Goal: Task Accomplishment & Management: Manage account settings

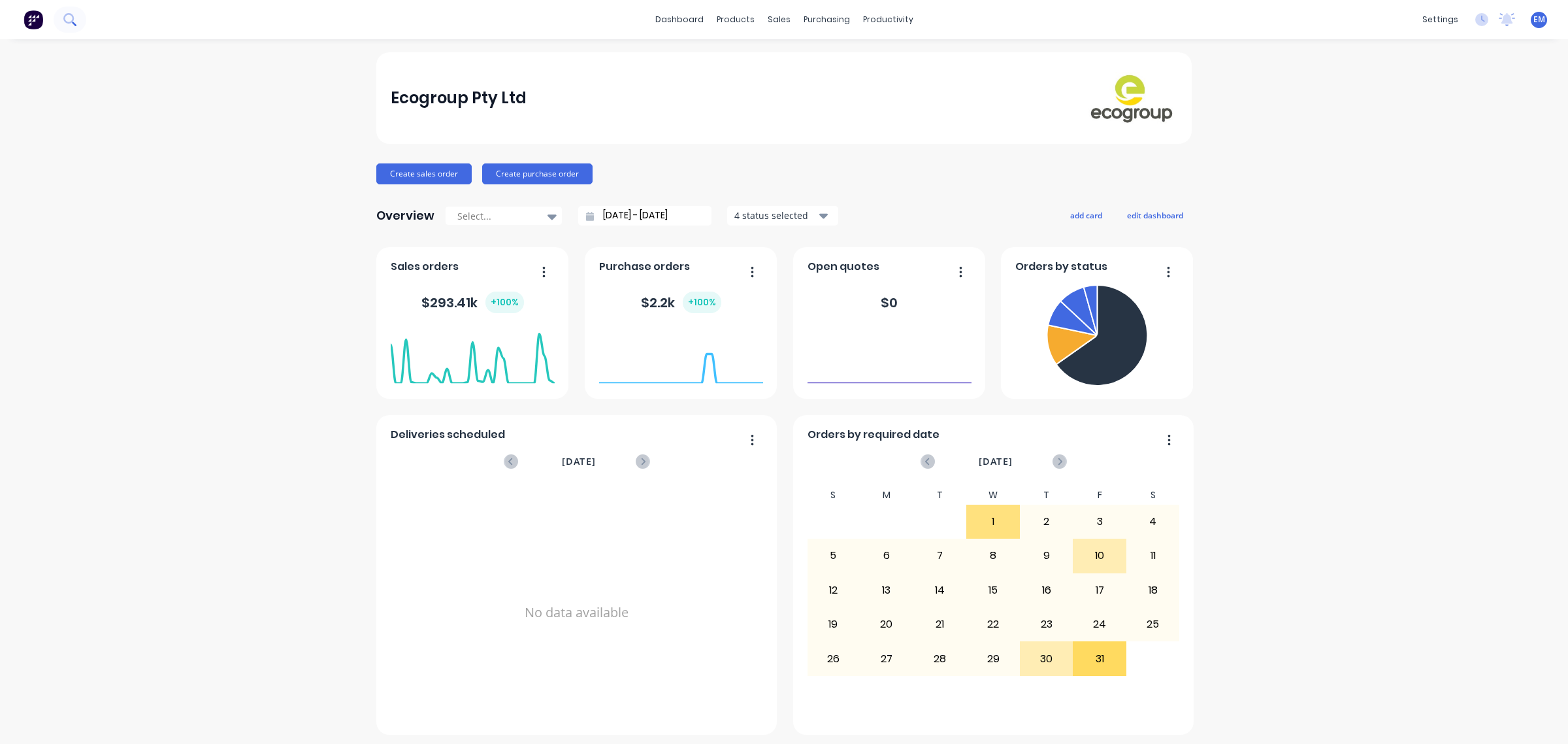
click at [73, 27] on button at bounding box center [69, 19] width 33 height 26
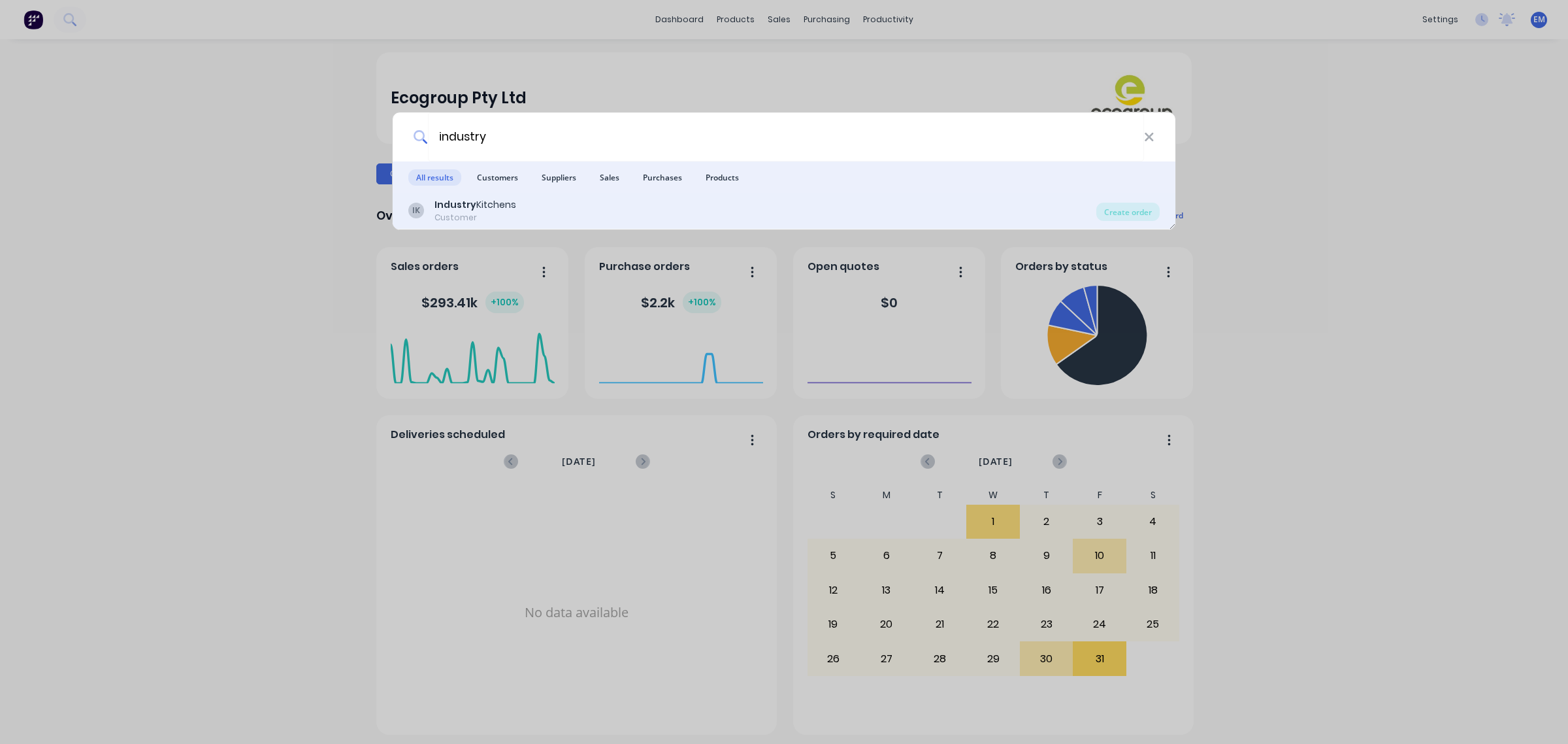
type input "industry"
click at [451, 201] on b "Industry" at bounding box center [456, 204] width 42 height 13
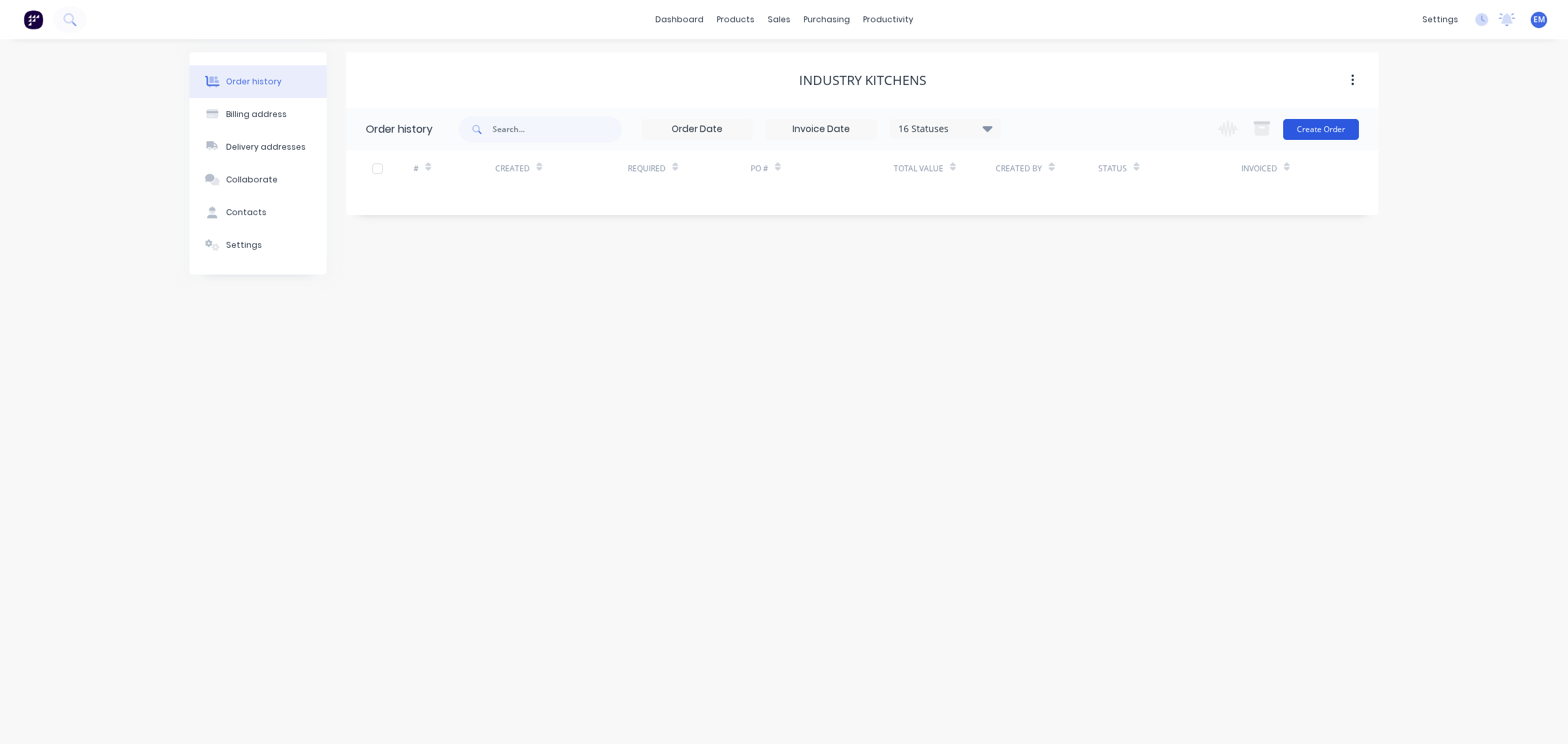
click at [1302, 134] on button "Create Order" at bounding box center [1321, 129] width 76 height 21
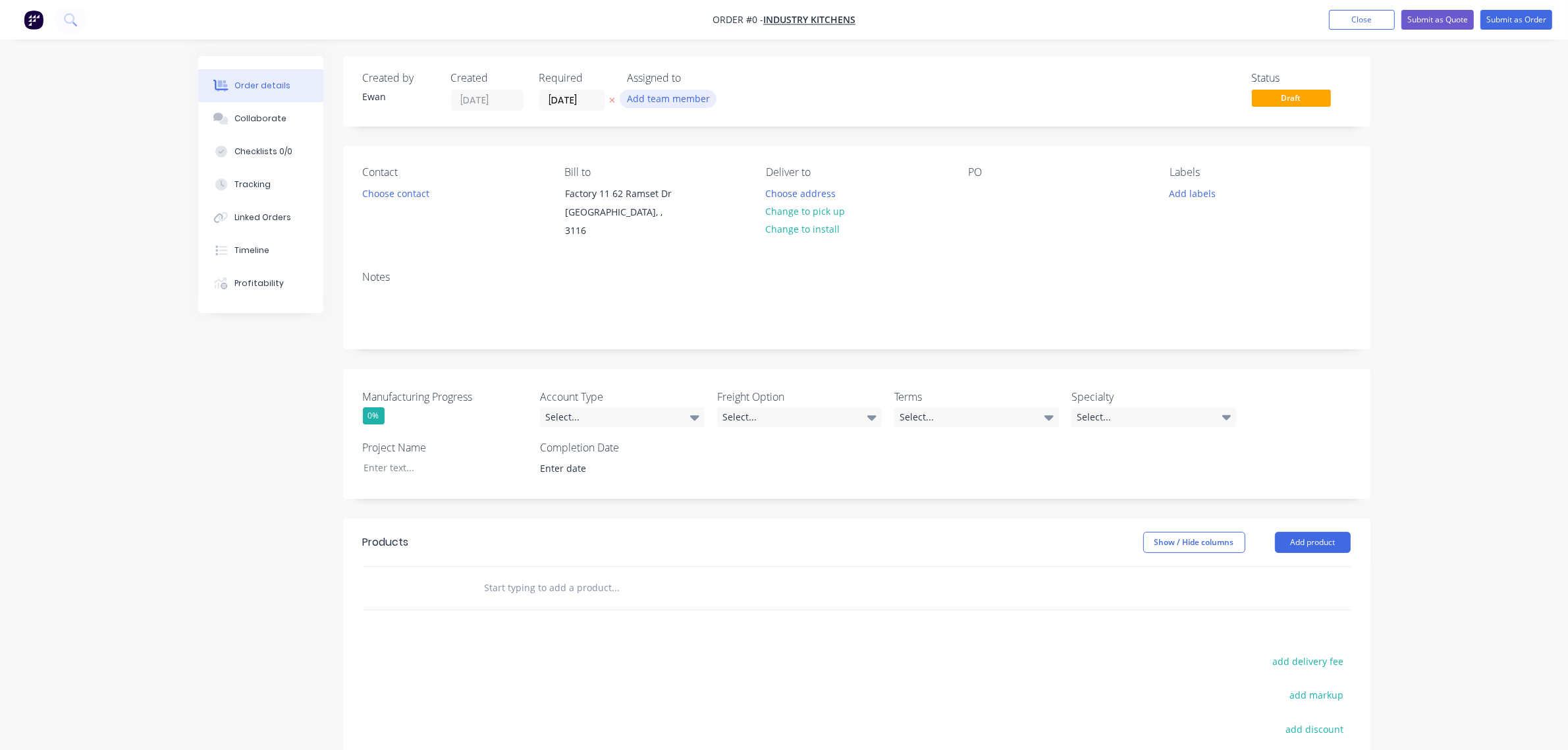
click at [650, 93] on button "Add team member" at bounding box center [668, 98] width 97 height 18
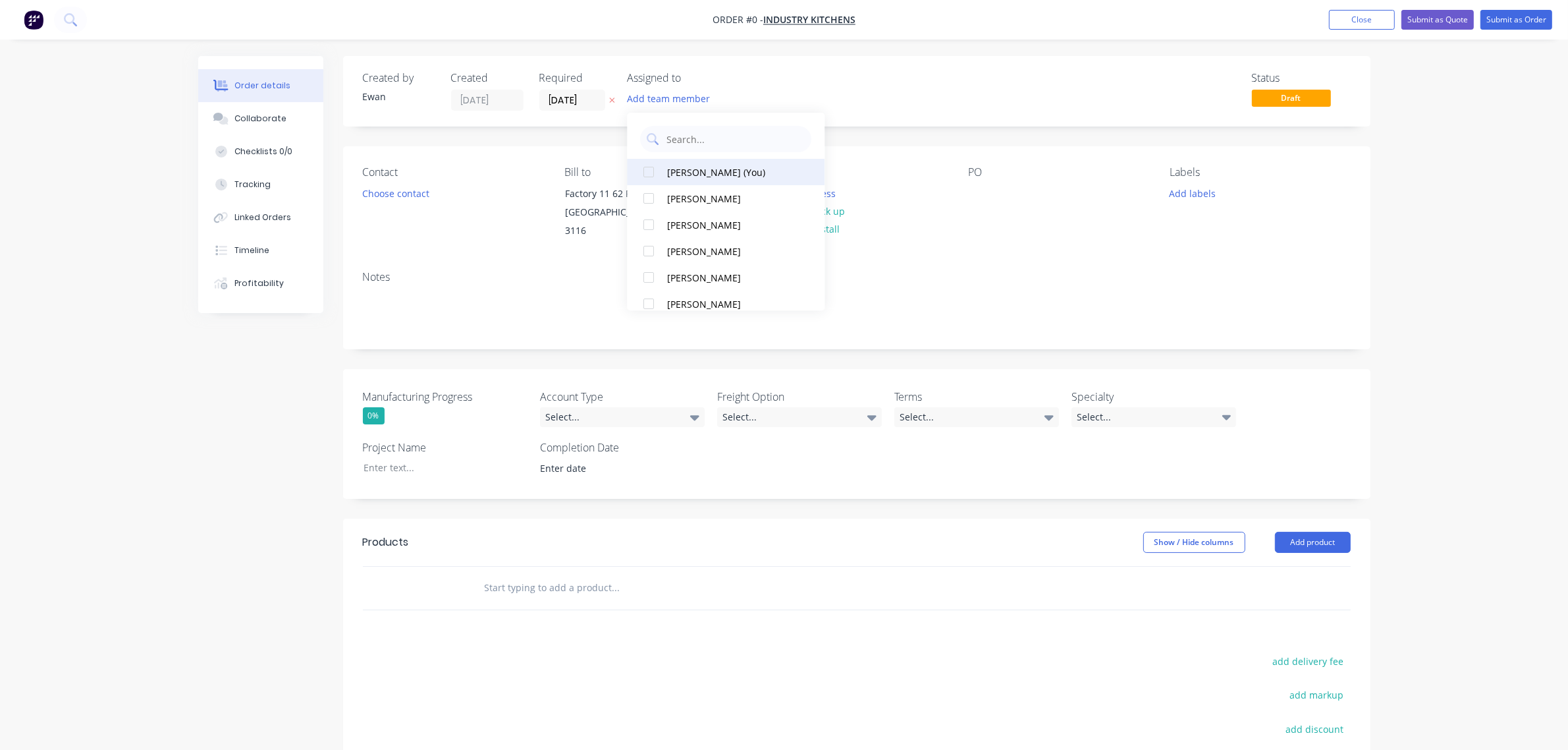
click at [696, 175] on div "[PERSON_NAME] (You)" at bounding box center [734, 172] width 132 height 14
click at [396, 188] on div "Order details Collaborate Checklists 0/0 Tracking Linked Orders Timeline Profit…" at bounding box center [784, 501] width 1198 height 890
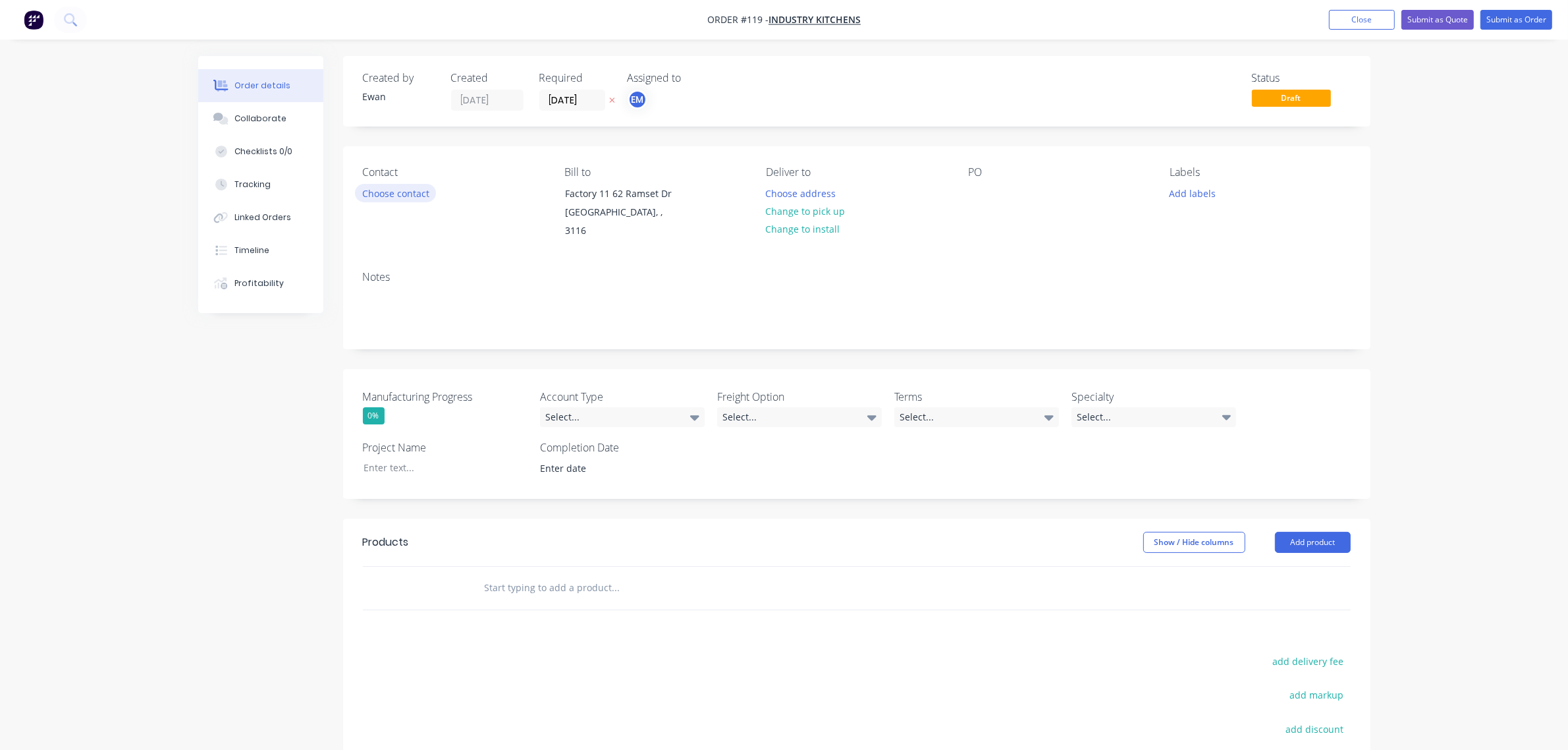
click at [396, 193] on button "Choose contact" at bounding box center [396, 193] width 81 height 18
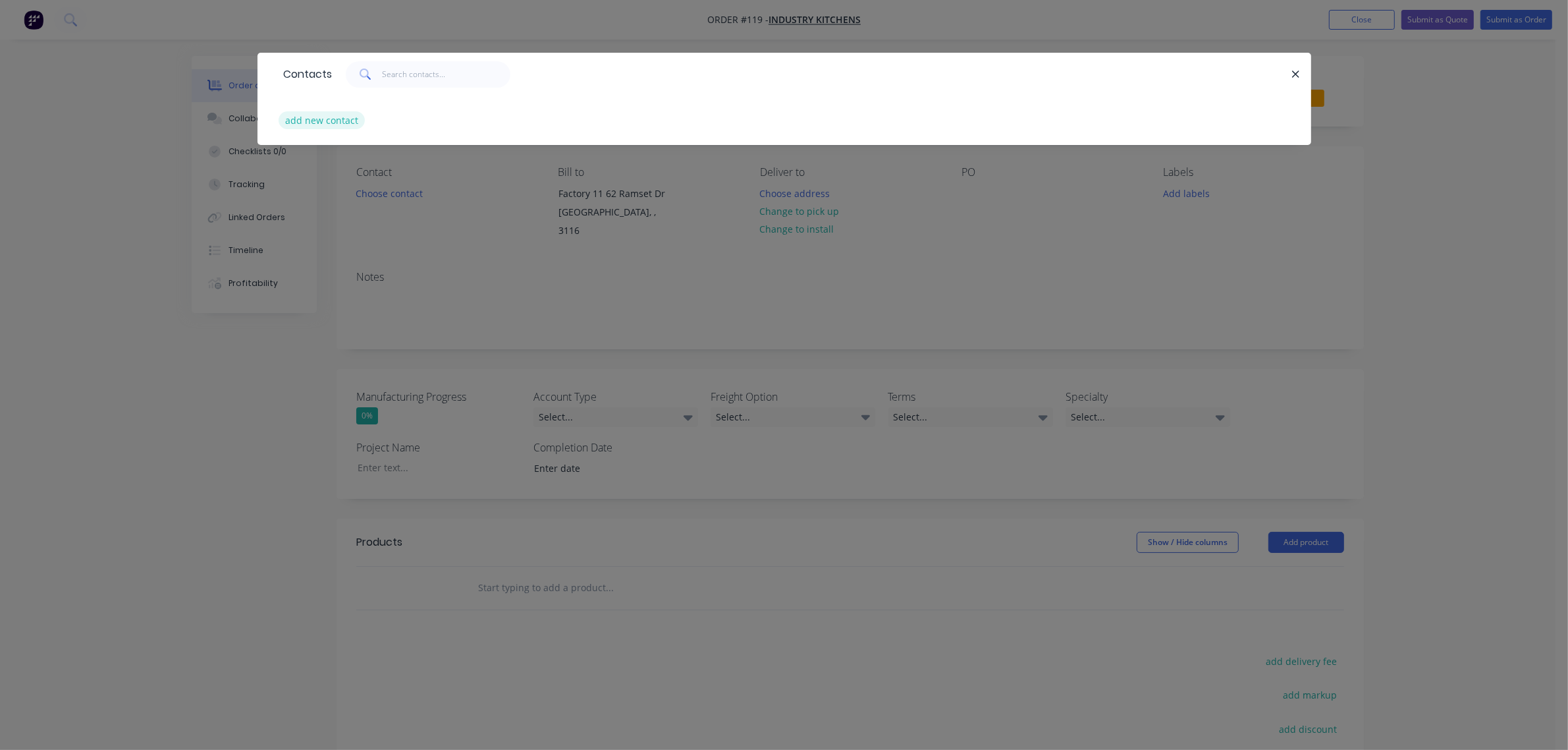
click at [335, 119] on button "add new contact" at bounding box center [322, 120] width 87 height 18
select select "AU"
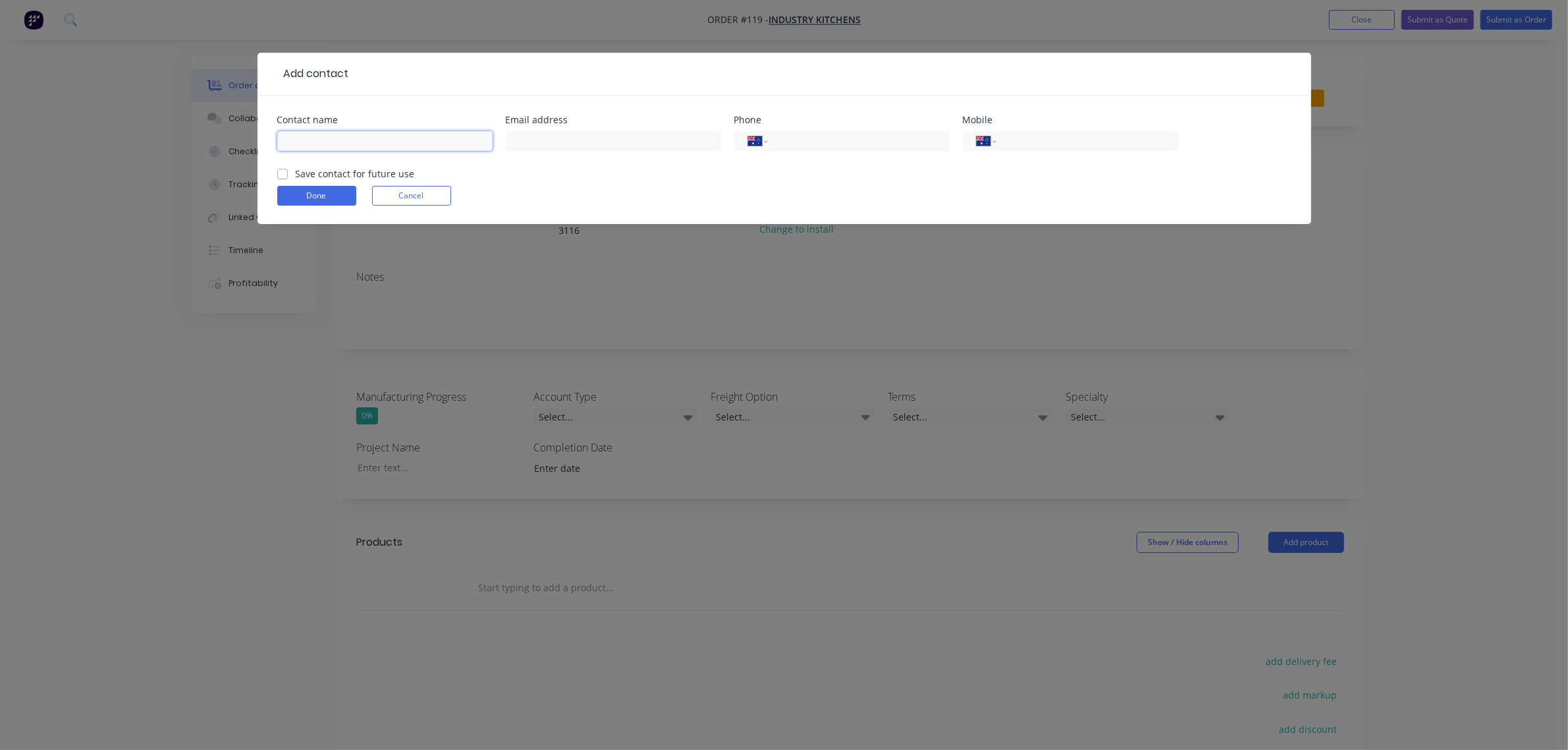
click at [348, 139] on input "text" at bounding box center [385, 141] width 216 height 20
type input "[PERSON_NAME]"
click at [535, 139] on input "text" at bounding box center [614, 141] width 216 height 20
click at [620, 136] on input "text" at bounding box center [614, 141] width 216 height 20
paste input "[PERSON_NAME][EMAIL_ADDRESS][DOMAIN_NAME]"
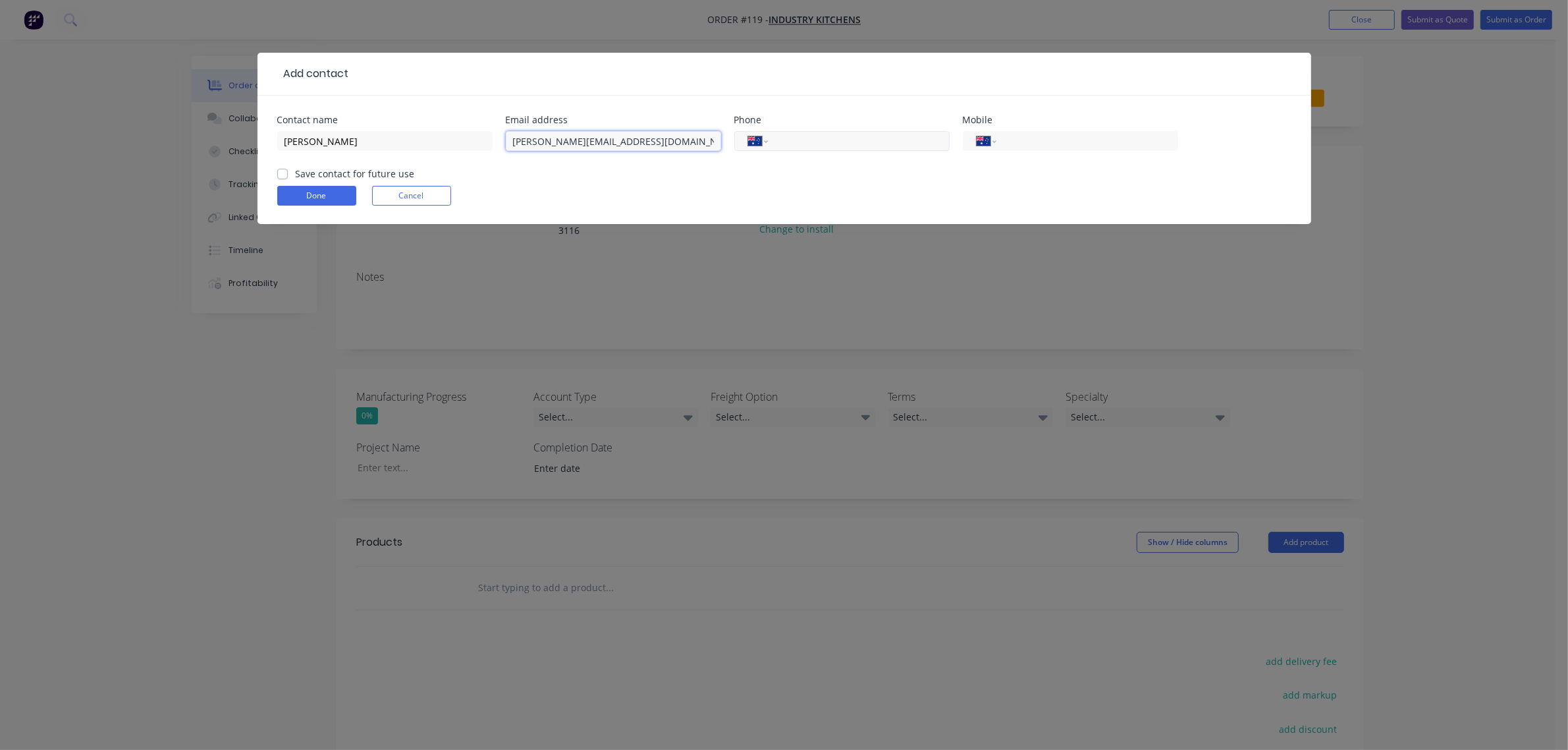
type input "[PERSON_NAME][EMAIL_ADDRESS][DOMAIN_NAME]"
click at [820, 141] on input "tel" at bounding box center [856, 141] width 158 height 15
click at [1091, 141] on input "tel" at bounding box center [1085, 141] width 158 height 15
paste input "0483 958 195"
type input "0483 958 195"
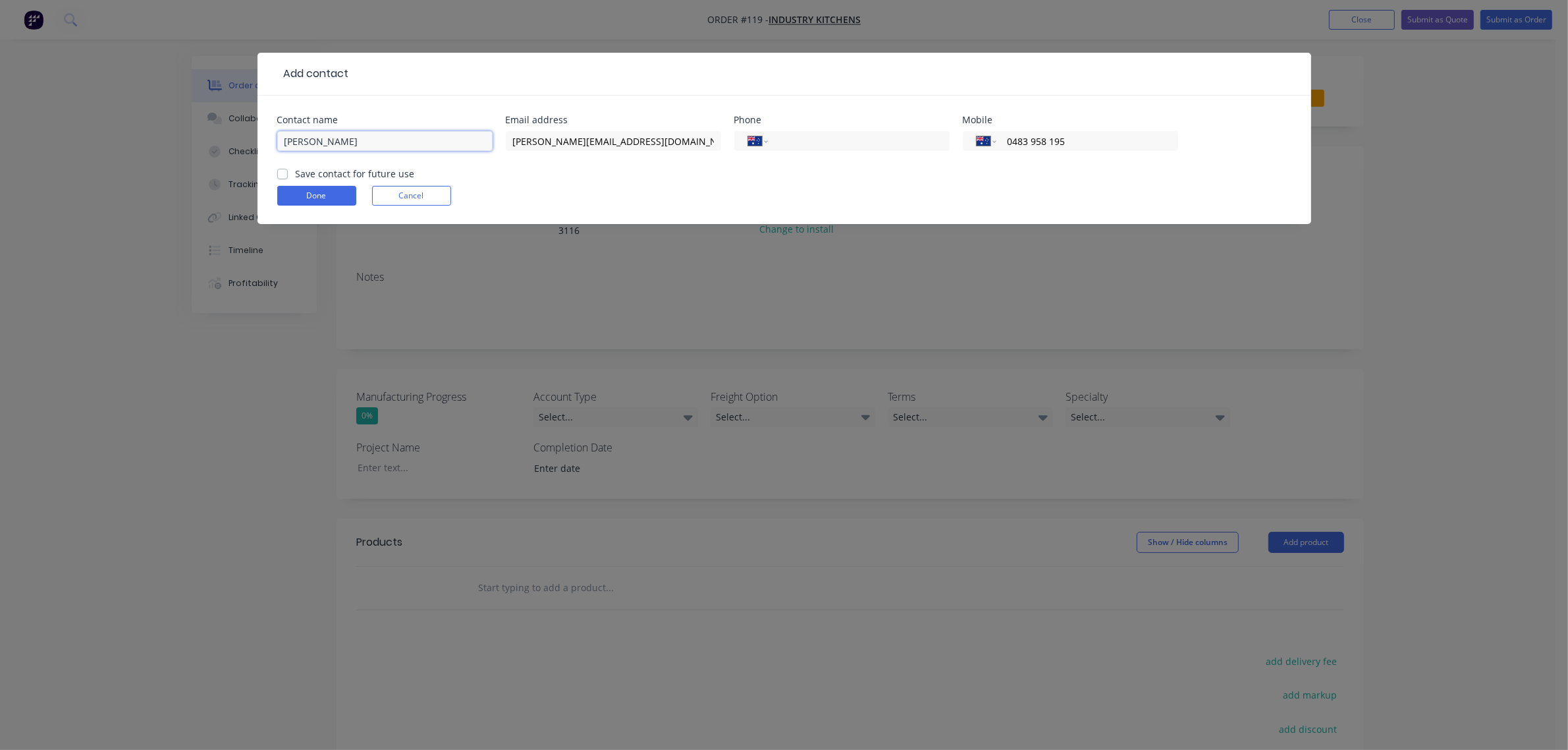
drag, startPoint x: 361, startPoint y: 143, endPoint x: 188, endPoint y: 142, distance: 173.0
click at [188, 142] on div "Add contact Contact name [PERSON_NAME] Email address [PERSON_NAME][EMAIL_ADDRES…" at bounding box center [784, 375] width 1568 height 750
type input "[PERSON_NAME]"
drag, startPoint x: 677, startPoint y: 145, endPoint x: 486, endPoint y: 142, distance: 191.0
click at [486, 142] on div "Contact name [PERSON_NAME] Email address [PERSON_NAME][EMAIL_ADDRESS][DOMAIN_NA…" at bounding box center [784, 141] width 1014 height 51
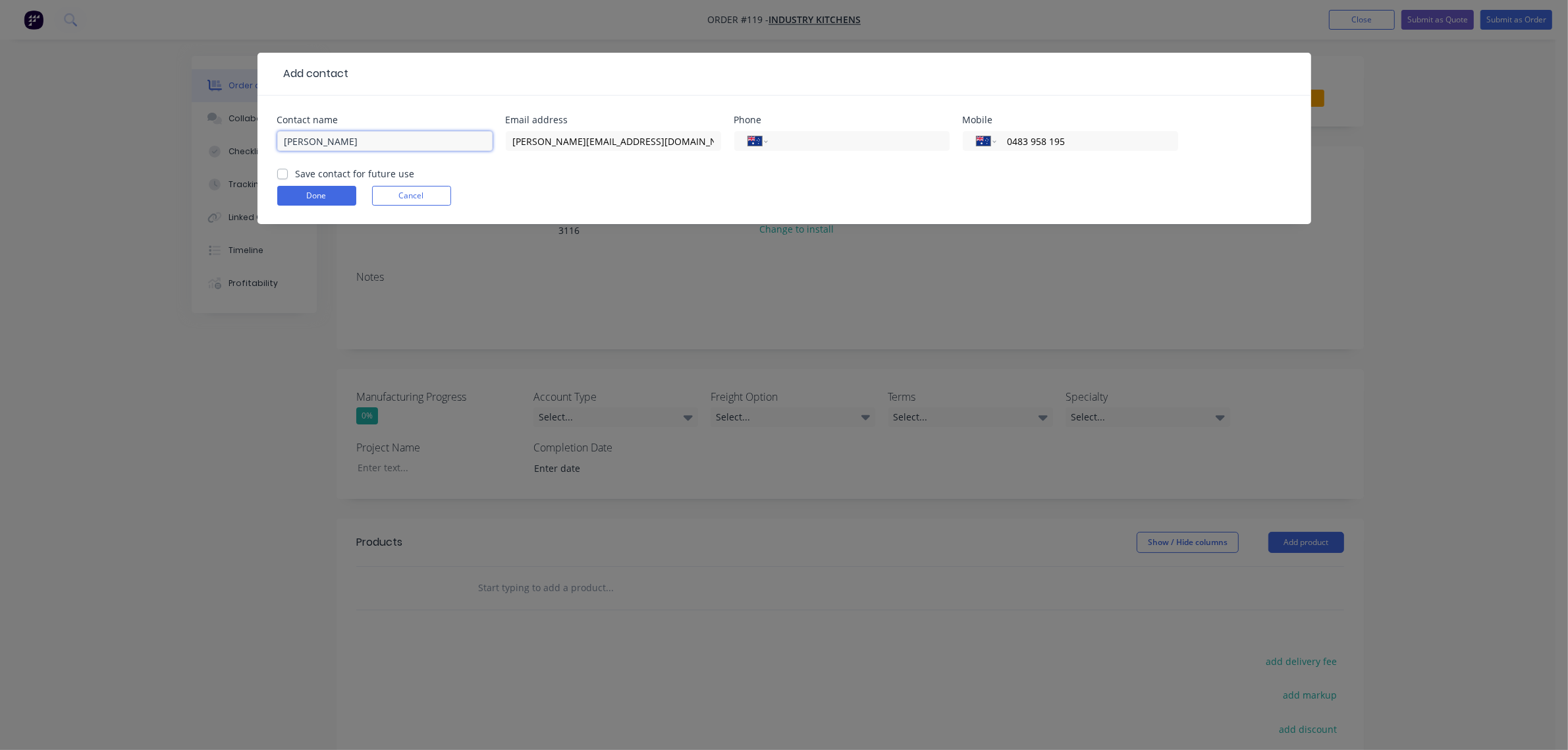
drag, startPoint x: 366, startPoint y: 143, endPoint x: 237, endPoint y: 143, distance: 129.0
click at [237, 143] on div "Add contact Contact name [PERSON_NAME] Email address [PERSON_NAME][EMAIL_ADDRES…" at bounding box center [784, 375] width 1568 height 750
click at [531, 139] on input "[PERSON_NAME][EMAIL_ADDRESS][DOMAIN_NAME]" at bounding box center [614, 141] width 216 height 20
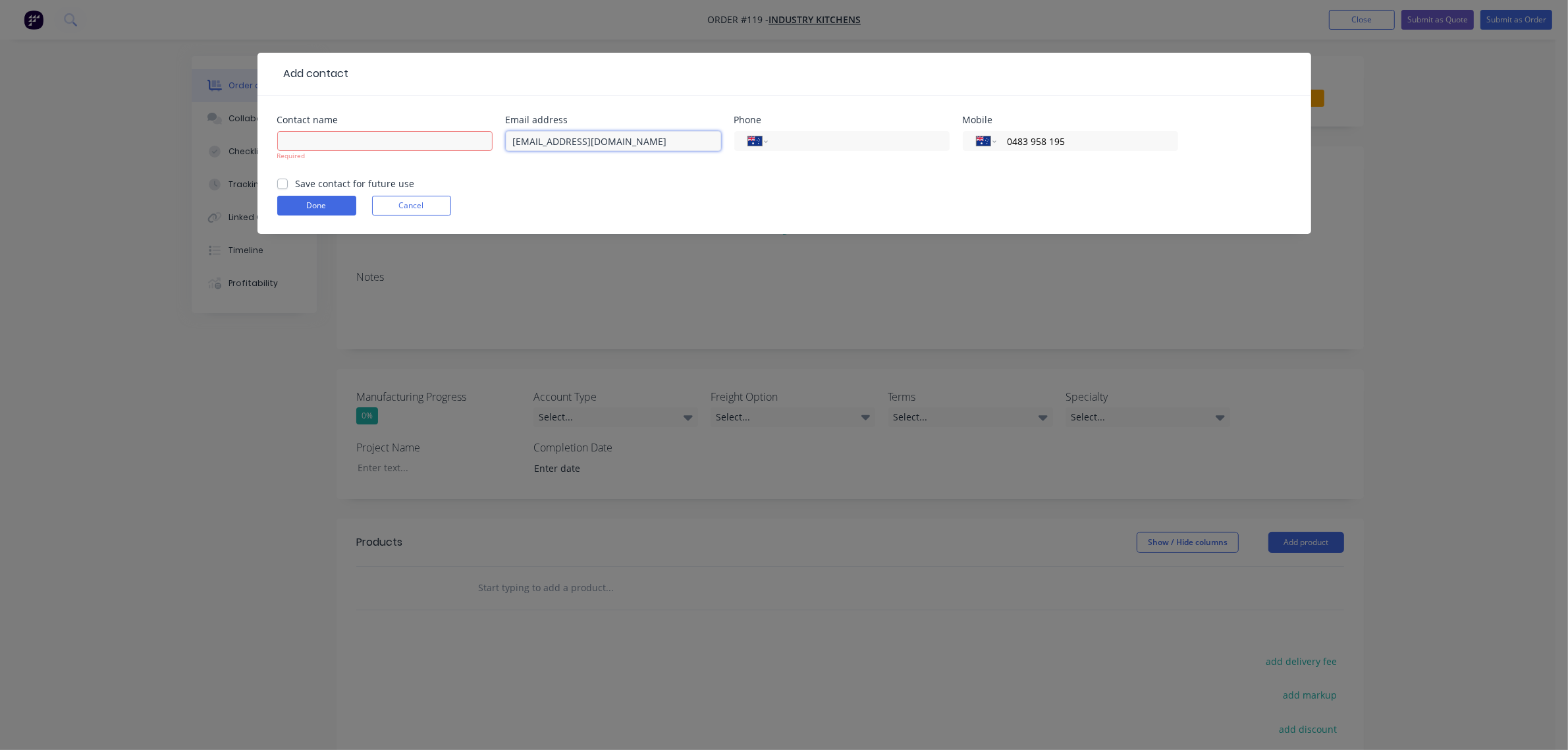
type input "[EMAIL_ADDRESS][DOMAIN_NAME]"
click at [356, 129] on div "Required" at bounding box center [385, 153] width 216 height 49
click at [364, 137] on input "text" at bounding box center [385, 141] width 216 height 20
type input "Industry Kitchens"
click at [897, 186] on form "Contact name Industry Kitchens Required Email address [EMAIL_ADDRESS][DOMAIN_NA…" at bounding box center [784, 174] width 1014 height 118
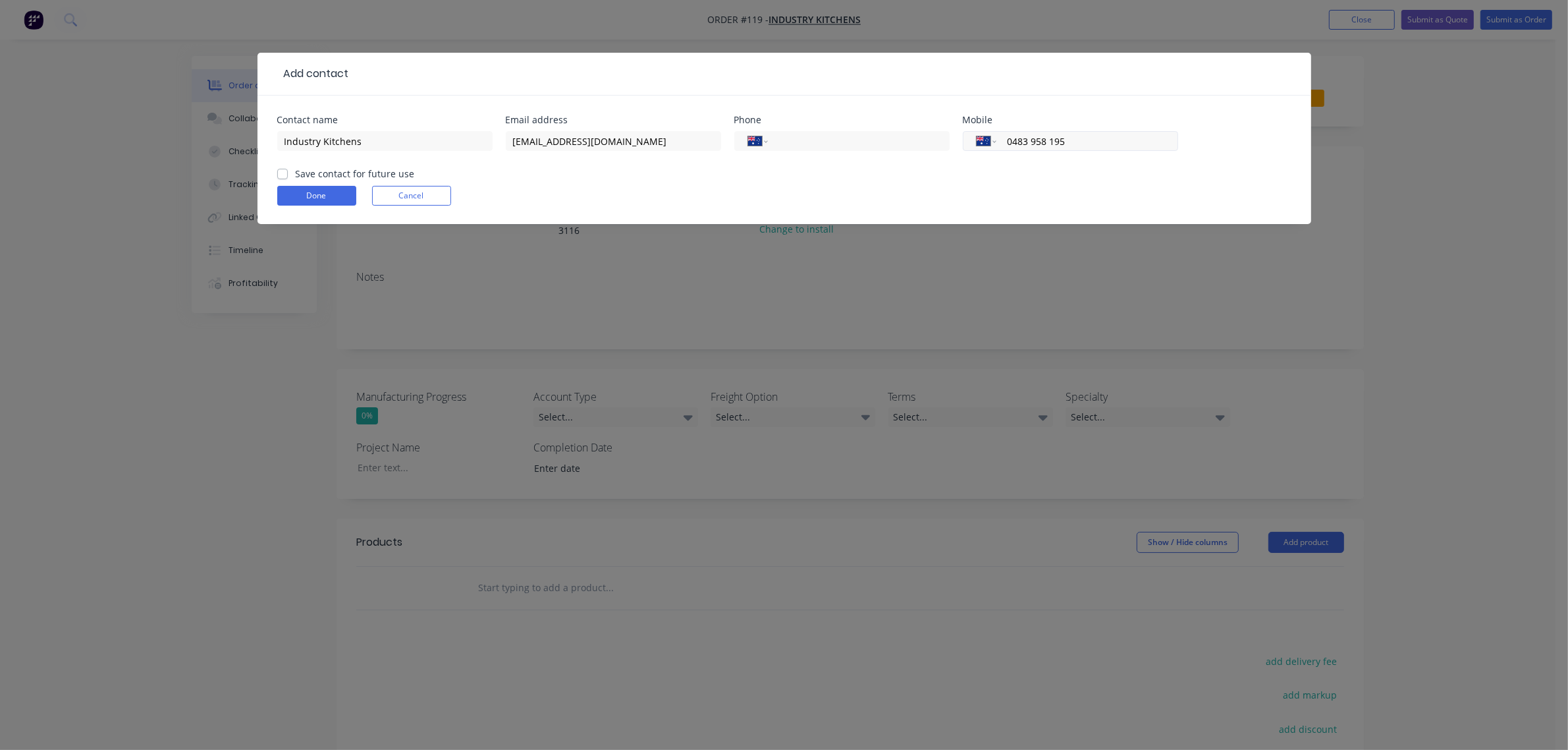
drag, startPoint x: 1098, startPoint y: 139, endPoint x: 968, endPoint y: 148, distance: 130.3
click at [968, 148] on div "International [GEOGRAPHIC_DATA] [GEOGRAPHIC_DATA] [GEOGRAPHIC_DATA] [GEOGRAPHIC…" at bounding box center [1071, 141] width 216 height 20
click at [916, 143] on input "tel" at bounding box center [856, 141] width 158 height 15
type input "[PHONE_NUMBER]"
click at [920, 188] on div "Done Cancel" at bounding box center [784, 195] width 1014 height 20
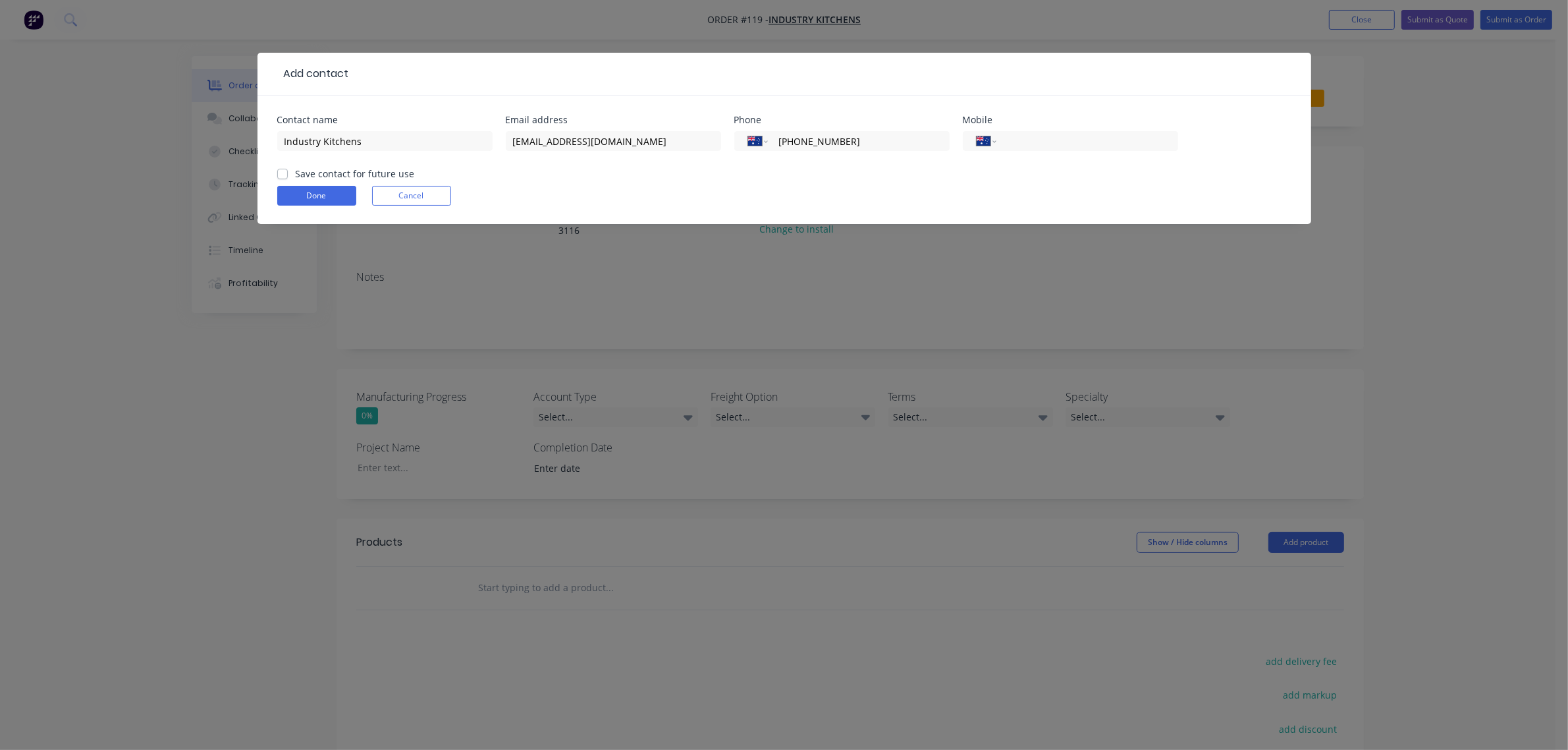
click at [323, 173] on label "Save contact for future use" at bounding box center [355, 174] width 119 height 14
click at [288, 173] on input "Save contact for future use" at bounding box center [282, 173] width 10 height 13
checkbox input "true"
click at [314, 191] on button "Done" at bounding box center [316, 195] width 79 height 20
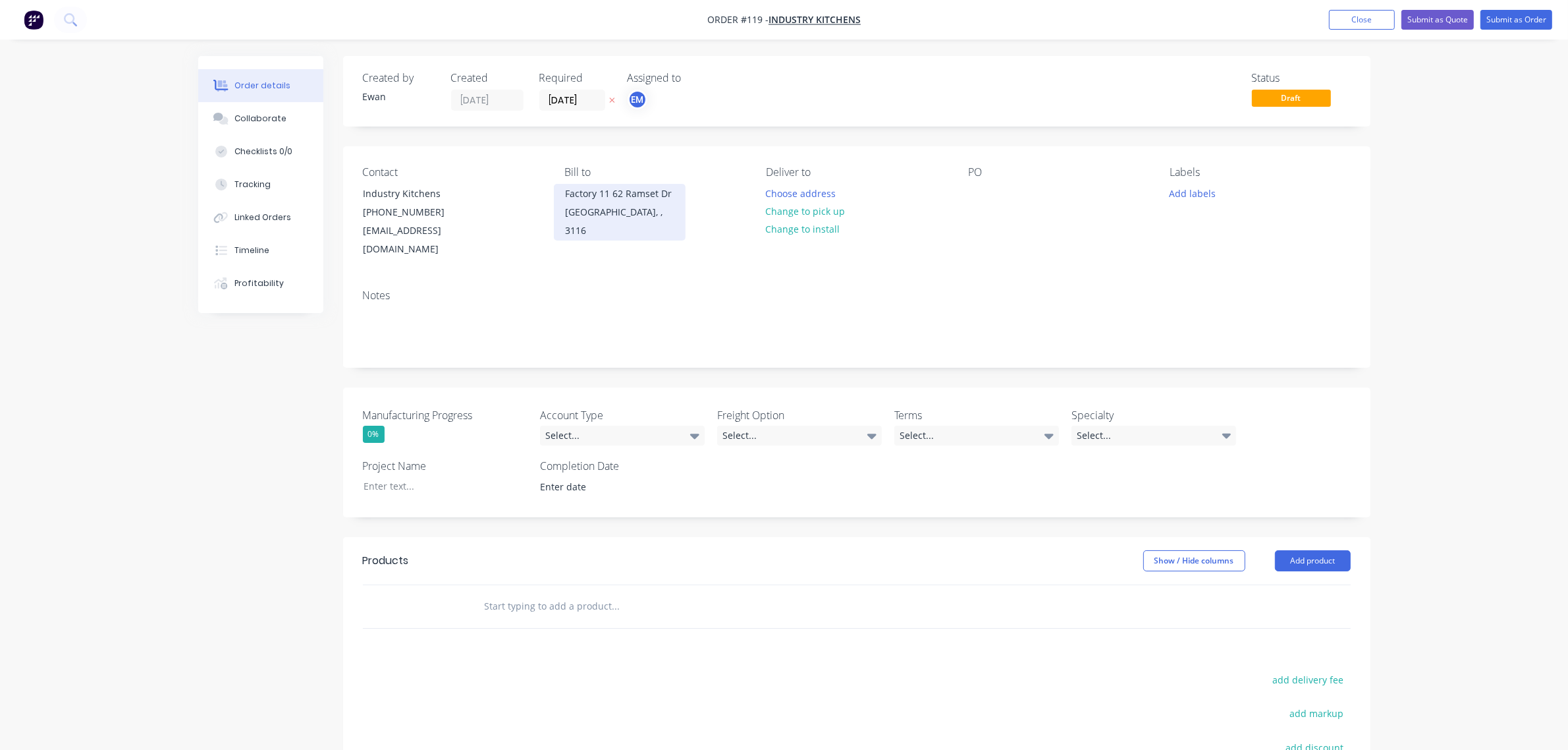
click at [632, 198] on div "Factory 11 62 Ramset Dr" at bounding box center [620, 193] width 109 height 18
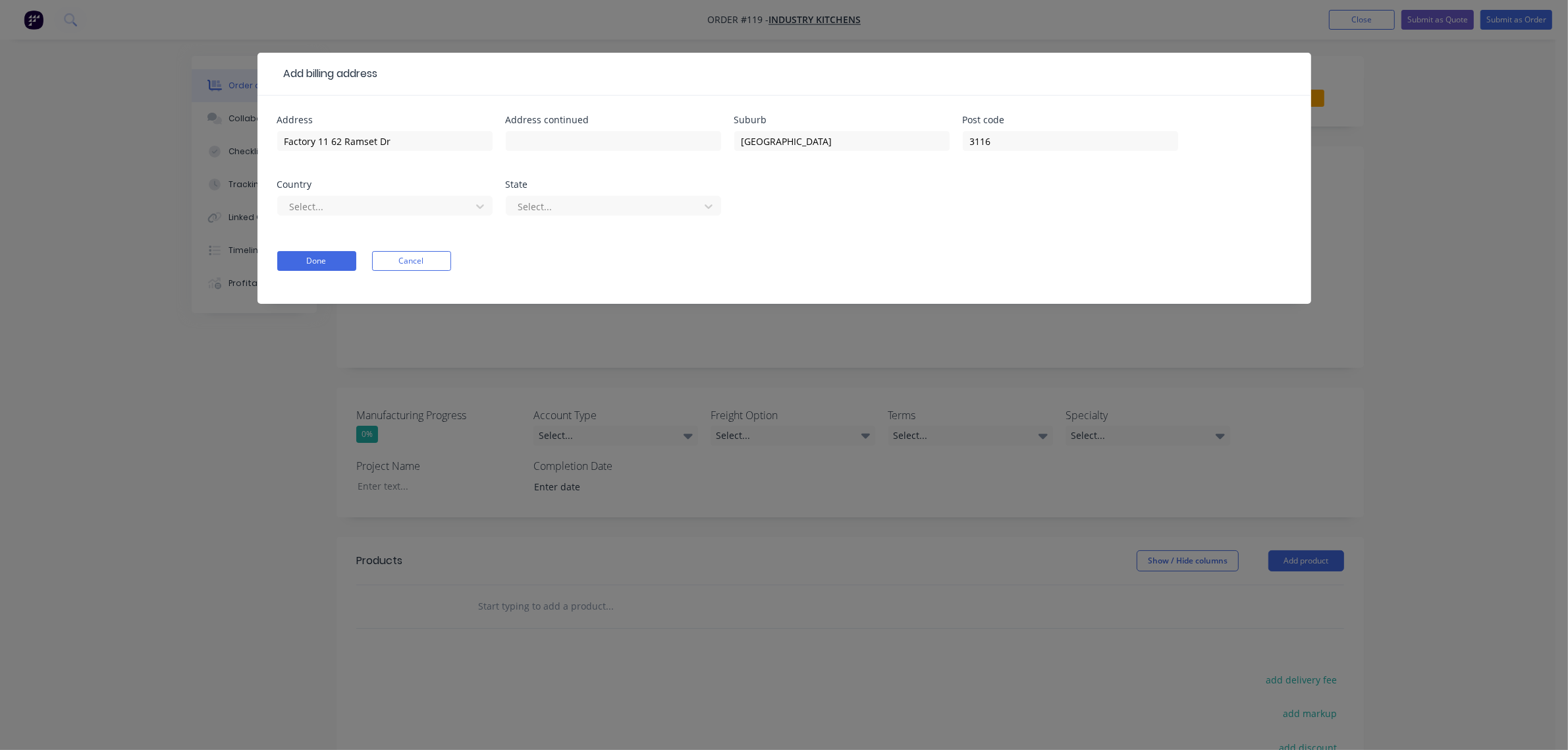
click at [1404, 178] on div "Add billing address Address [STREET_ADDRESS] Select... State Select... Done Can…" at bounding box center [784, 375] width 1568 height 750
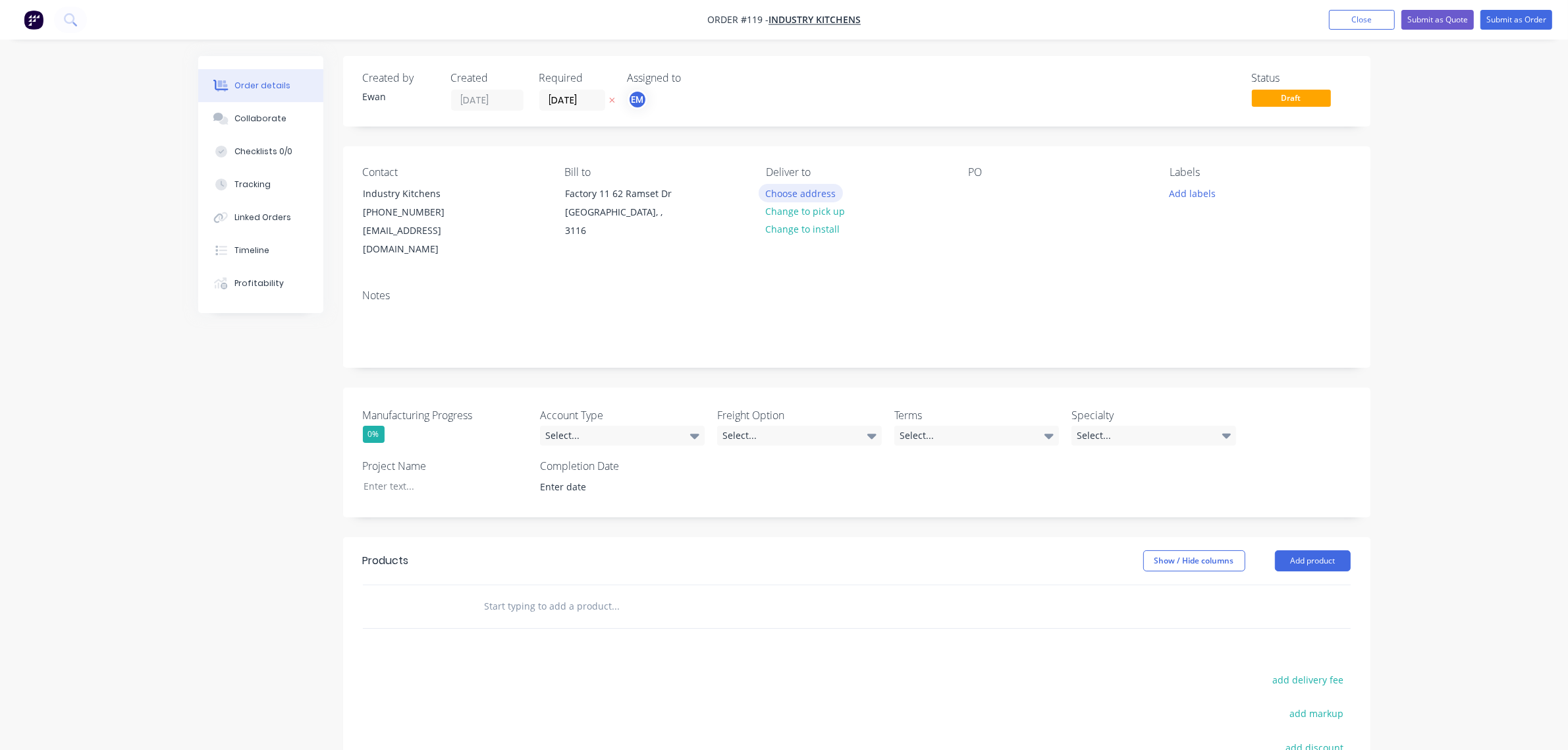
click at [801, 189] on button "Choose address" at bounding box center [801, 193] width 84 height 18
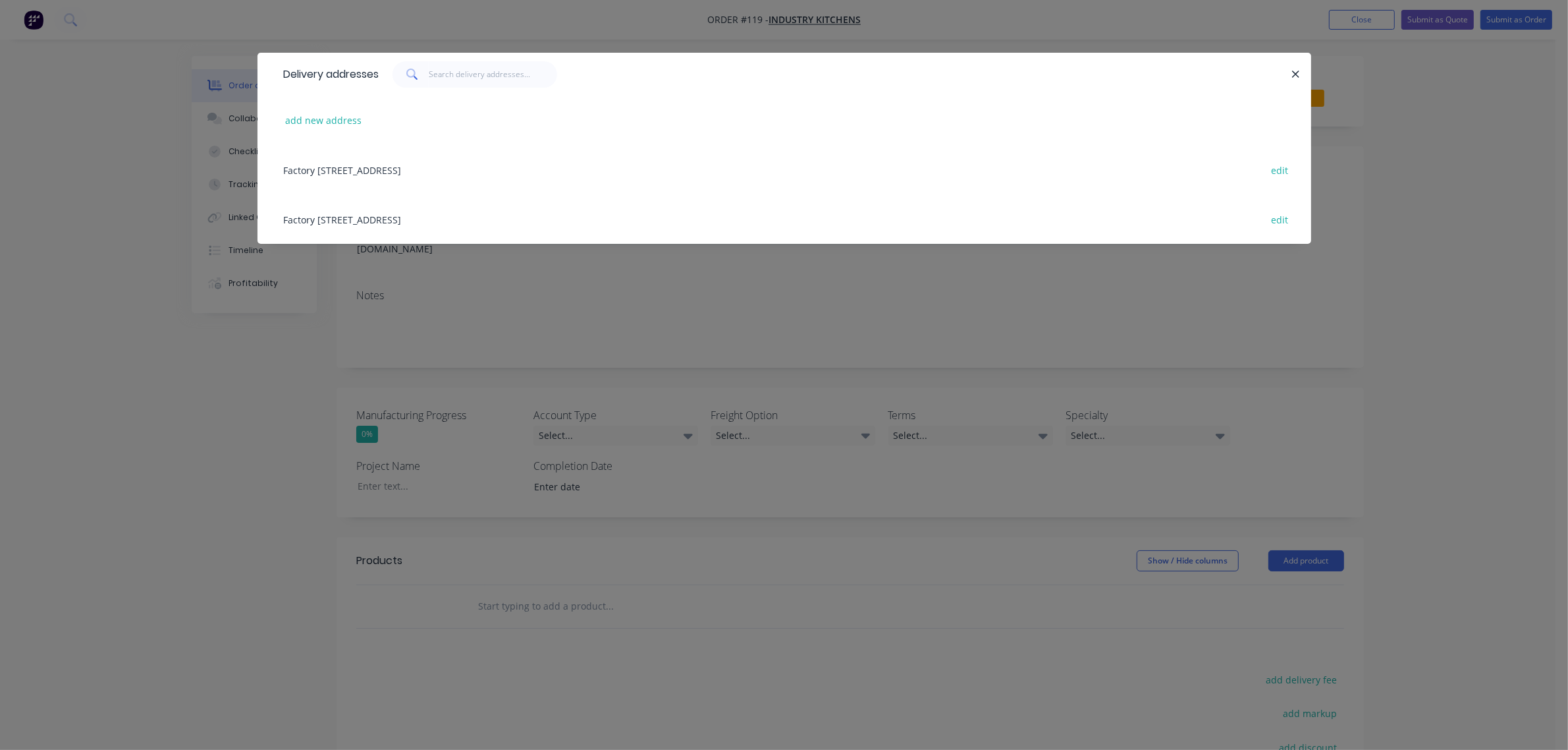
click at [856, 307] on div "Delivery addresses add new address Factory [STREET_ADDRESS][GEOGRAPHIC_DATA], 3…" at bounding box center [784, 375] width 1568 height 750
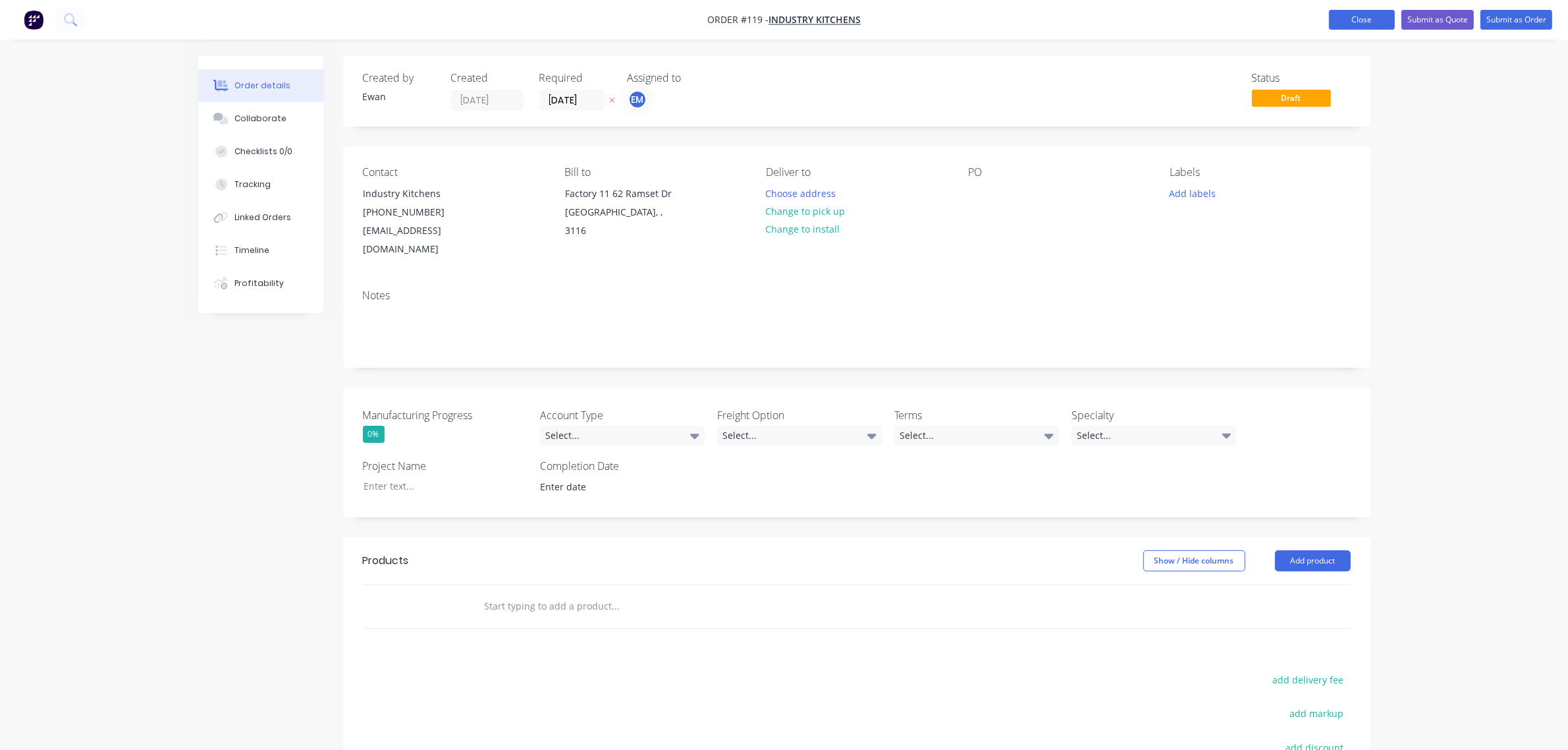
click at [1357, 23] on button "Close" at bounding box center [1362, 20] width 66 height 20
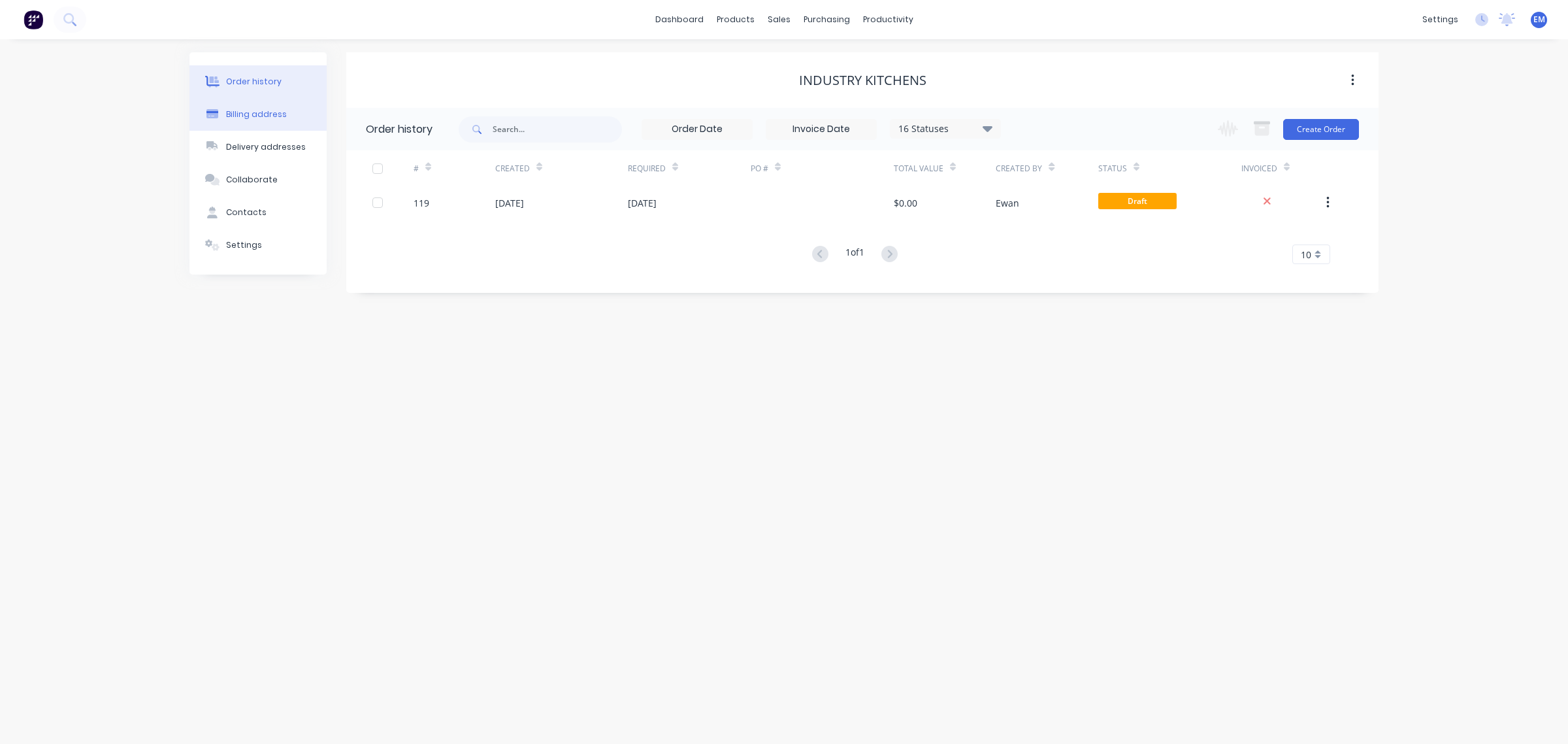
click at [266, 108] on div "Billing address" at bounding box center [257, 114] width 61 height 12
select select "AU"
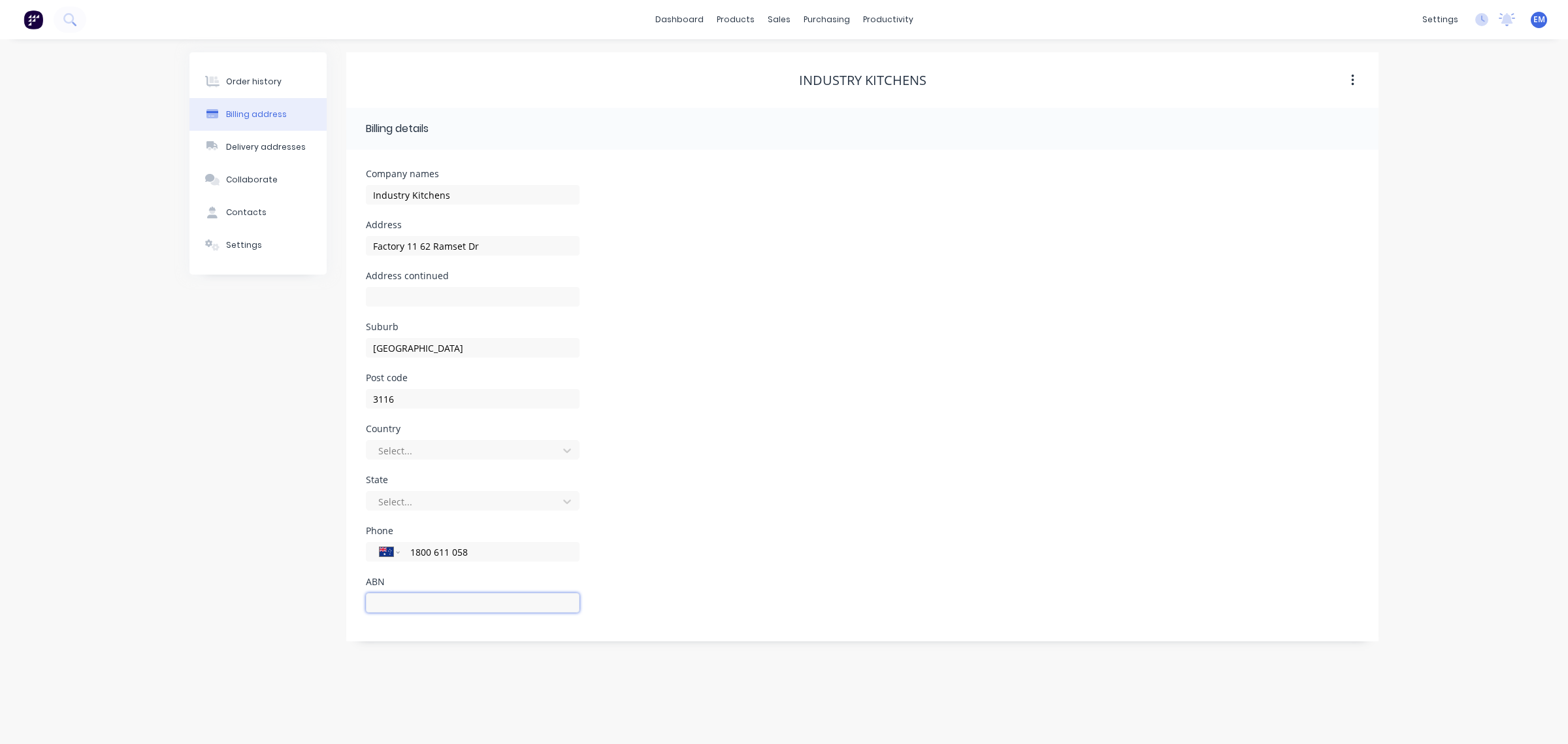
click at [456, 600] on input "text" at bounding box center [473, 602] width 214 height 19
type input "Factory 11 62 Ramset Dr"
type input "3"
type input "Factory 11 62 Ramset Dr"
type input "33"
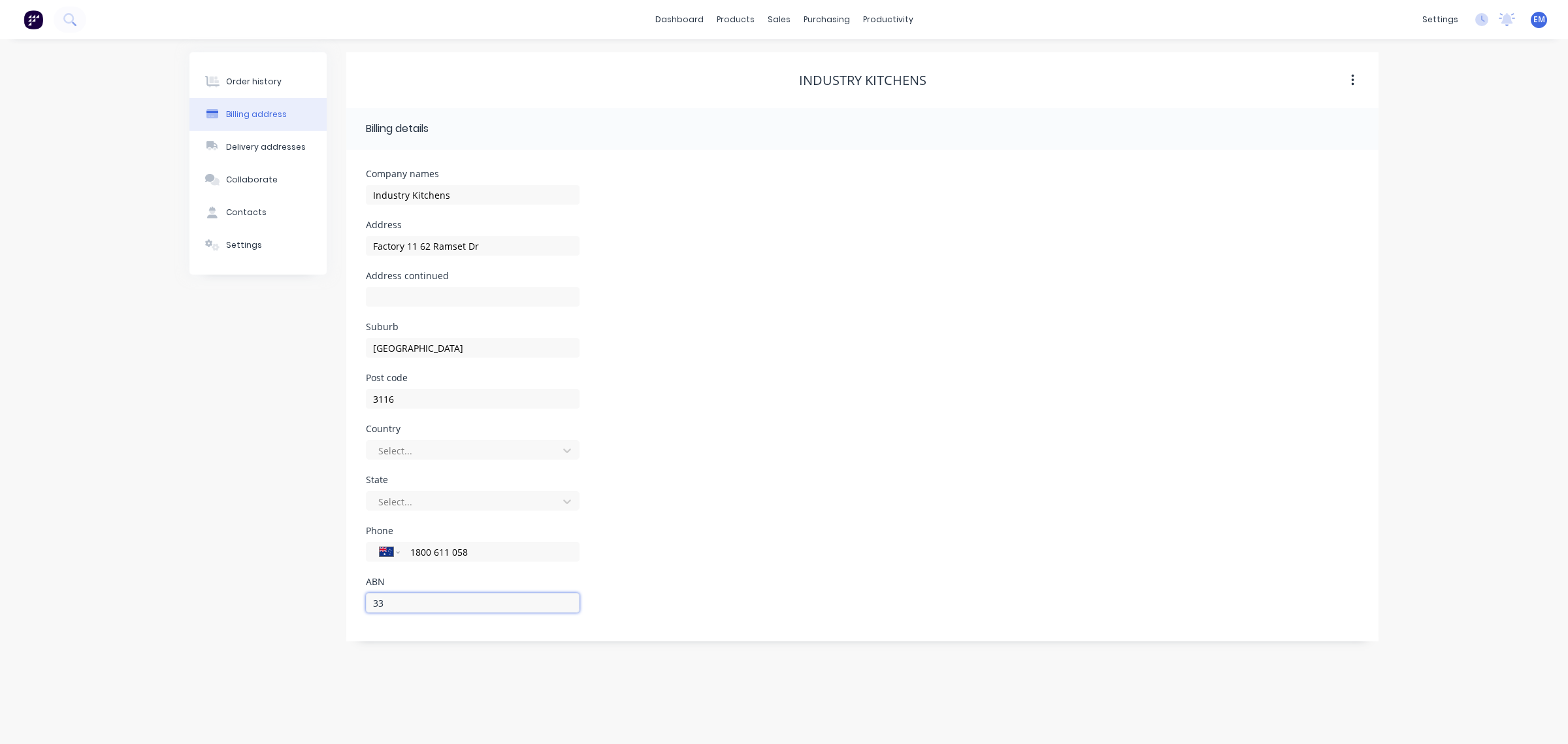
type input "Factory 11 62 Ramset Dr"
type input "336"
type input "Factory 11 62 Ramset Dr"
type input "3366"
type input "Factory 11 62 Ramset Dr"
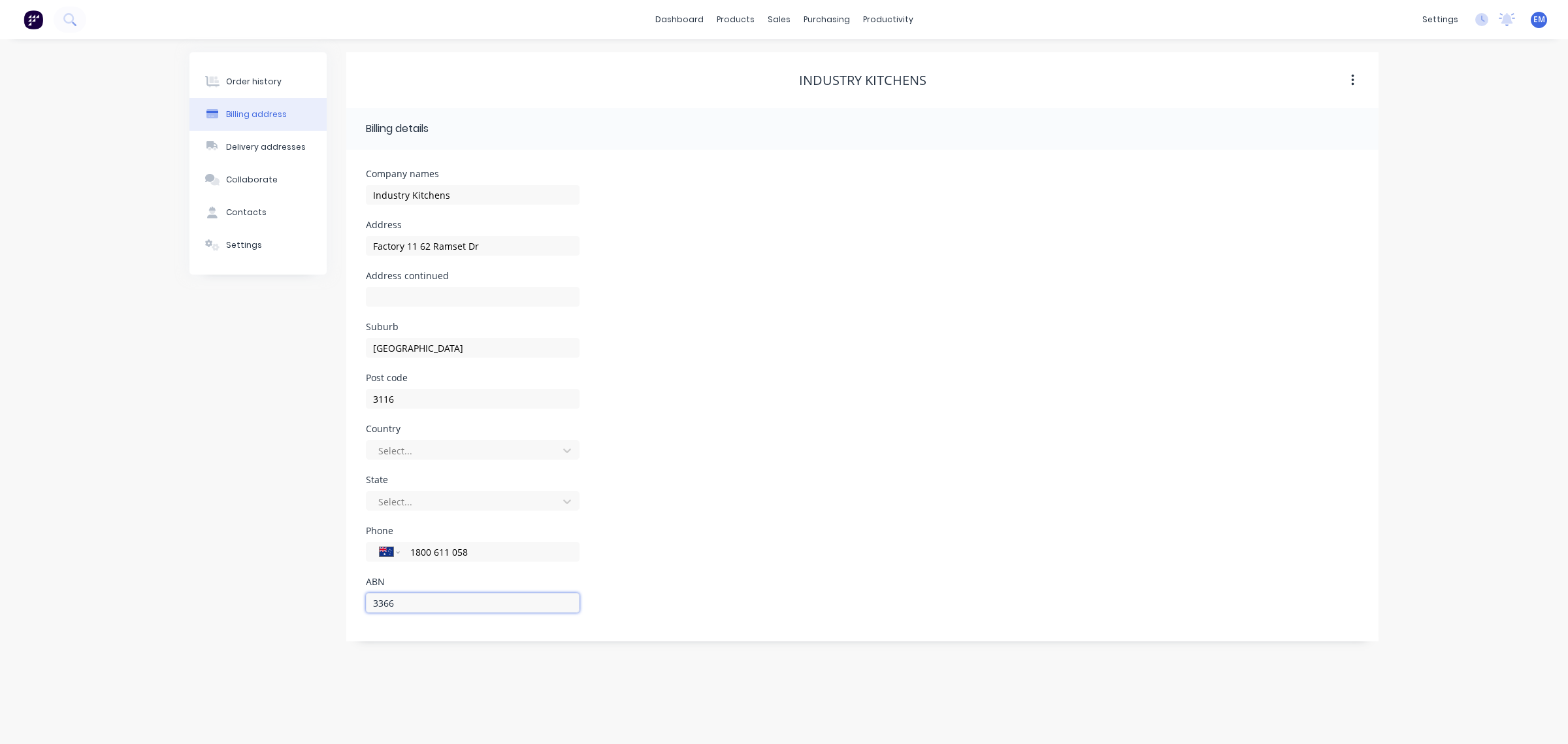
type input "33669"
type input "Factory 11 62 Ramset Dr"
type input "336691"
type input "Factory 11 62 Ramset Dr"
type input "3366914"
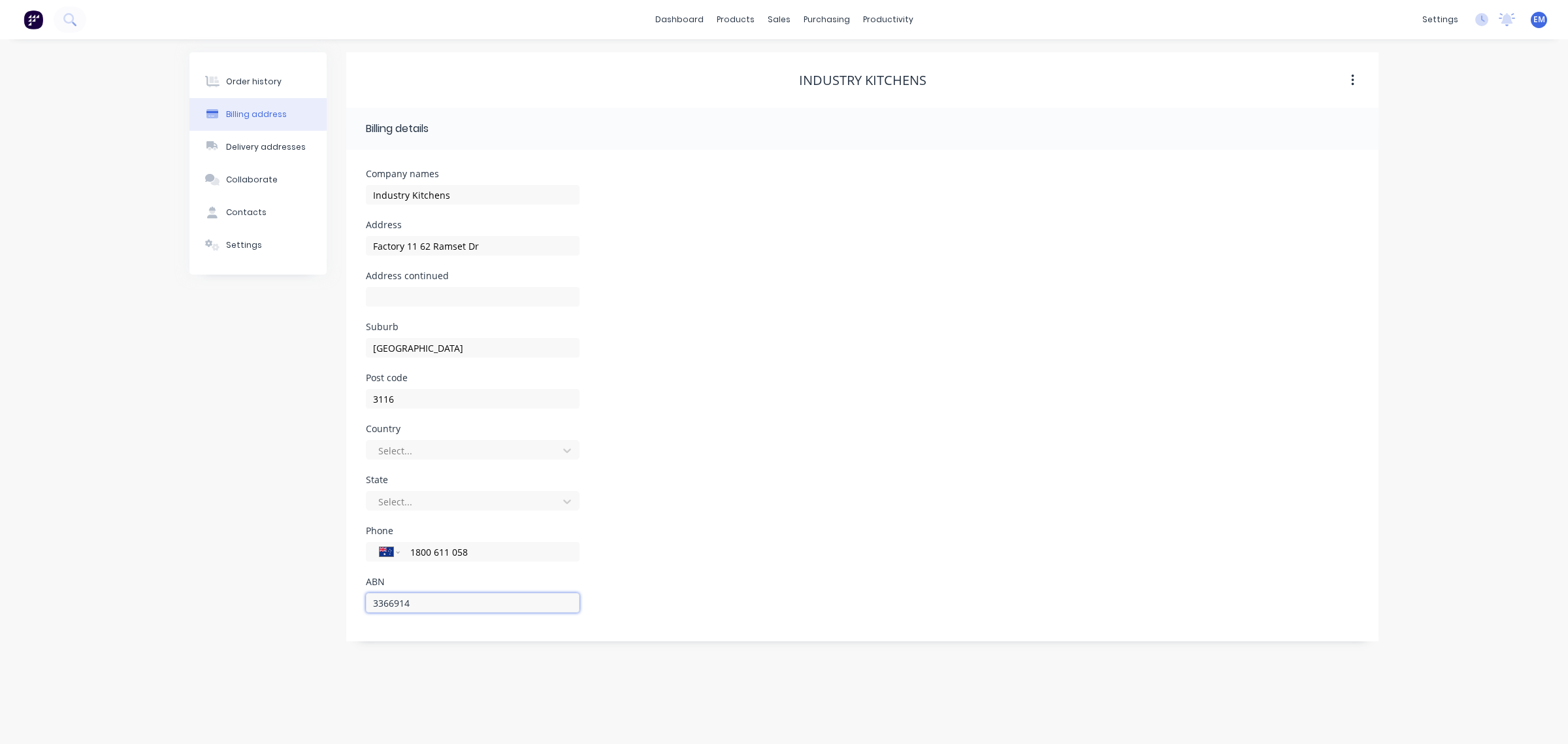
type input "Factory 11 62 Ramset Dr"
type input "33669144"
type input "Factory 11 62 Ramset Dr"
type input "336691446"
type input "Factory 11 62 Ramset Dr"
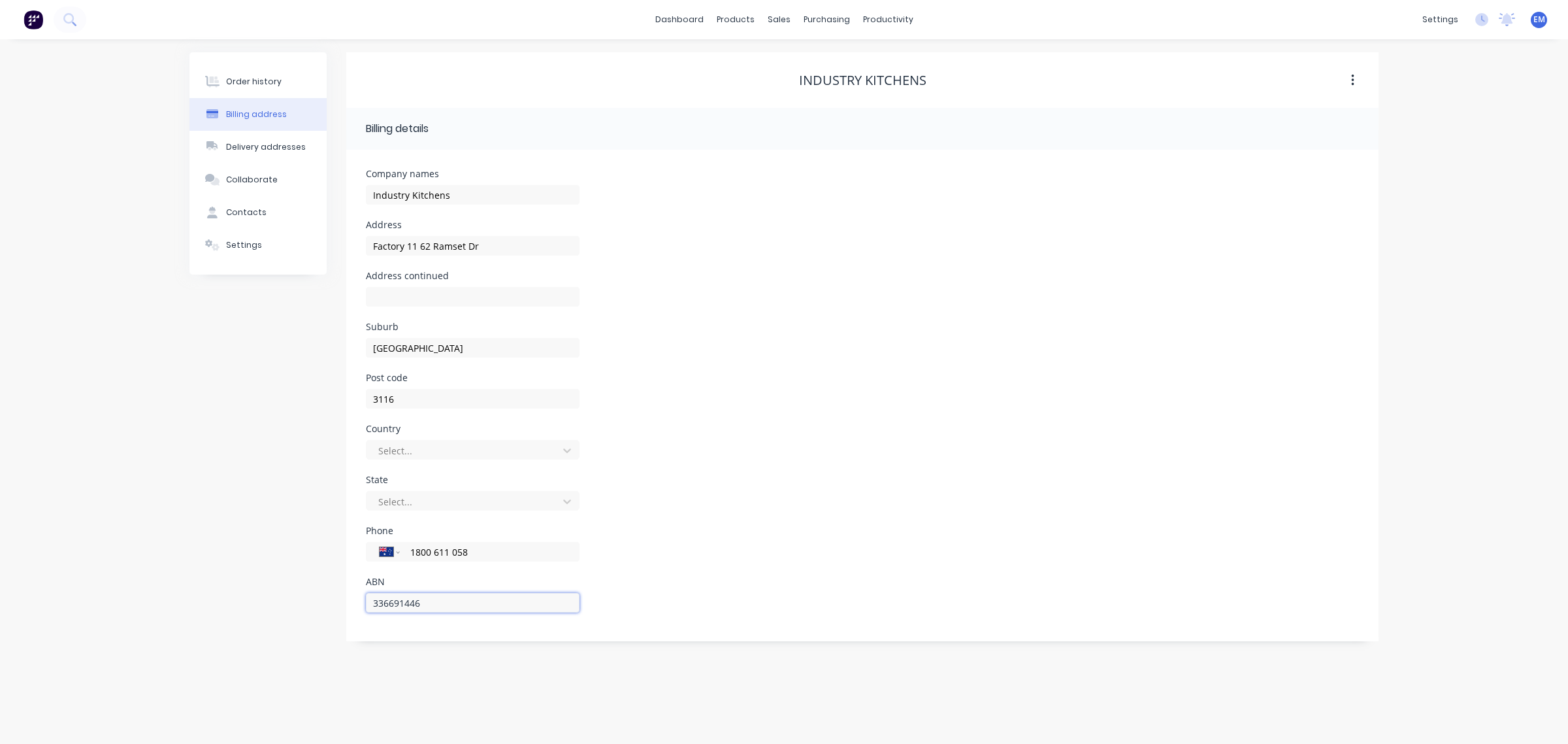
type input "3366914462"
type input "Factory 11 62 Ramset Dr"
type input "33669144629"
type input "Factory 11 62 Ramset Dr"
type input "33669144629"
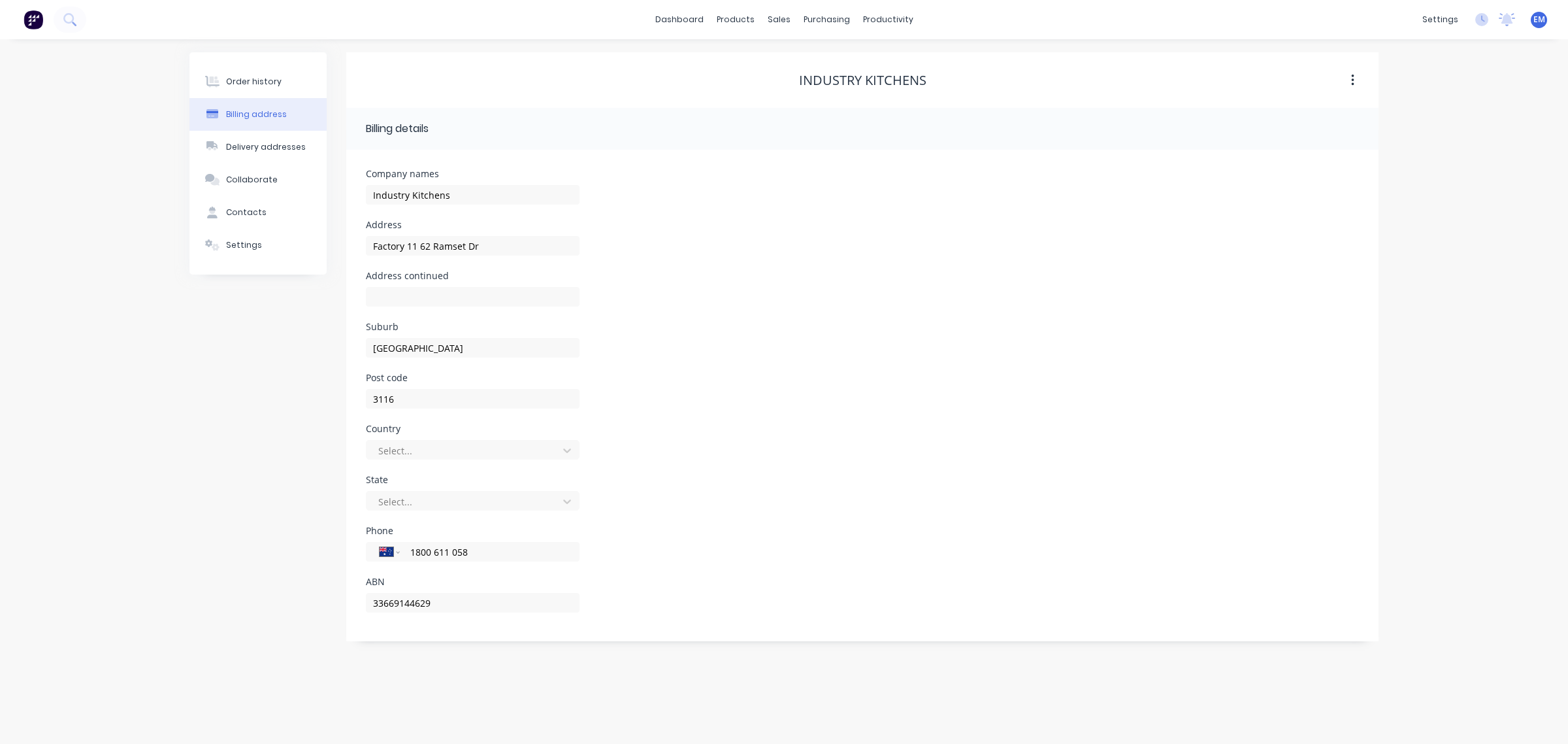
click at [697, 606] on div "ABN 33669144629" at bounding box center [862, 602] width 993 height 51
drag, startPoint x: 502, startPoint y: 252, endPoint x: 333, endPoint y: 257, distance: 169.1
click at [333, 257] on div "Order history Billing address Delivery addresses Collaborate Contacts Settings …" at bounding box center [784, 347] width 1189 height 589
type input "[STREET_ADDRESS]"
drag, startPoint x: 442, startPoint y: 353, endPoint x: 326, endPoint y: 354, distance: 116.0
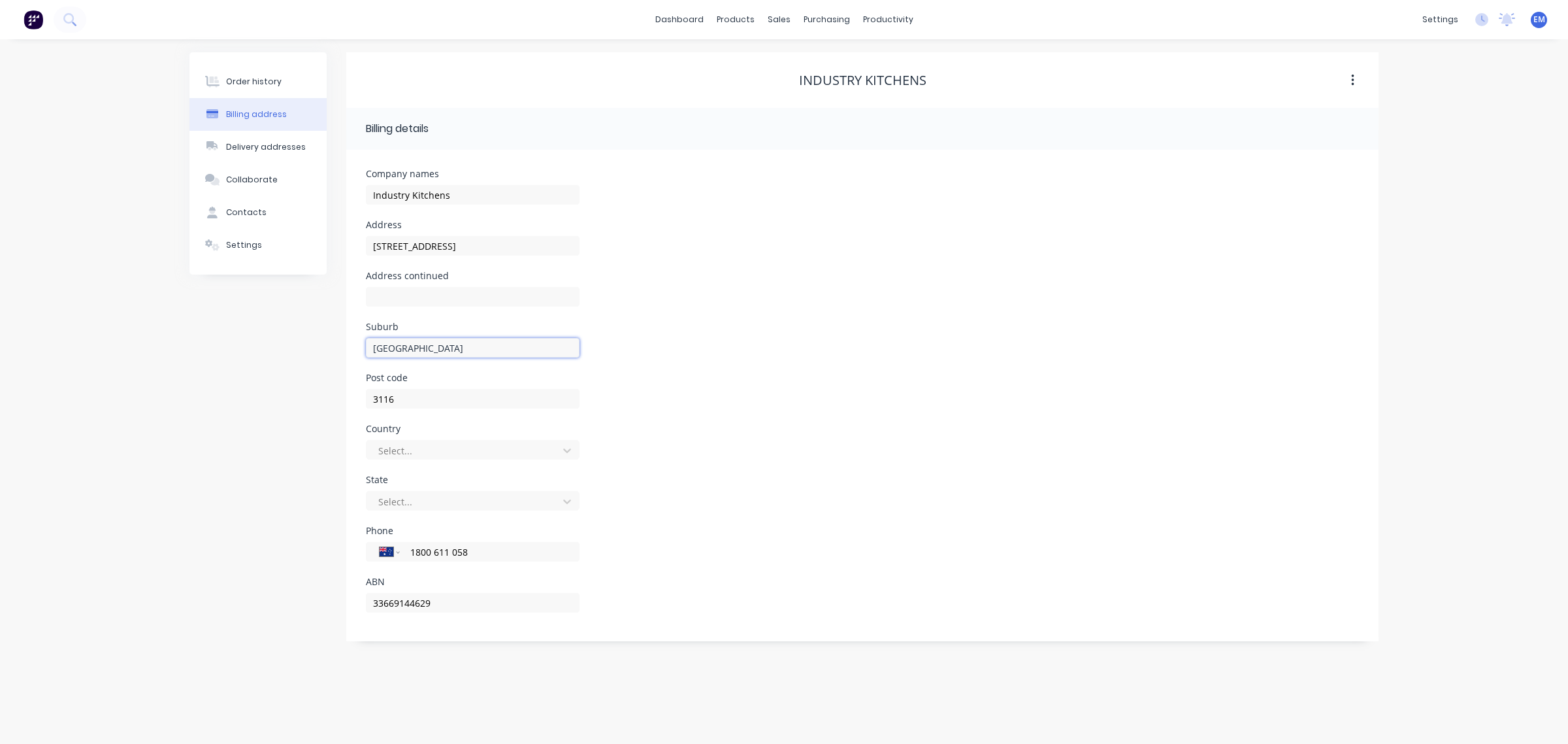
click at [326, 354] on div "Order history Billing address Delivery addresses Collaborate Contacts Settings …" at bounding box center [784, 347] width 1189 height 589
type input "[GEOGRAPHIC_DATA]"
drag, startPoint x: 409, startPoint y: 399, endPoint x: 304, endPoint y: 397, distance: 105.0
click at [304, 397] on div "Order history Billing address Delivery addresses Collaborate Contacts Settings …" at bounding box center [784, 347] width 1189 height 589
type input "3140"
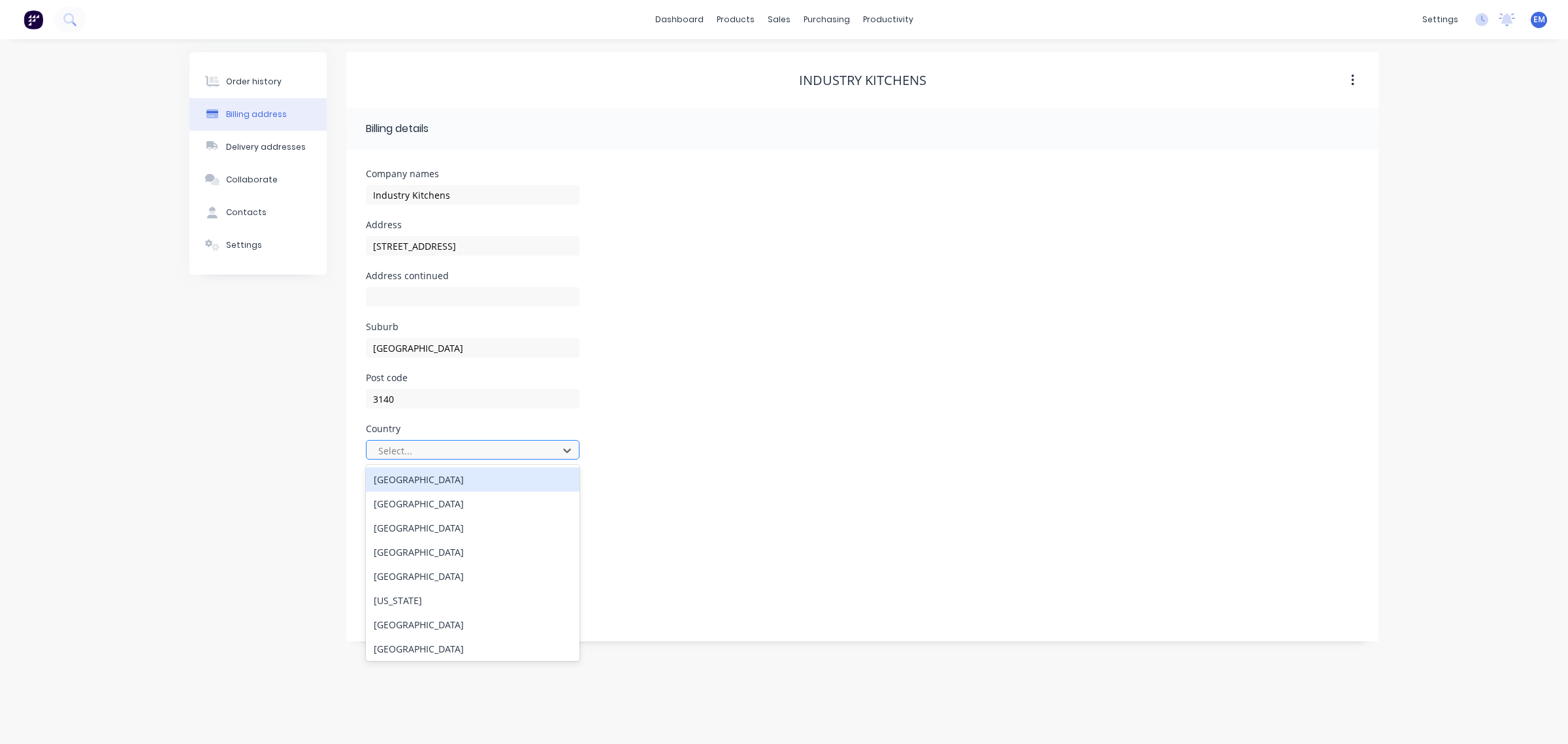
click at [465, 446] on div at bounding box center [464, 451] width 174 height 17
click at [466, 479] on div "[GEOGRAPHIC_DATA]" at bounding box center [473, 479] width 214 height 24
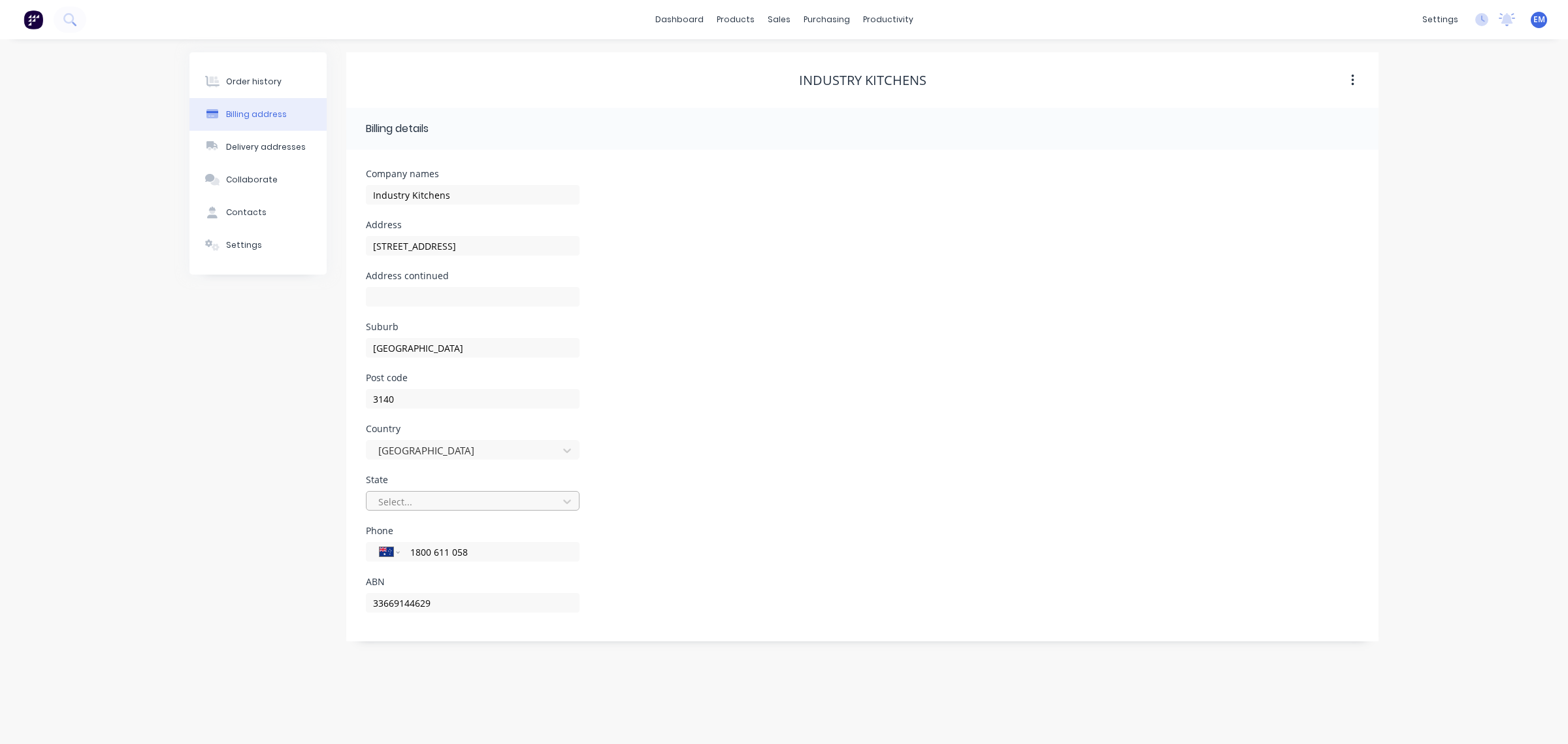
click at [426, 498] on div at bounding box center [464, 502] width 174 height 17
click at [399, 667] on div "Victoria" at bounding box center [473, 675] width 214 height 24
click at [256, 72] on button "Order history" at bounding box center [258, 81] width 137 height 33
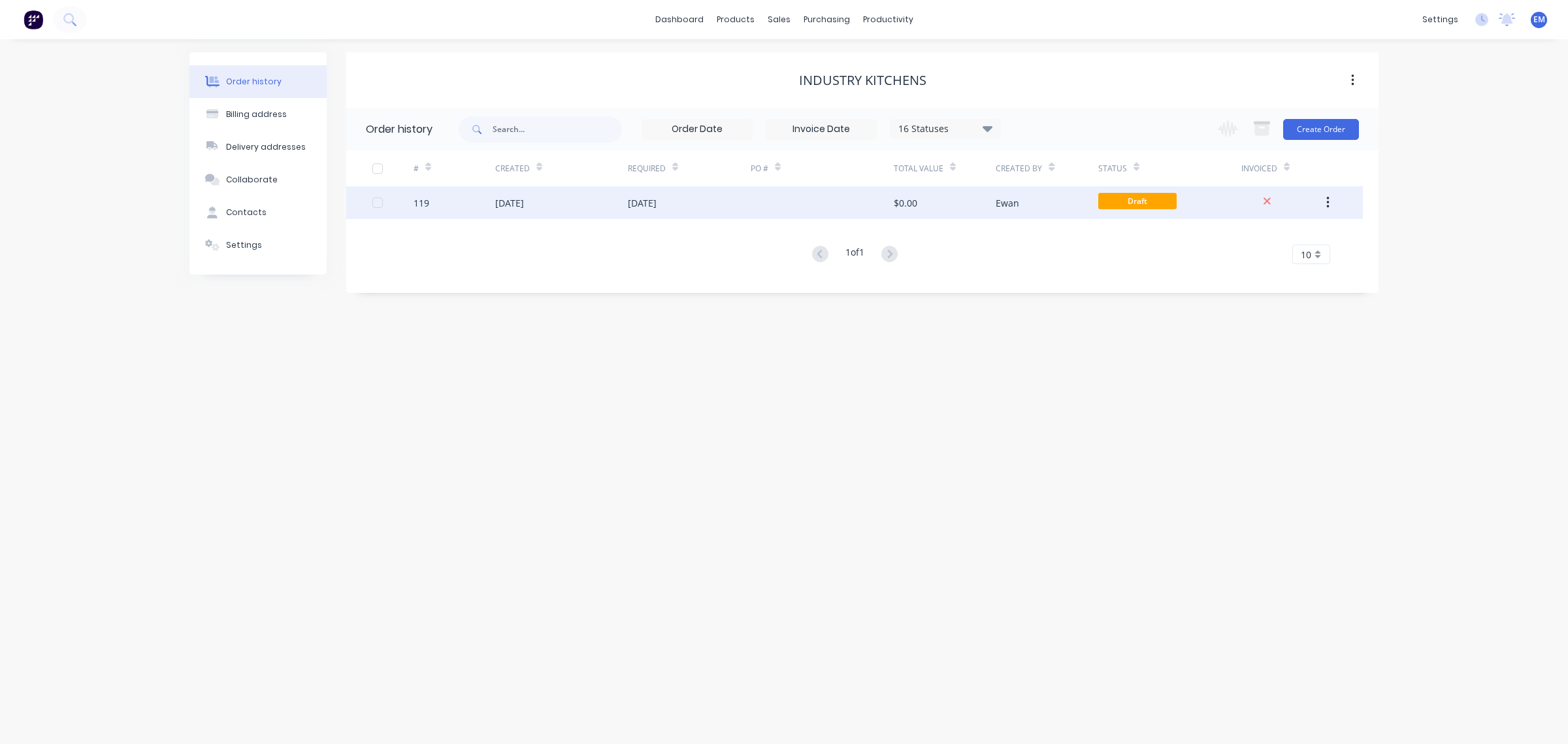
click at [1188, 209] on div "Draft" at bounding box center [1170, 202] width 143 height 33
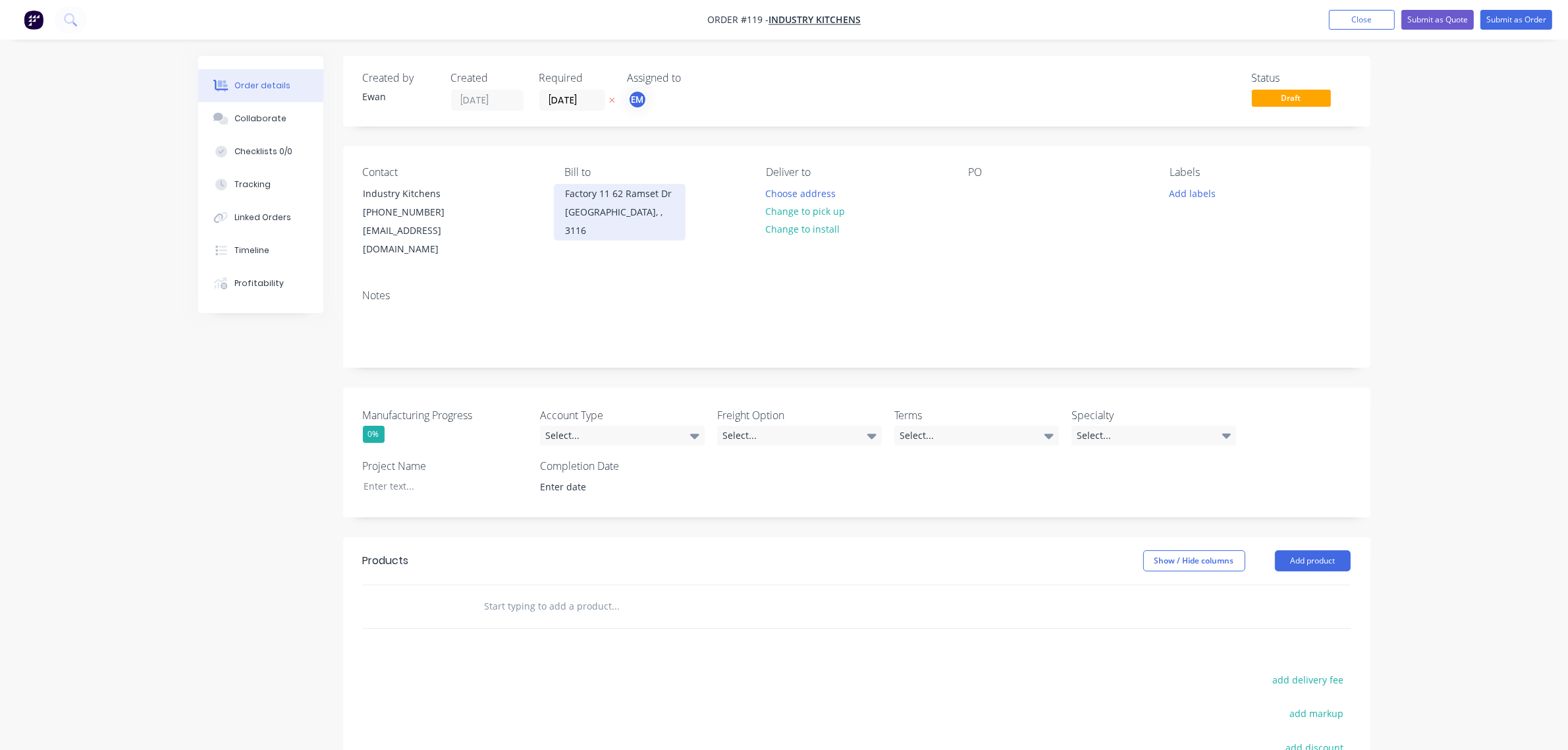
click at [643, 209] on div "[GEOGRAPHIC_DATA], , 3116" at bounding box center [620, 221] width 109 height 37
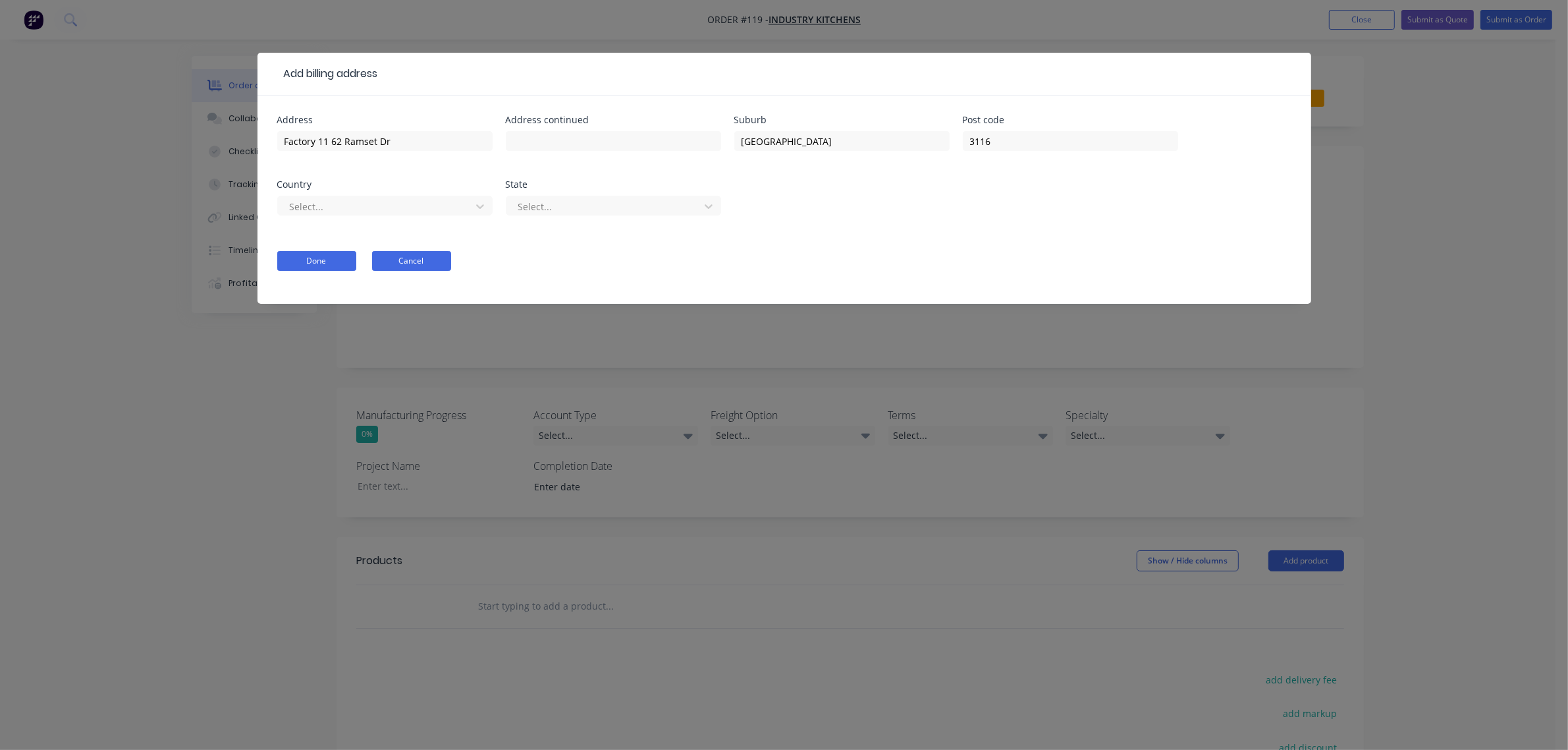
click at [399, 263] on button "Cancel" at bounding box center [412, 261] width 79 height 20
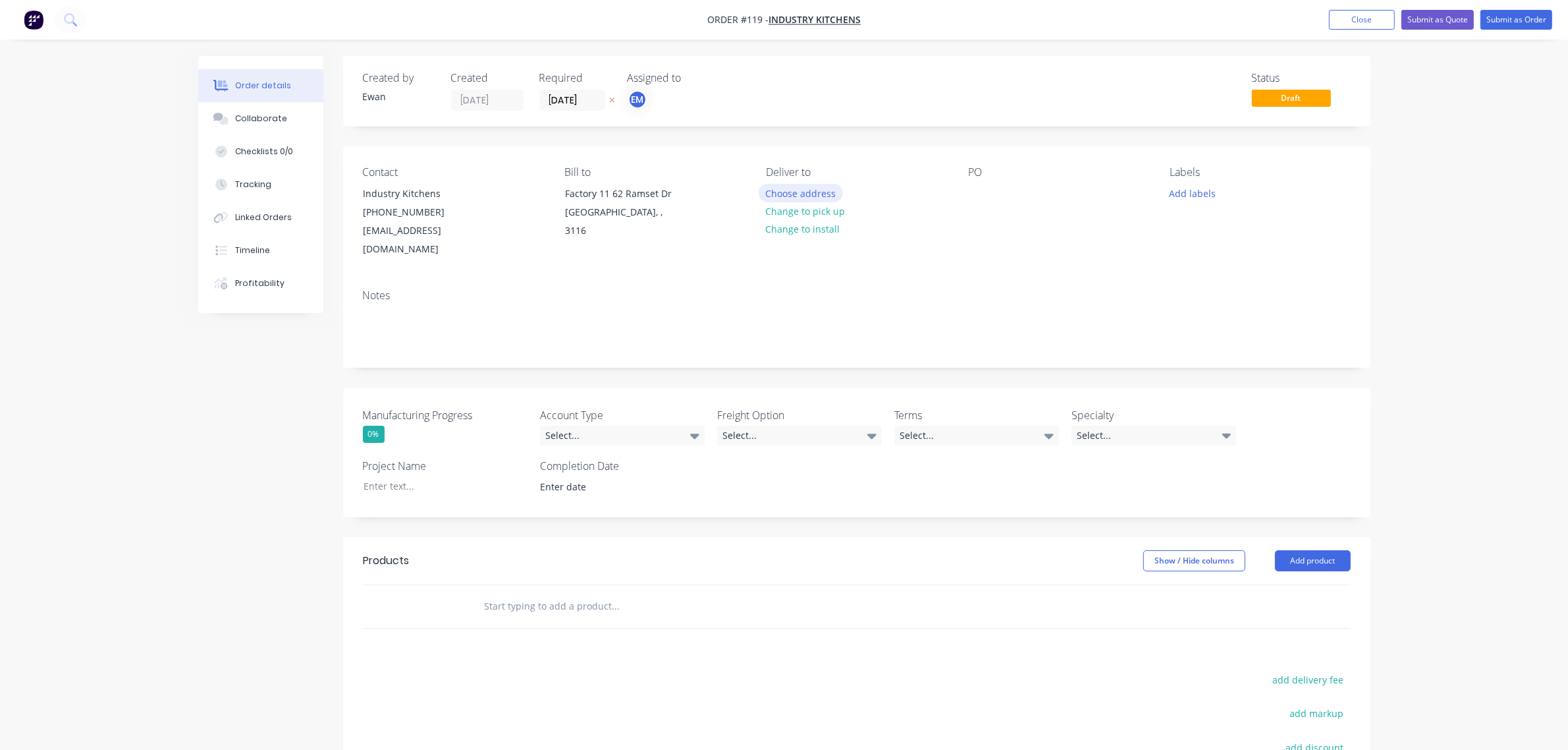
click at [827, 190] on button "Choose address" at bounding box center [801, 193] width 84 height 18
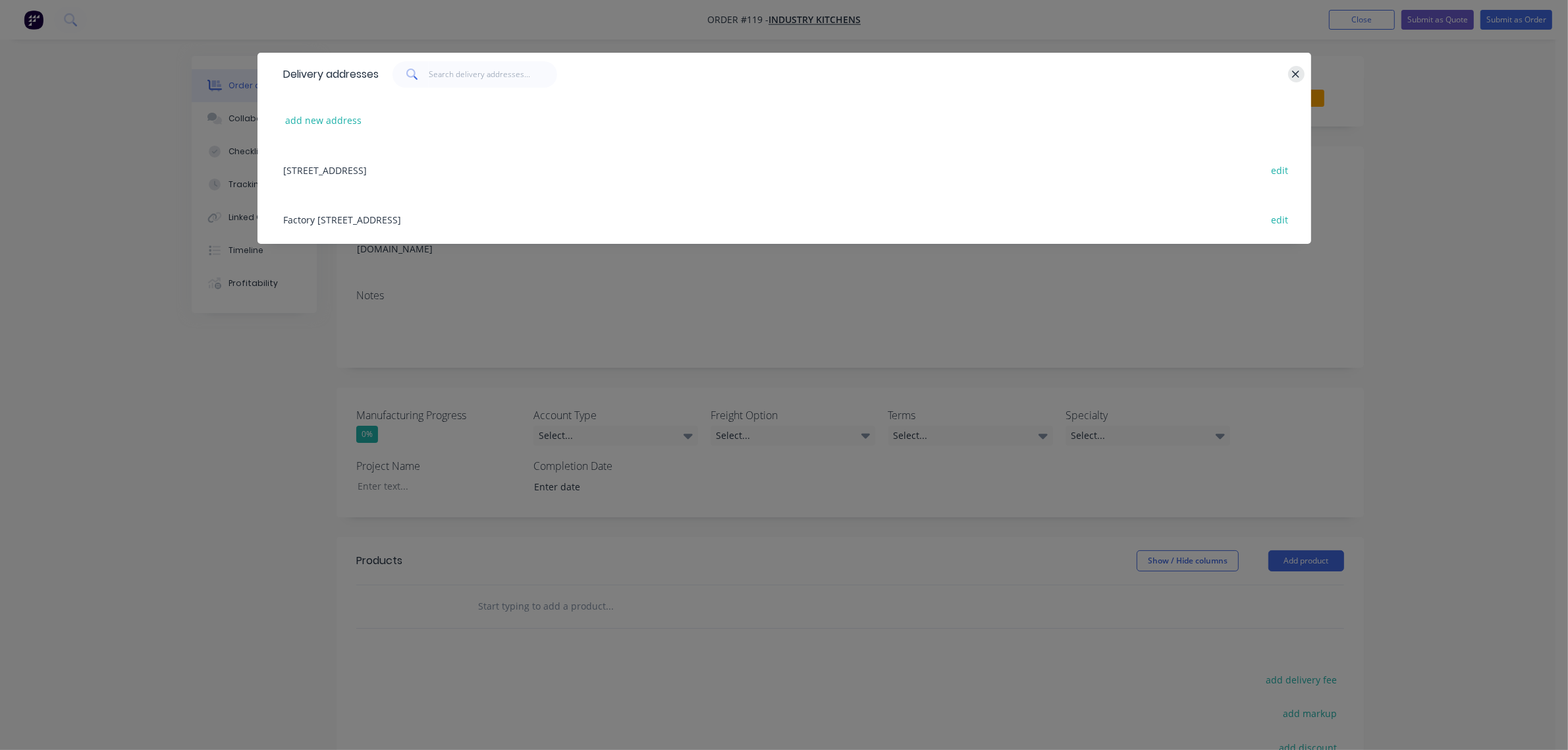
click at [1293, 74] on icon "button" at bounding box center [1296, 74] width 8 height 12
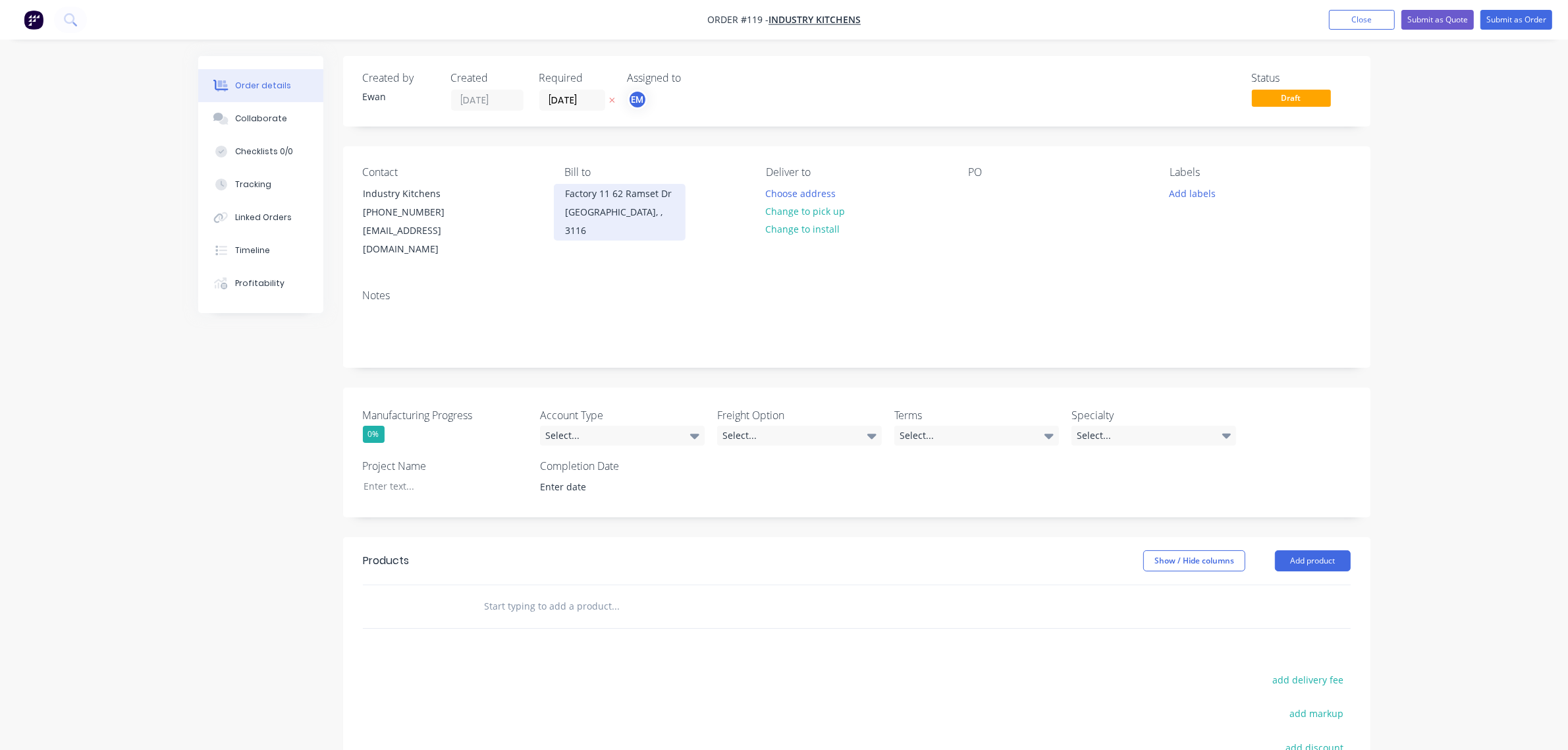
click at [669, 193] on div "Factory 11 62 Ramset Dr" at bounding box center [620, 193] width 109 height 18
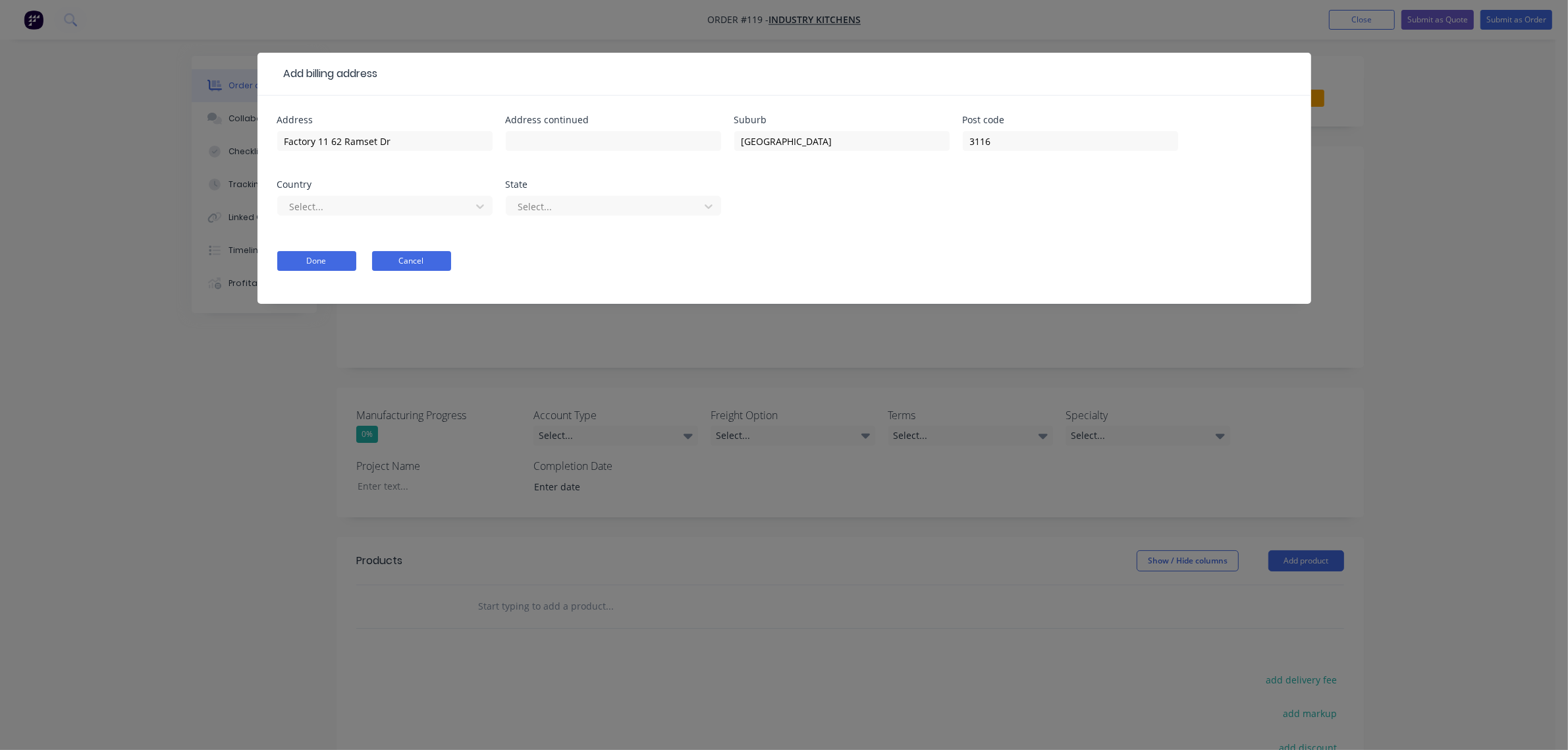
click at [414, 254] on button "Cancel" at bounding box center [412, 261] width 79 height 20
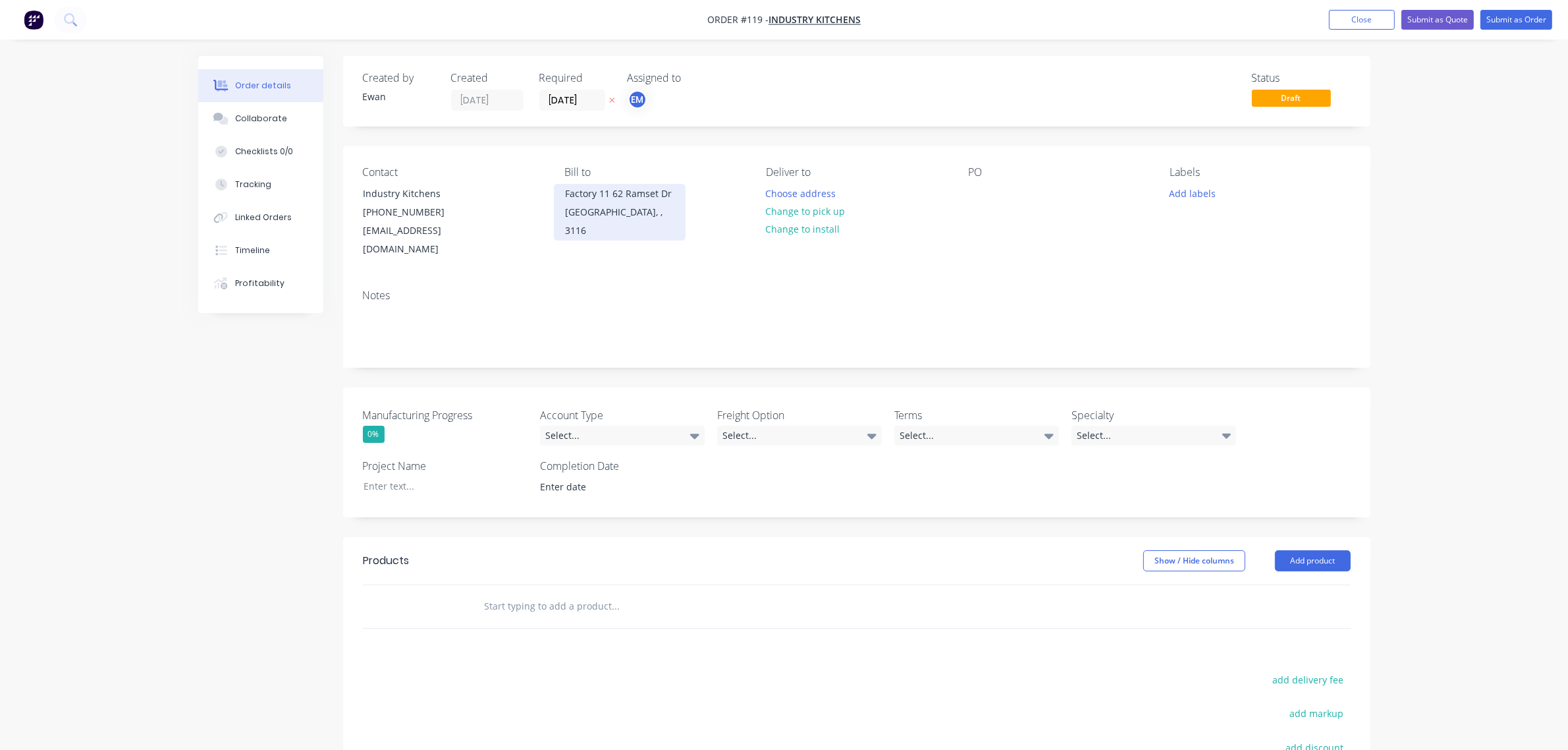
click at [568, 214] on div "[GEOGRAPHIC_DATA], , 3116" at bounding box center [620, 221] width 109 height 37
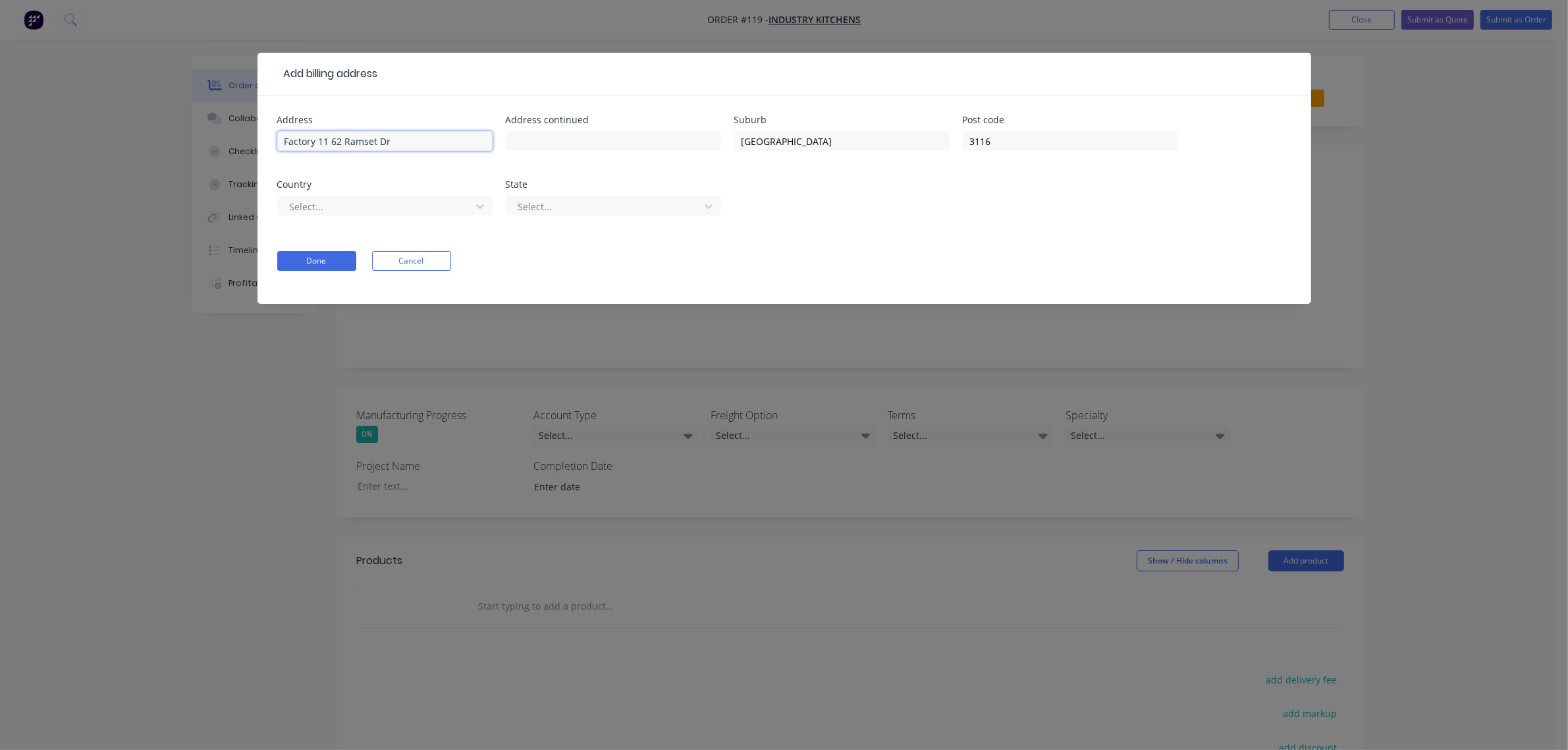
drag, startPoint x: 463, startPoint y: 139, endPoint x: 249, endPoint y: 150, distance: 214.3
click at [249, 150] on div "Add billing address Address [STREET_ADDRESS] Select... State Select... Done Can…" at bounding box center [784, 375] width 1568 height 750
type input "[STREET_ADDRESS]"
click at [769, 146] on input "[GEOGRAPHIC_DATA]" at bounding box center [842, 141] width 216 height 20
drag, startPoint x: 827, startPoint y: 143, endPoint x: 636, endPoint y: 146, distance: 191.0
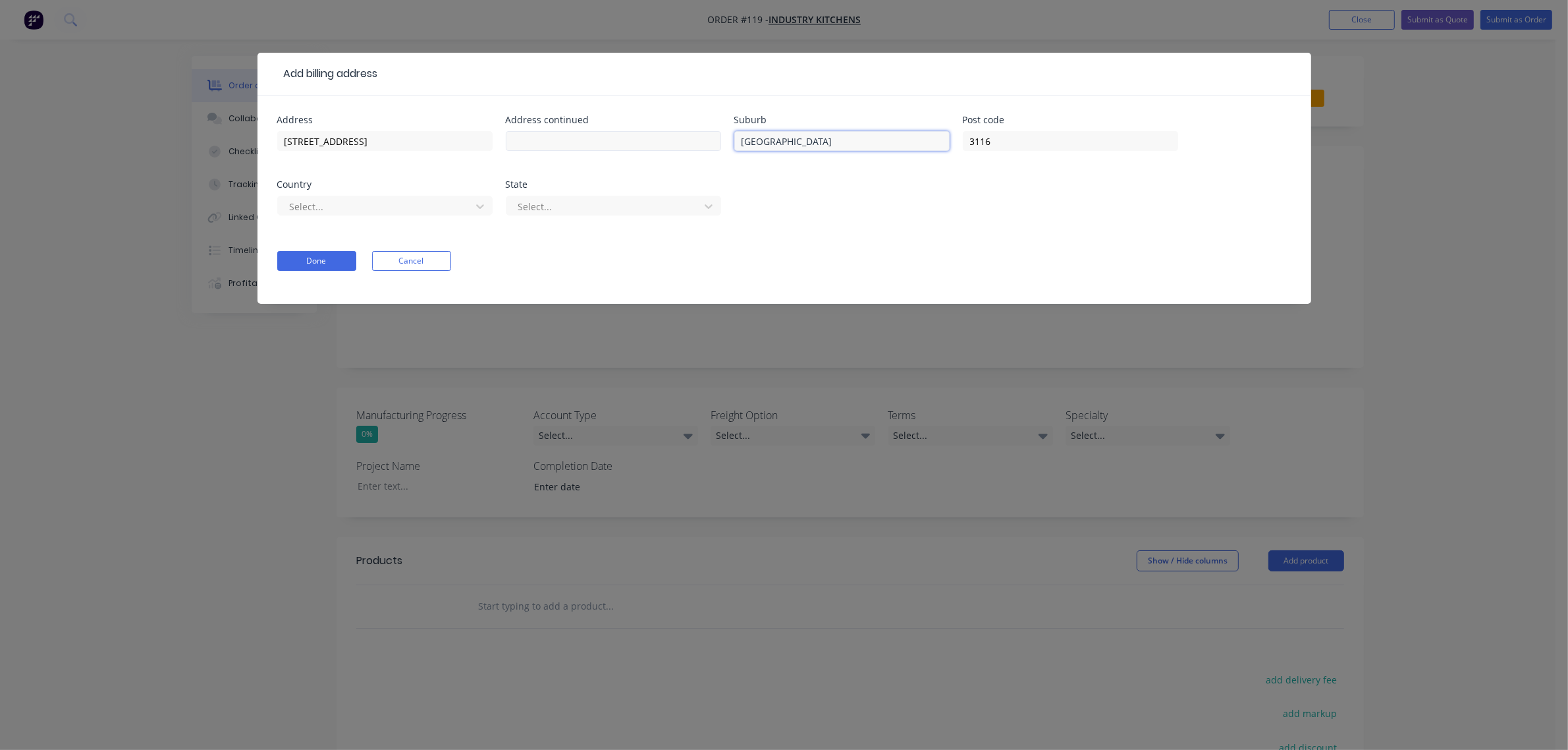
click at [636, 146] on div "Address [STREET_ADDRESS] Address continued Suburb [GEOGRAPHIC_DATA] Post code 3…" at bounding box center [784, 174] width 1014 height 116
type input "[GEOGRAPHIC_DATA]"
drag, startPoint x: 1039, startPoint y: 139, endPoint x: 941, endPoint y: 142, distance: 98.0
click at [941, 142] on div "Address [STREET_ADDRESS] Select... State Select..." at bounding box center [784, 174] width 1014 height 116
type input "3140"
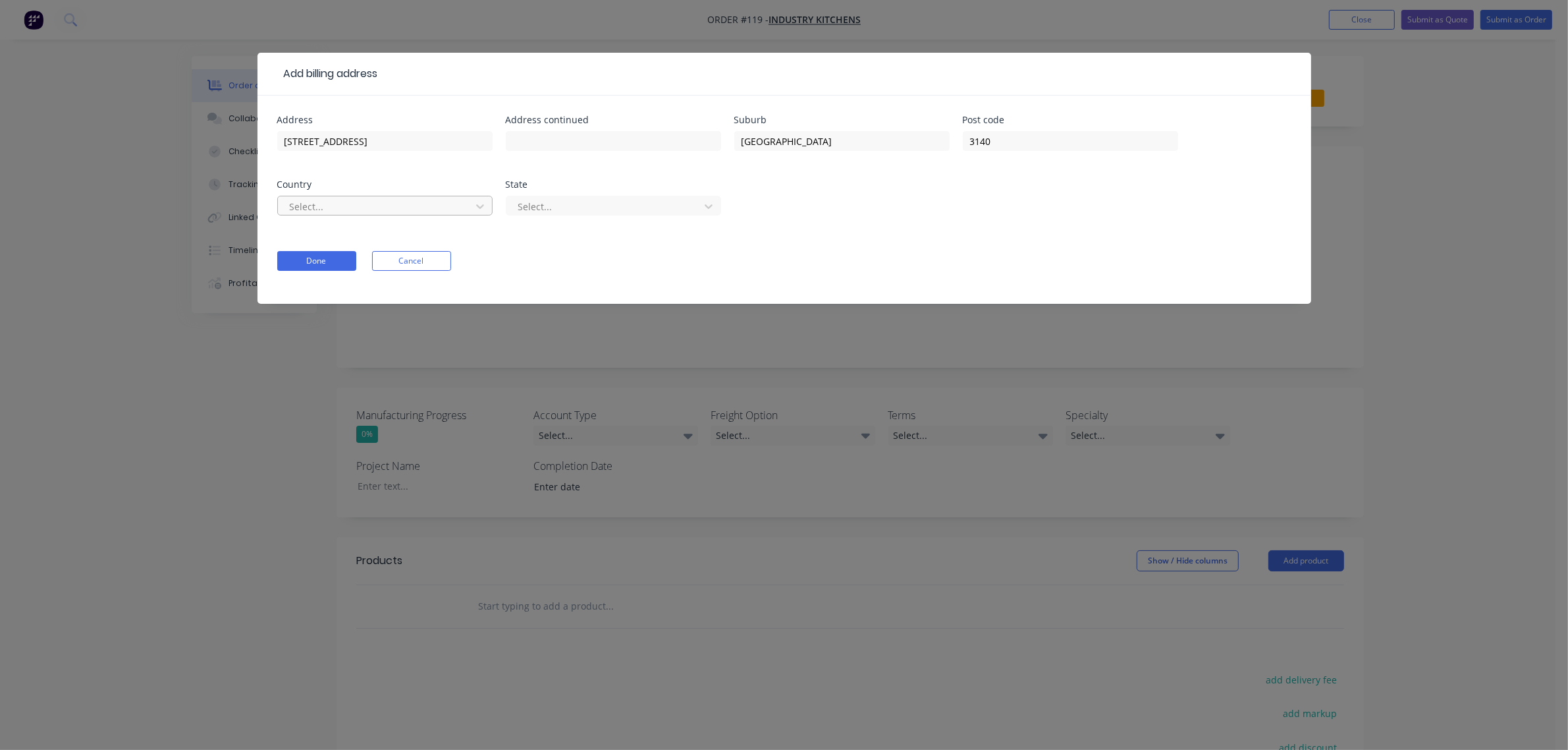
click at [379, 205] on div at bounding box center [376, 207] width 176 height 17
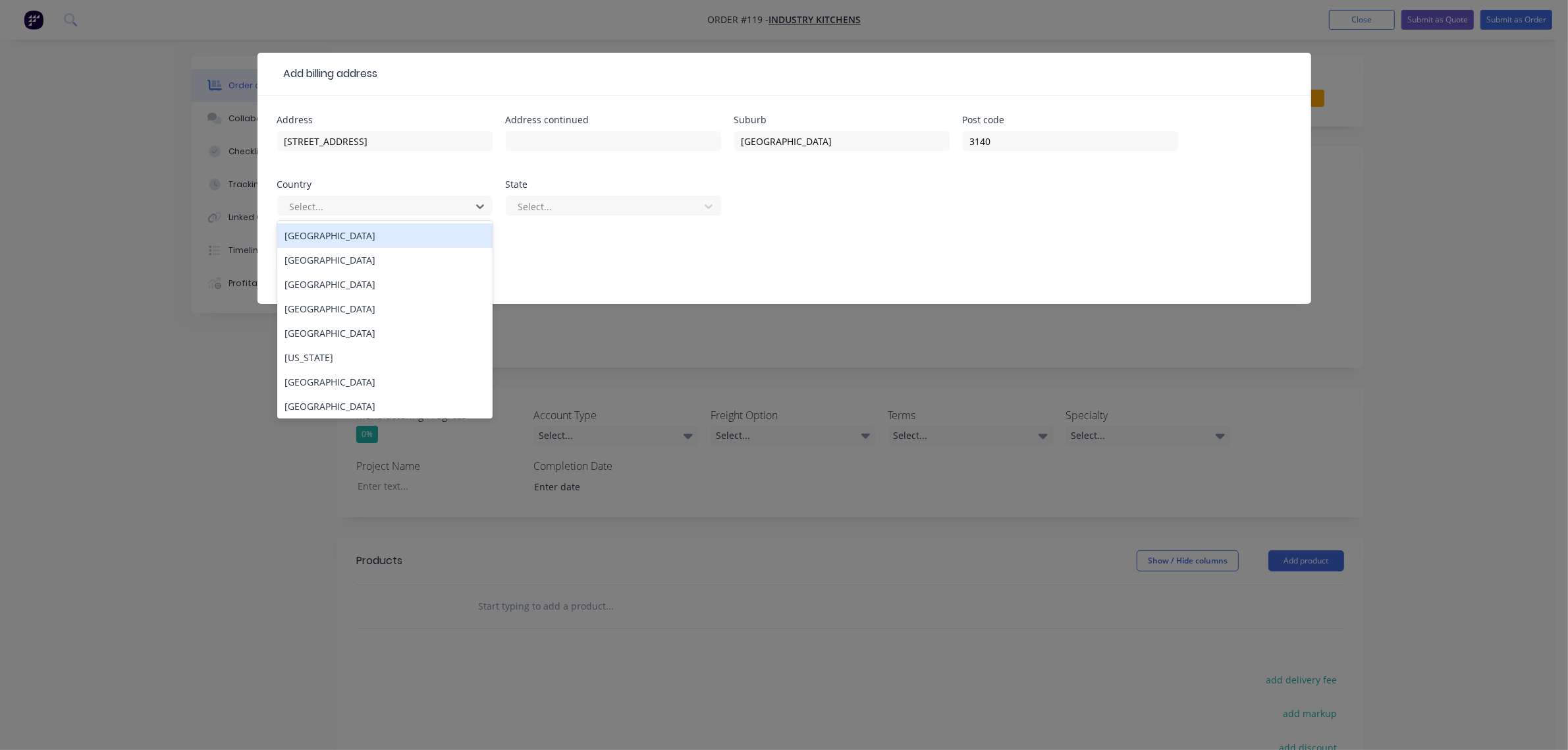
click at [337, 235] on div "[GEOGRAPHIC_DATA]" at bounding box center [385, 235] width 216 height 25
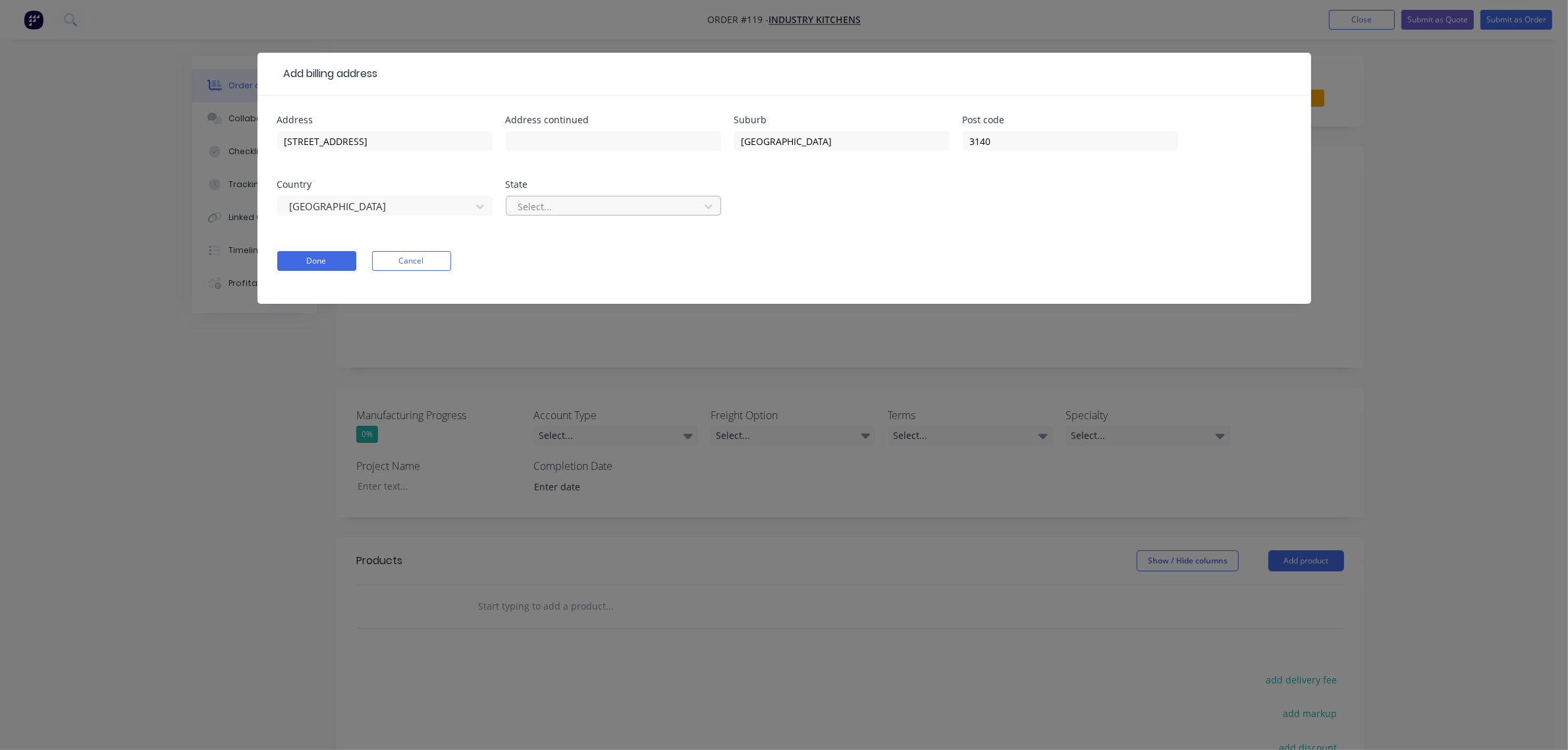
click at [574, 206] on div at bounding box center [605, 207] width 176 height 17
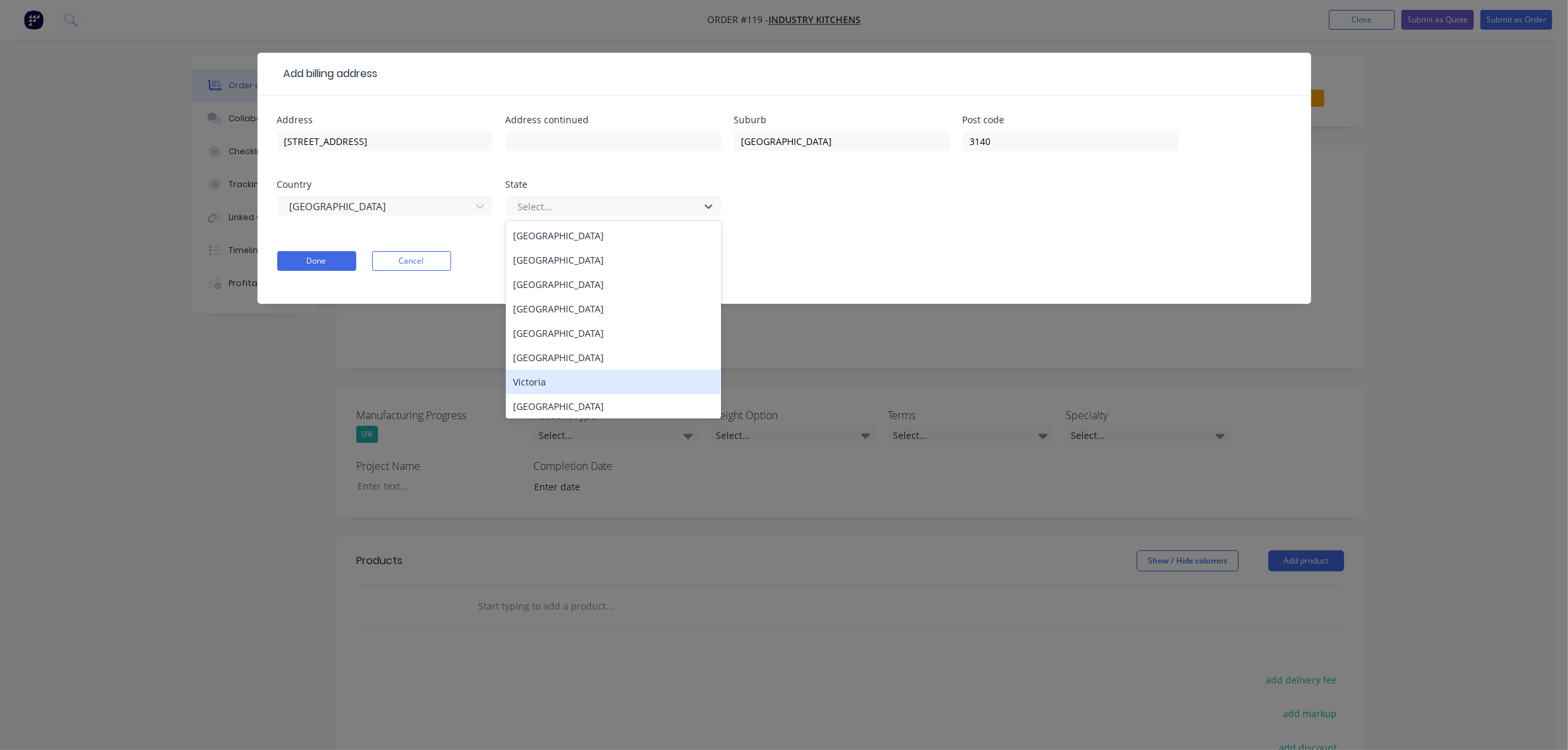
click at [566, 377] on div "Victoria" at bounding box center [614, 382] width 216 height 25
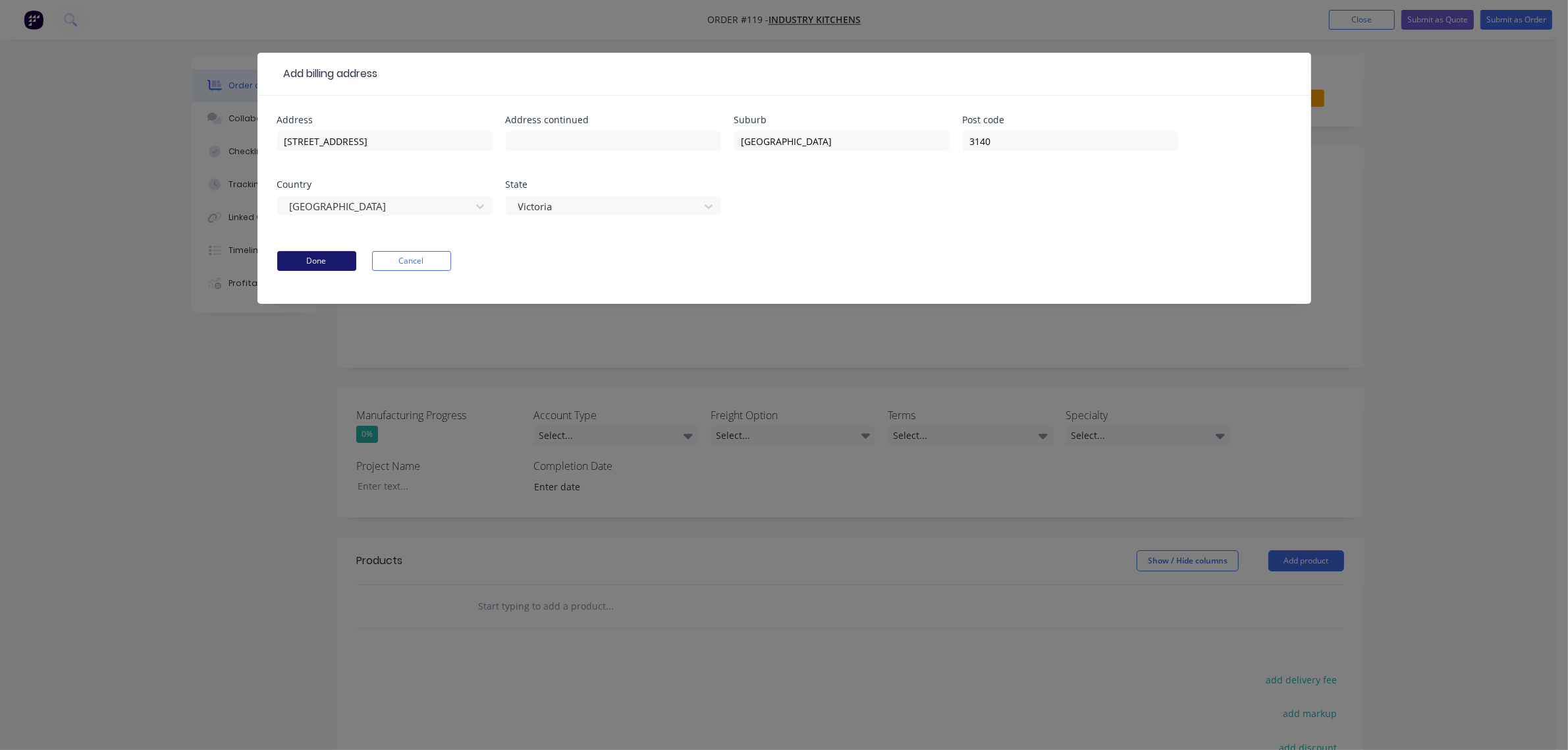
click at [300, 258] on button "Done" at bounding box center [316, 261] width 79 height 20
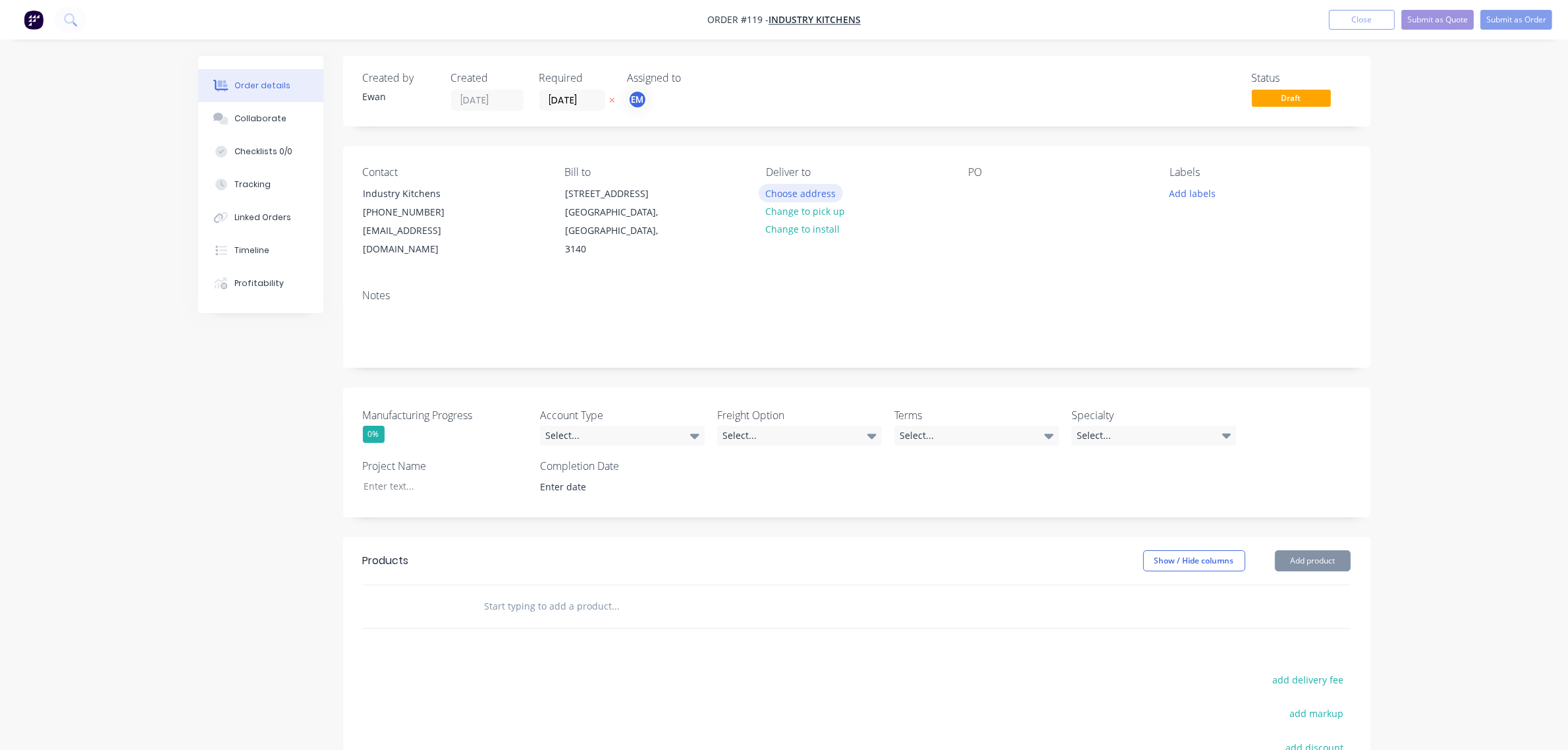
click at [796, 193] on button "Choose address" at bounding box center [801, 193] width 84 height 18
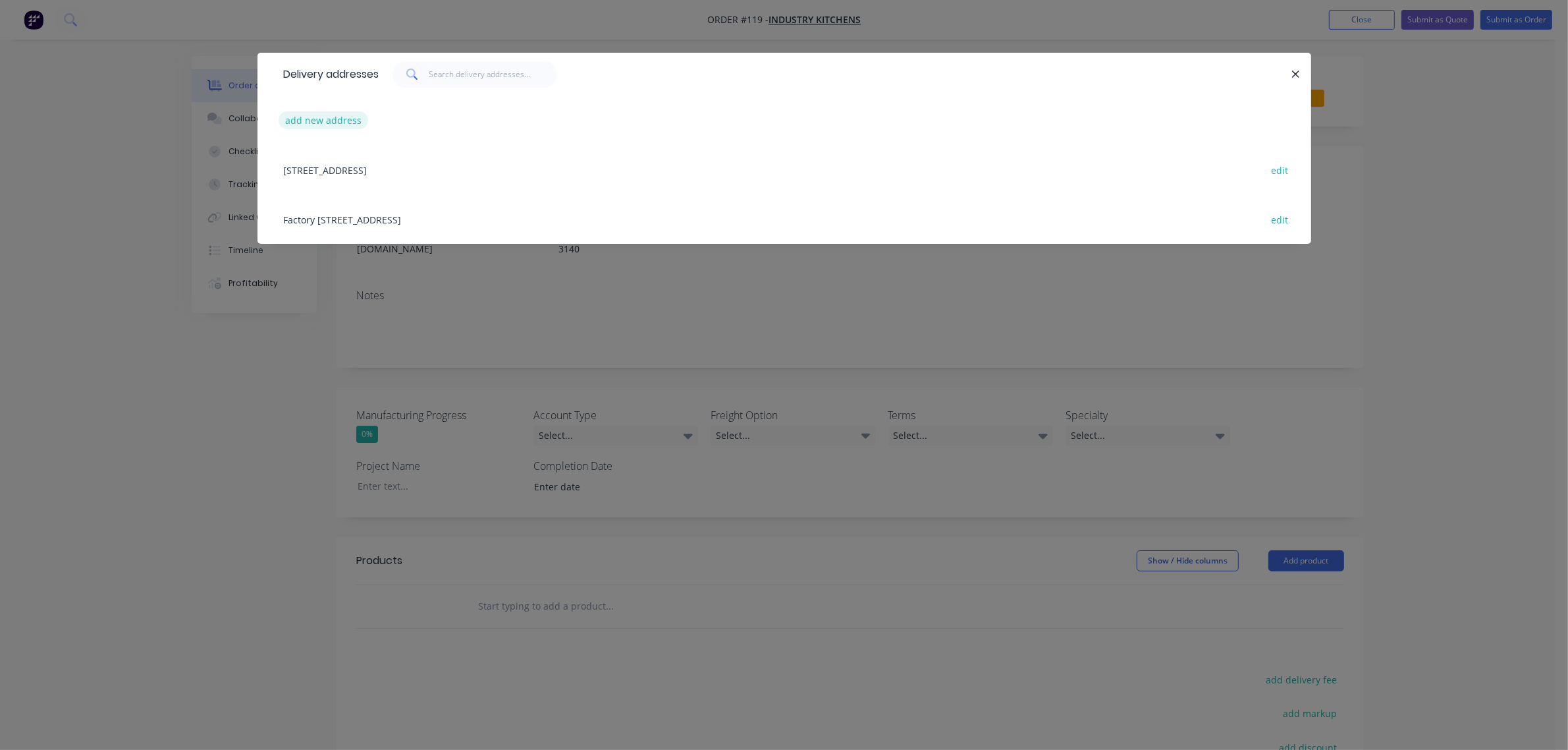
click at [321, 119] on button "add new address" at bounding box center [323, 120] width 90 height 18
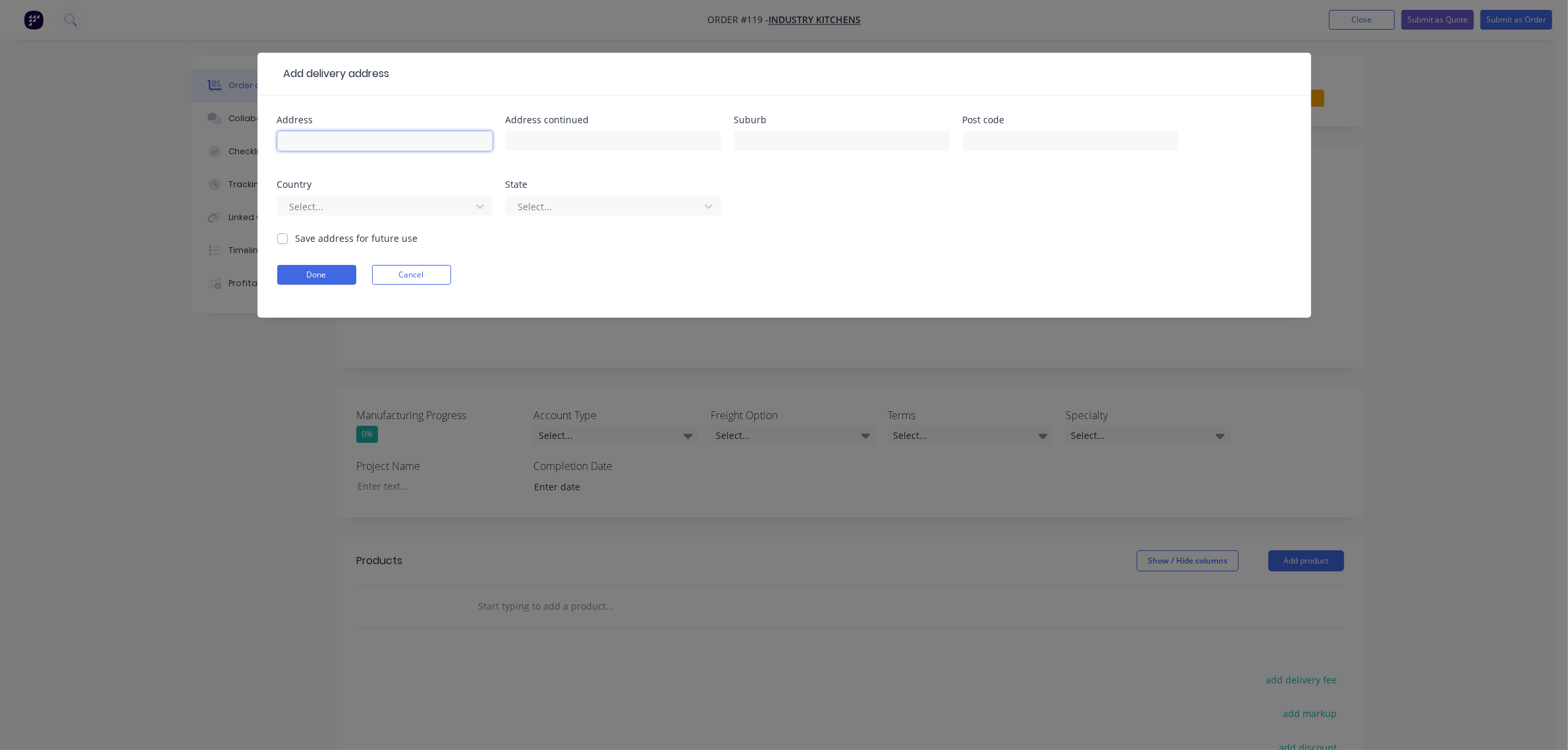
click at [338, 137] on input "text" at bounding box center [385, 141] width 216 height 20
type input "[STREET_ADDRESS]"
click at [754, 146] on input "text" at bounding box center [842, 141] width 216 height 20
type input "Mernda"
click at [982, 139] on input "text" at bounding box center [1071, 141] width 216 height 20
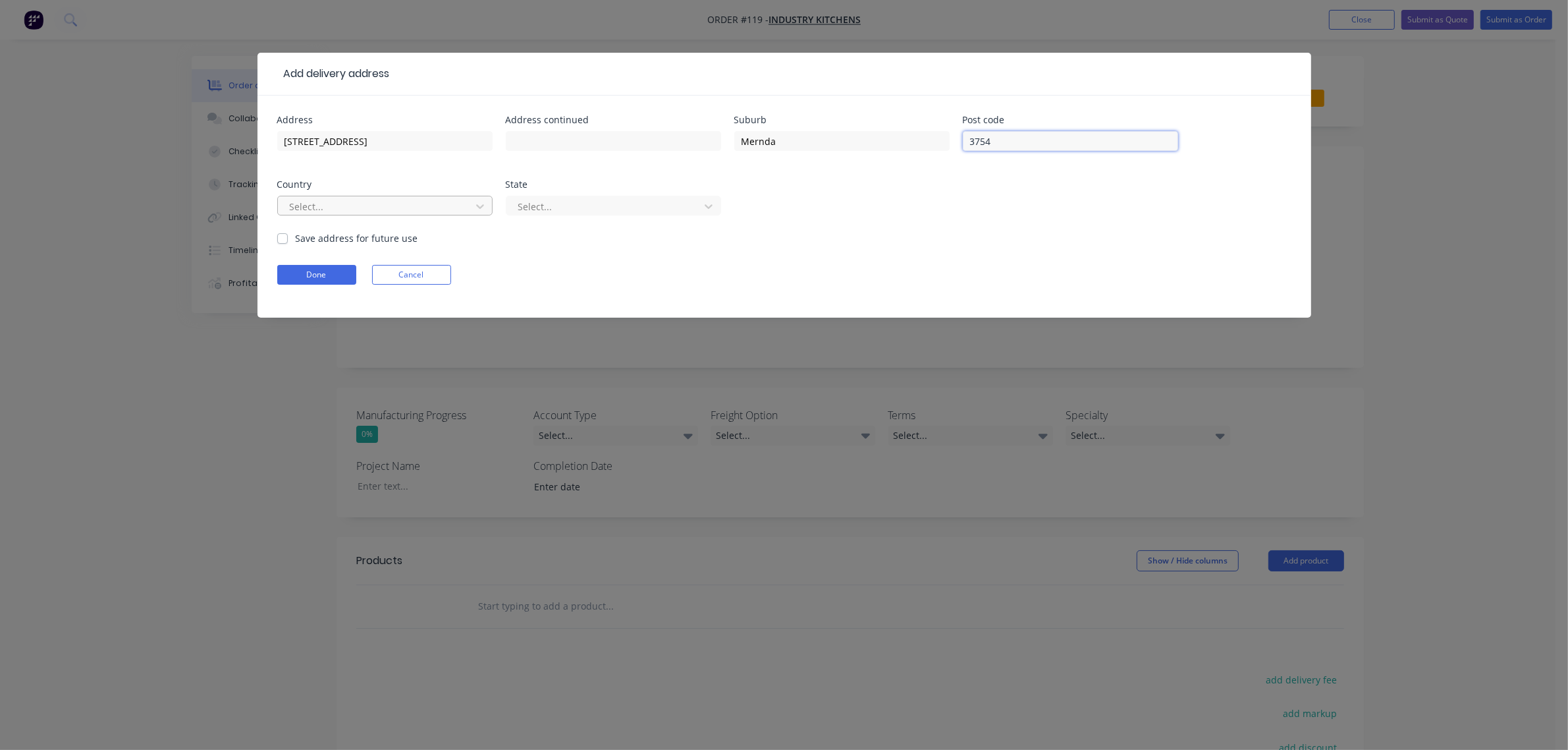
type input "3754"
click at [455, 201] on div at bounding box center [376, 207] width 176 height 17
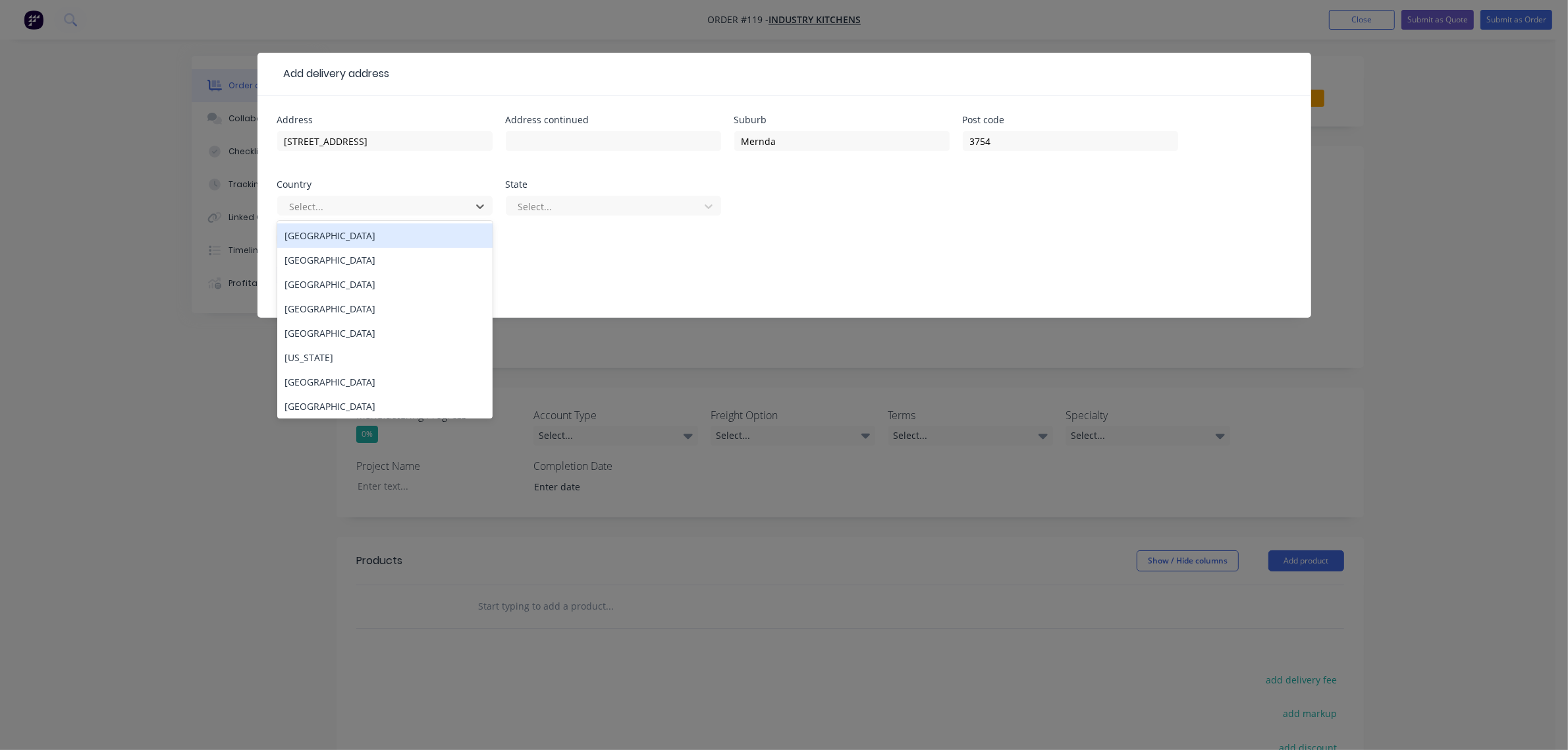
click at [421, 232] on div "[GEOGRAPHIC_DATA]" at bounding box center [385, 235] width 216 height 25
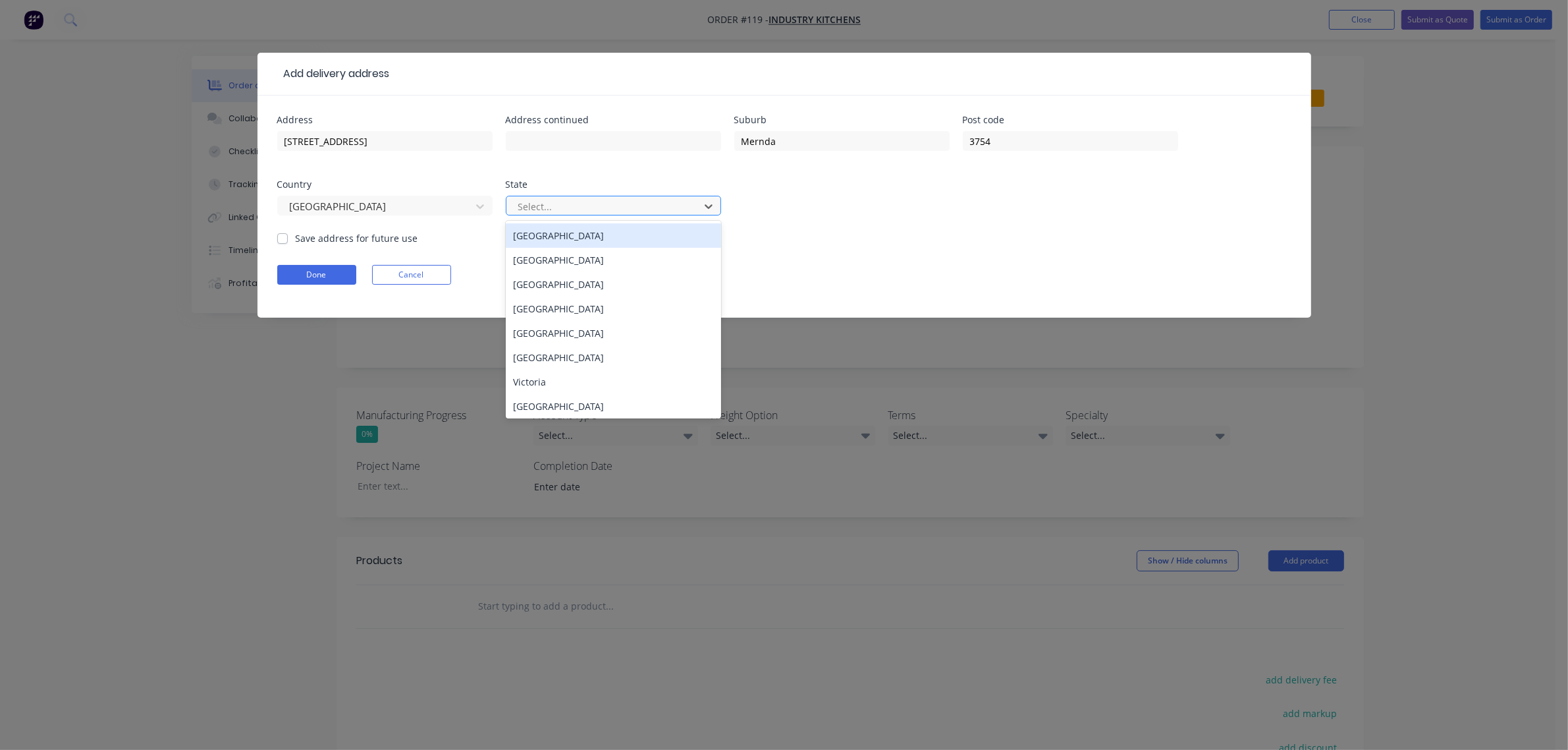
click at [533, 211] on div at bounding box center [605, 207] width 176 height 17
click at [555, 374] on div "Victoria" at bounding box center [614, 382] width 216 height 25
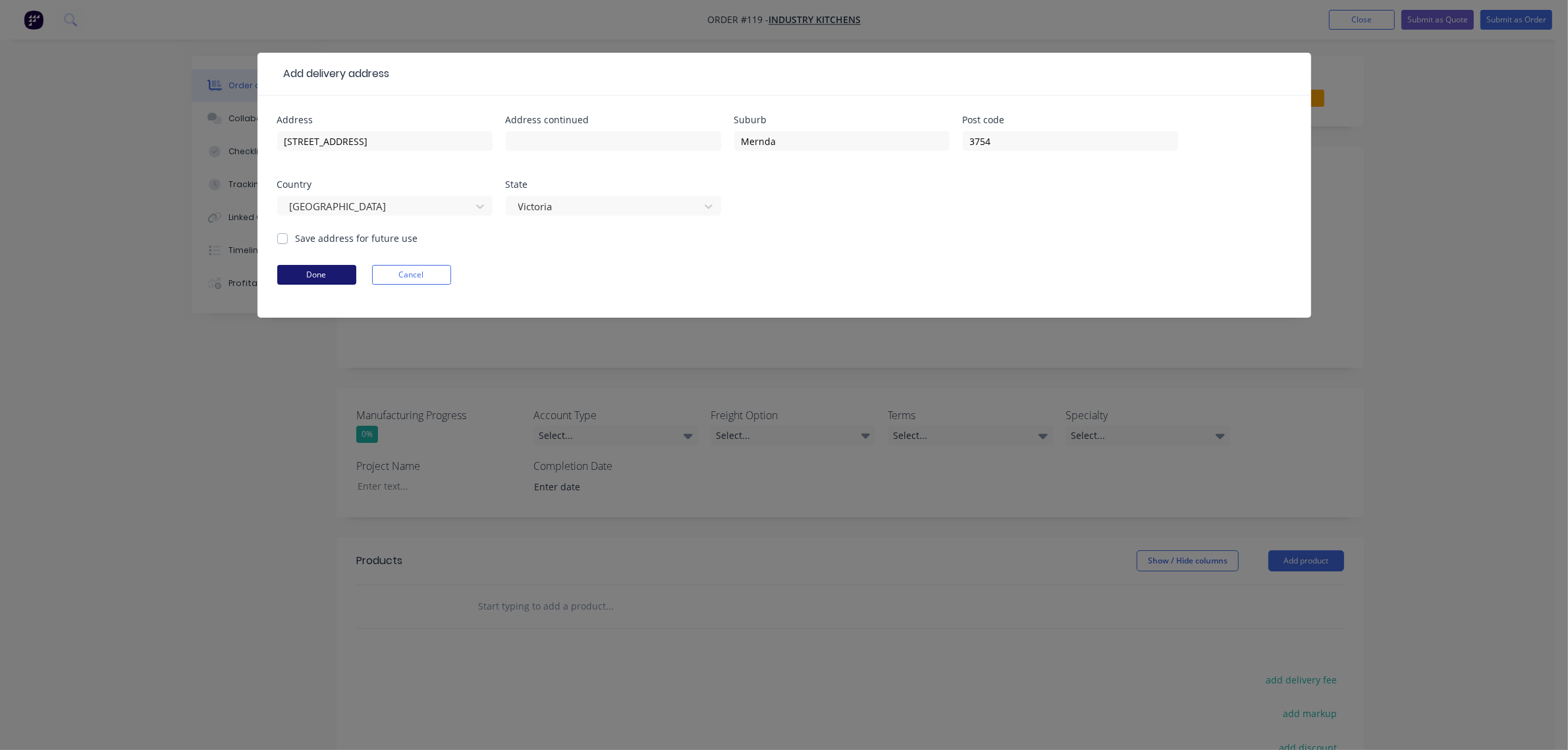
click at [332, 272] on button "Done" at bounding box center [316, 275] width 79 height 20
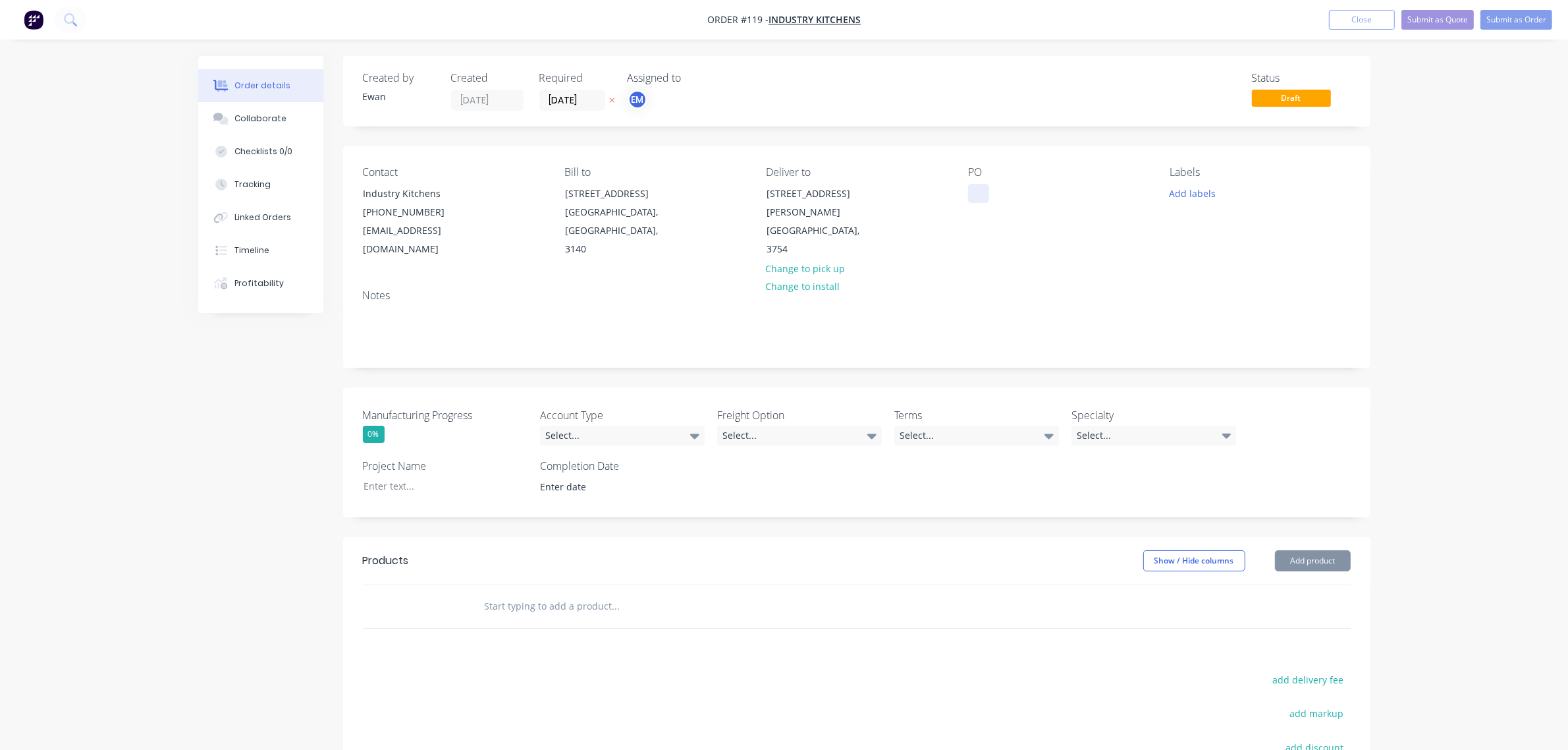
click at [975, 193] on div at bounding box center [979, 193] width 21 height 19
click at [1197, 196] on button "Add labels" at bounding box center [1193, 193] width 61 height 18
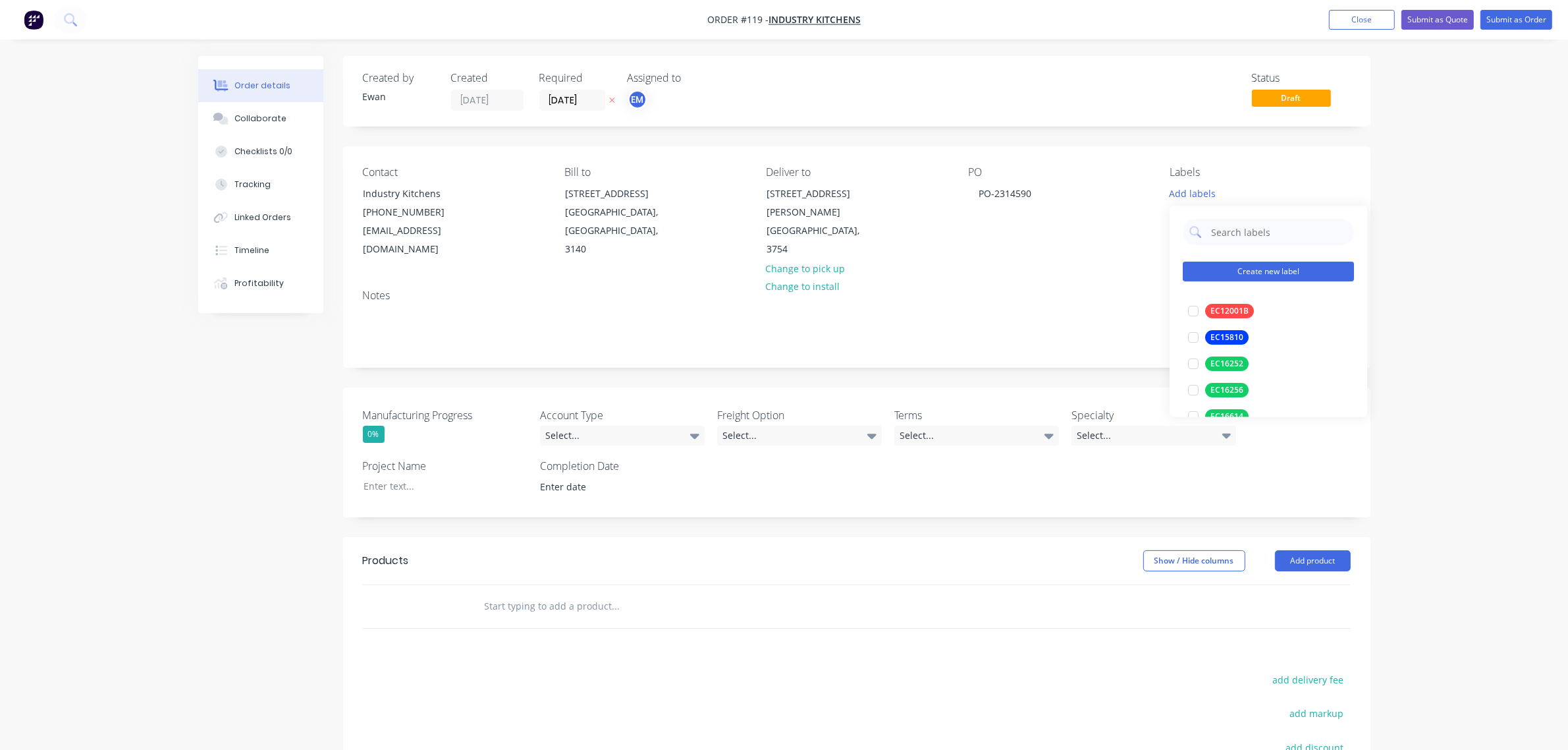
click at [1253, 267] on button "Create new label" at bounding box center [1268, 272] width 172 height 20
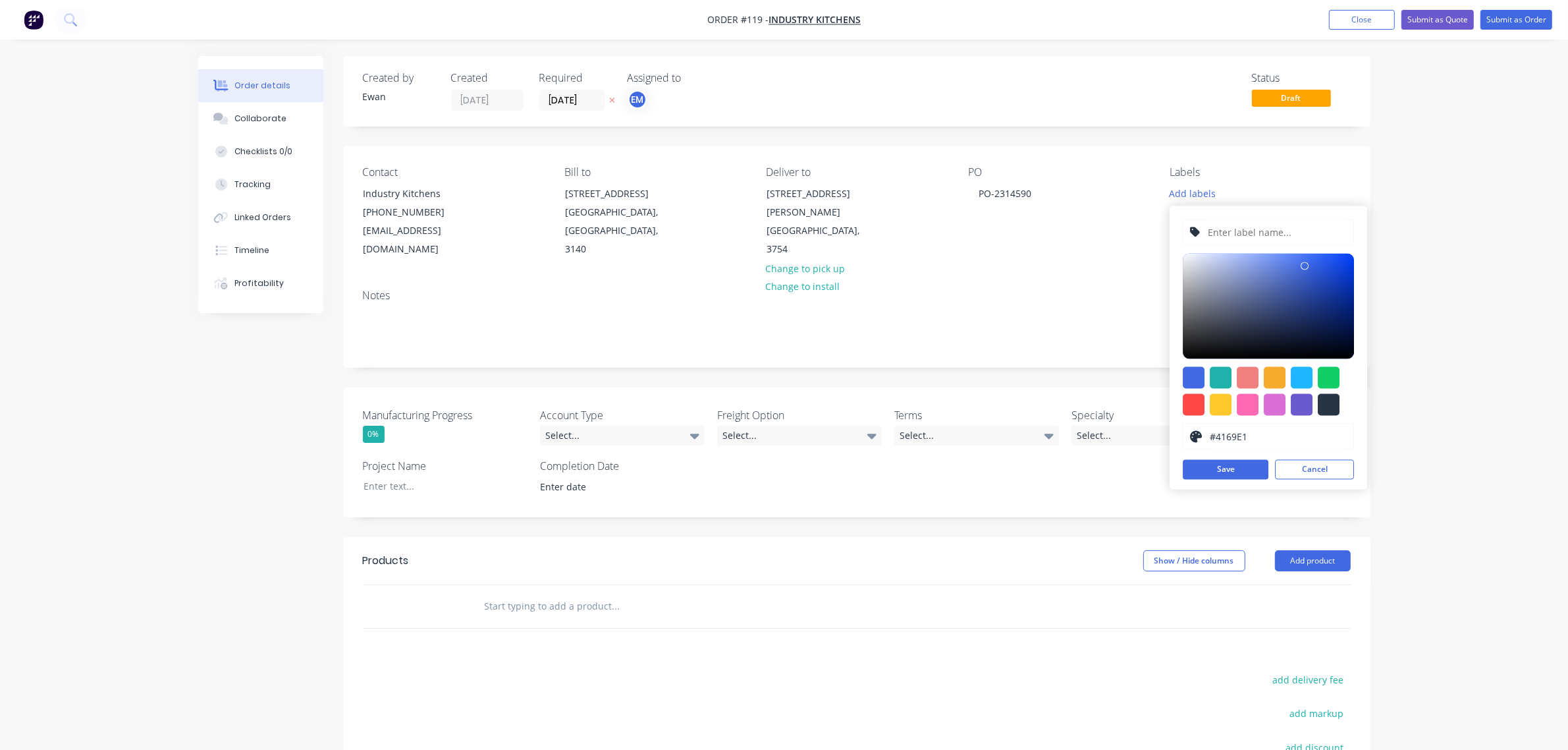
click at [1275, 229] on input "text" at bounding box center [1278, 232] width 140 height 25
type input "EC15319"
click at [1327, 377] on div at bounding box center [1329, 377] width 22 height 22
type input "#13CE66"
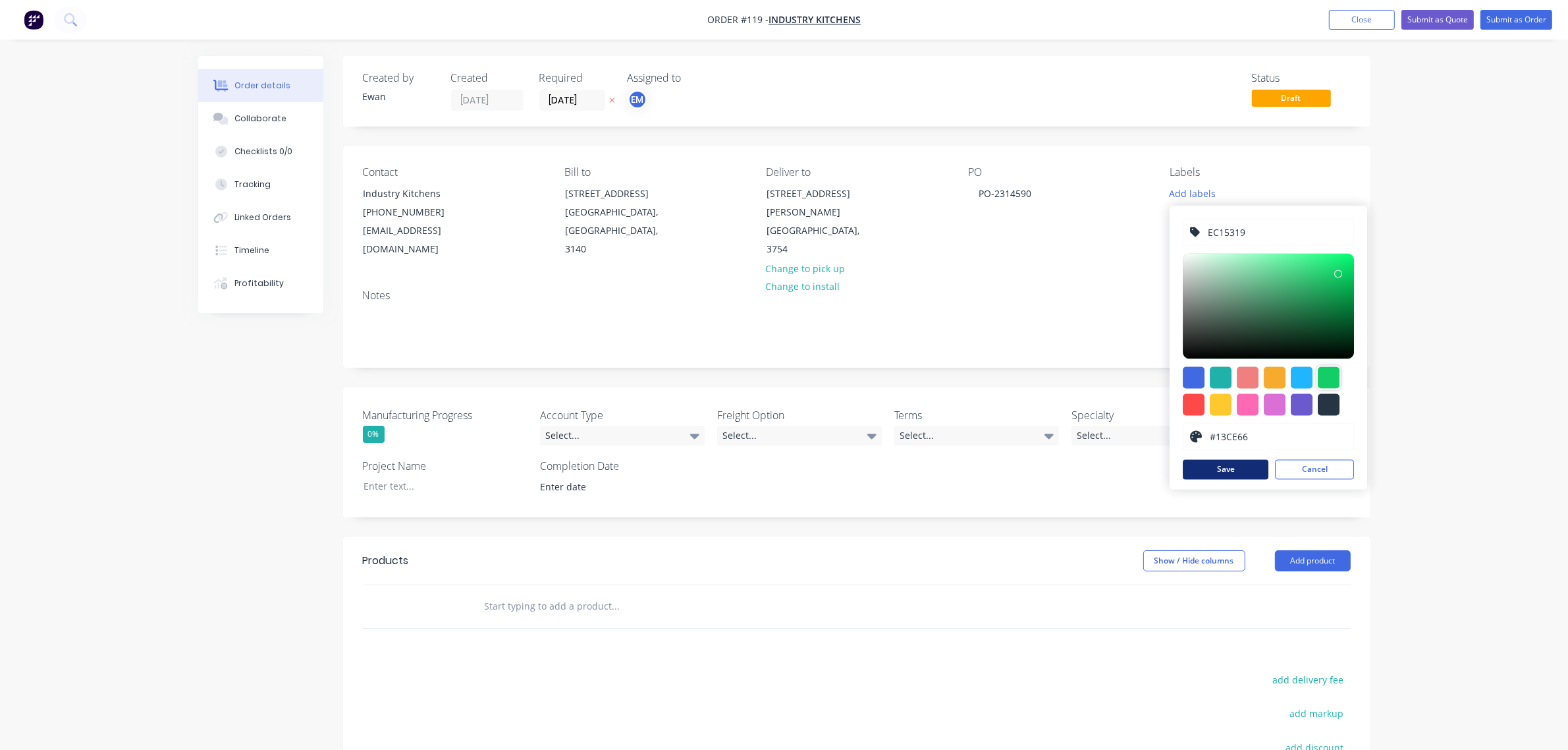
click at [1222, 473] on button "Save" at bounding box center [1226, 470] width 85 height 20
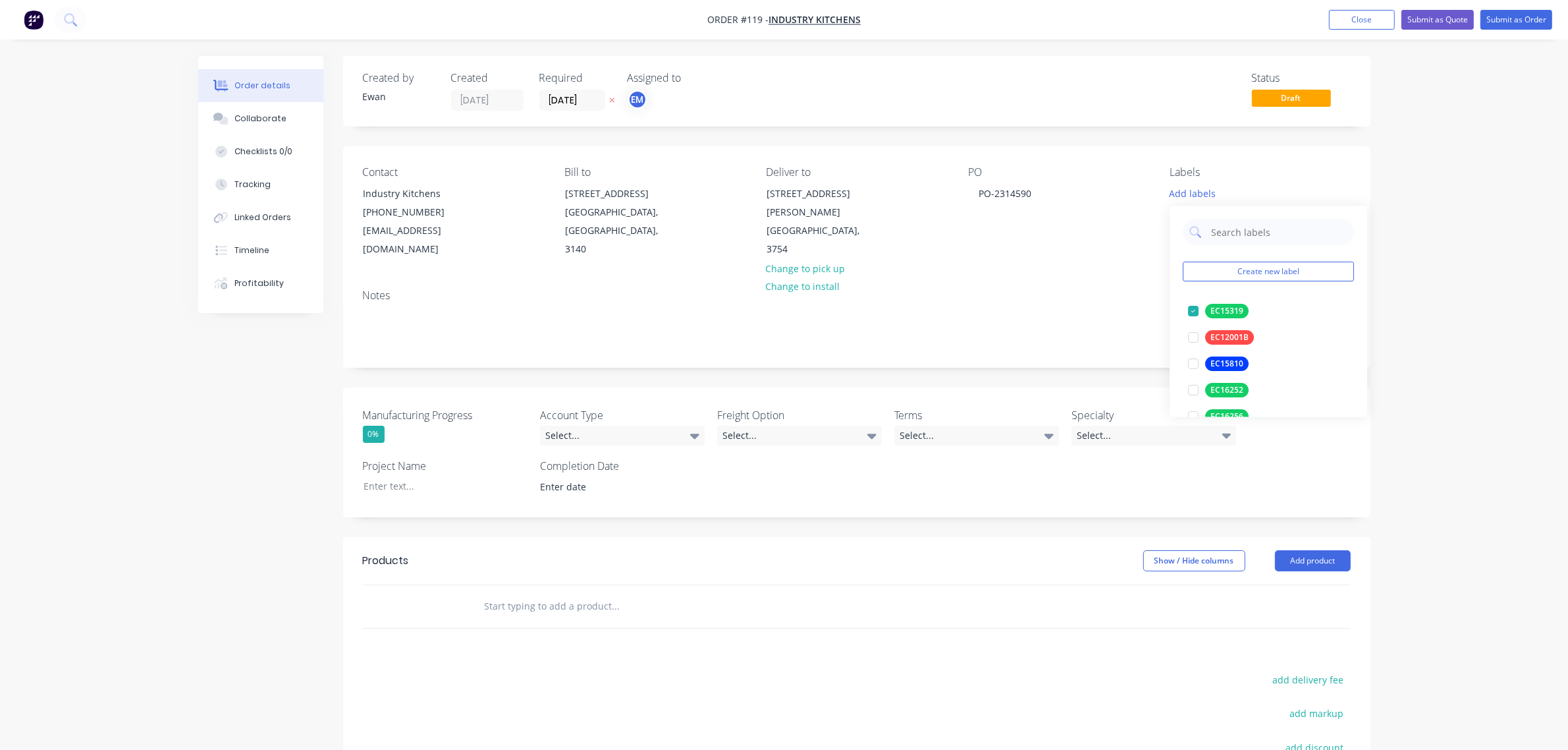
click at [1479, 313] on div "Order details Collaborate Checklists 0/0 Tracking Linked Orders Timeline Profit…" at bounding box center [784, 482] width 1568 height 964
click at [592, 426] on div "Select..." at bounding box center [622, 436] width 164 height 20
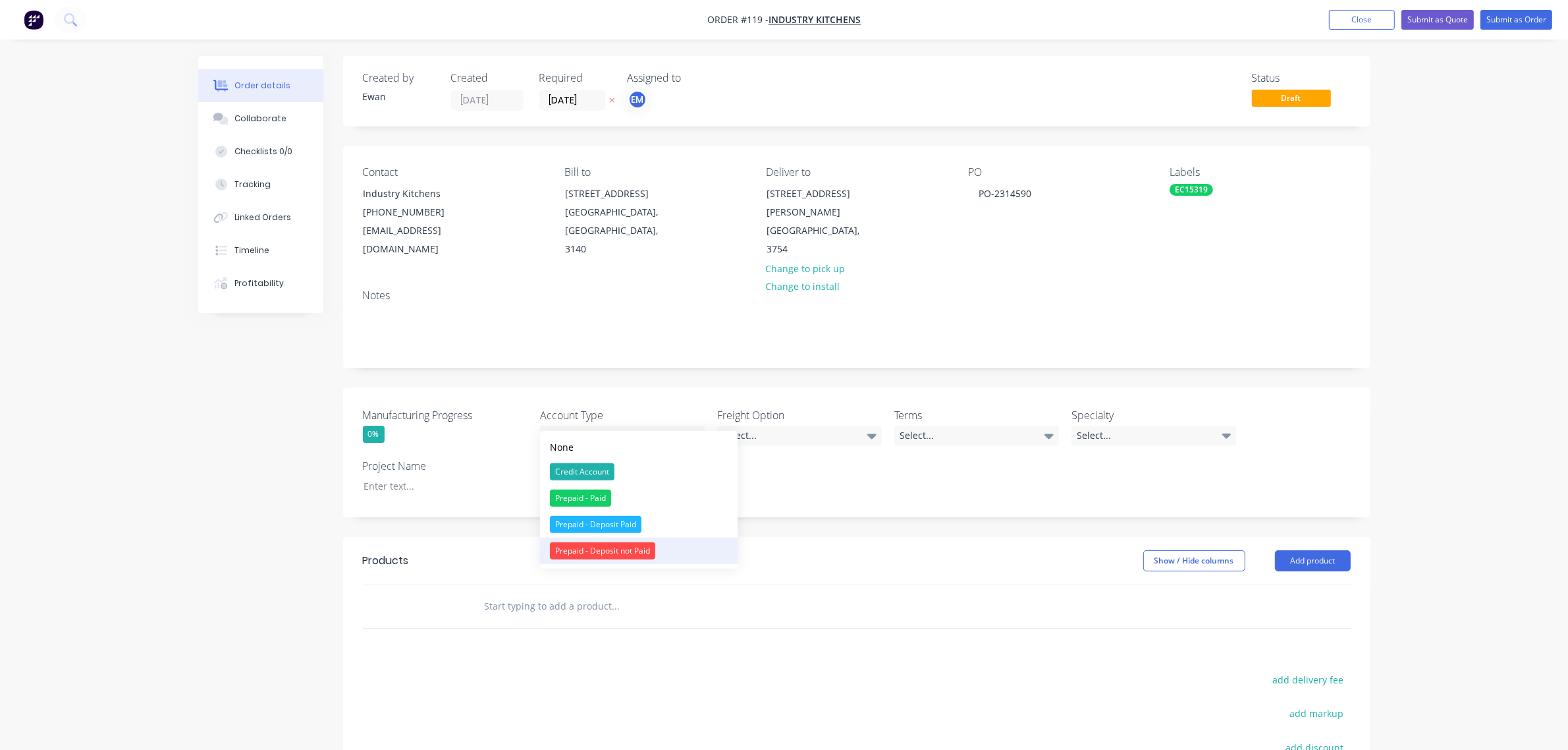
click at [630, 552] on div "Prepaid - Deposit not Paid" at bounding box center [603, 550] width 106 height 17
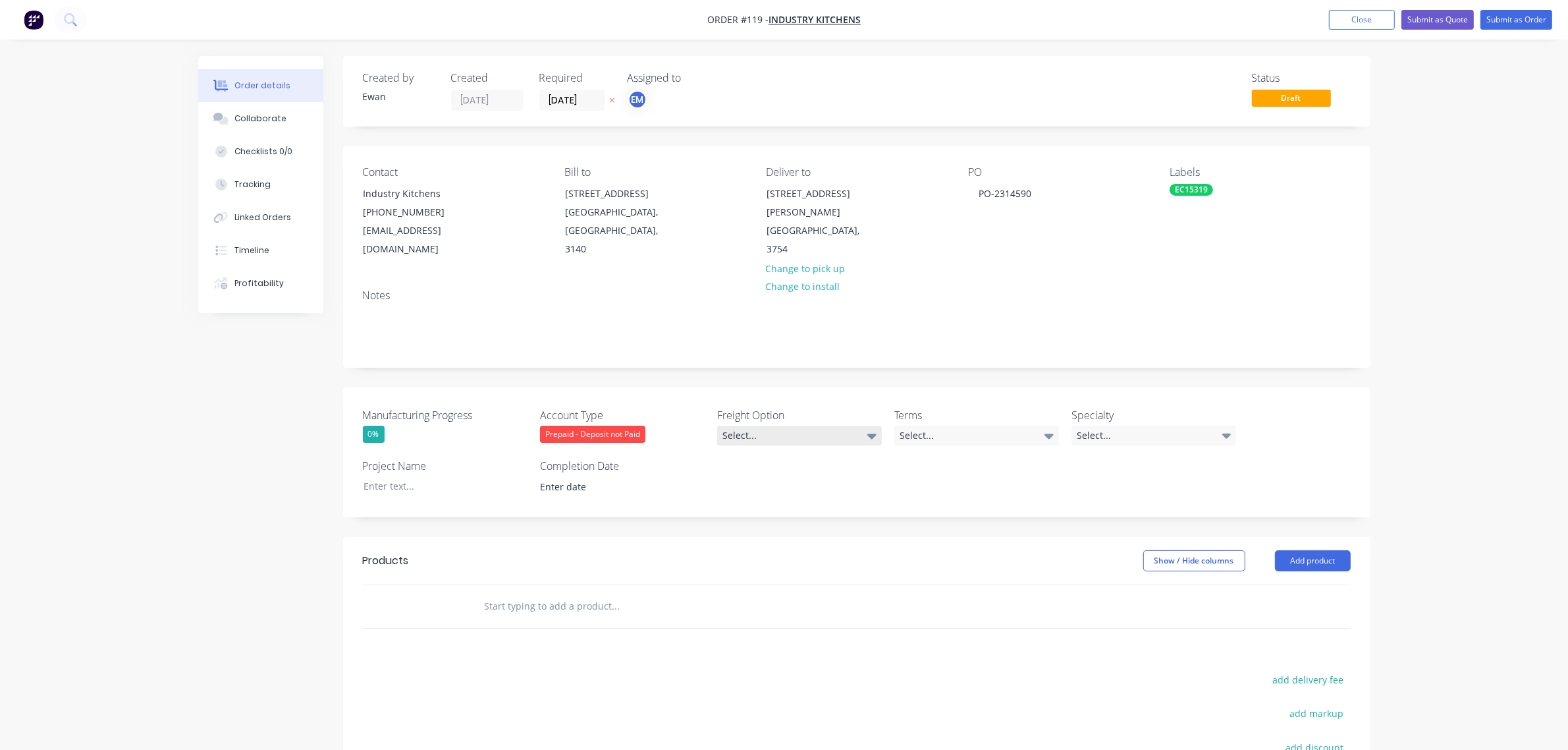
click at [754, 426] on div "Select..." at bounding box center [799, 436] width 164 height 20
click at [775, 473] on div "Ecocanopy to organise" at bounding box center [774, 471] width 94 height 17
click at [927, 426] on div "Select..." at bounding box center [976, 436] width 164 height 20
click at [956, 475] on div "Prepaid - 50% Deposit payment required to commence drawings, full payment requi…" at bounding box center [974, 471] width 139 height 17
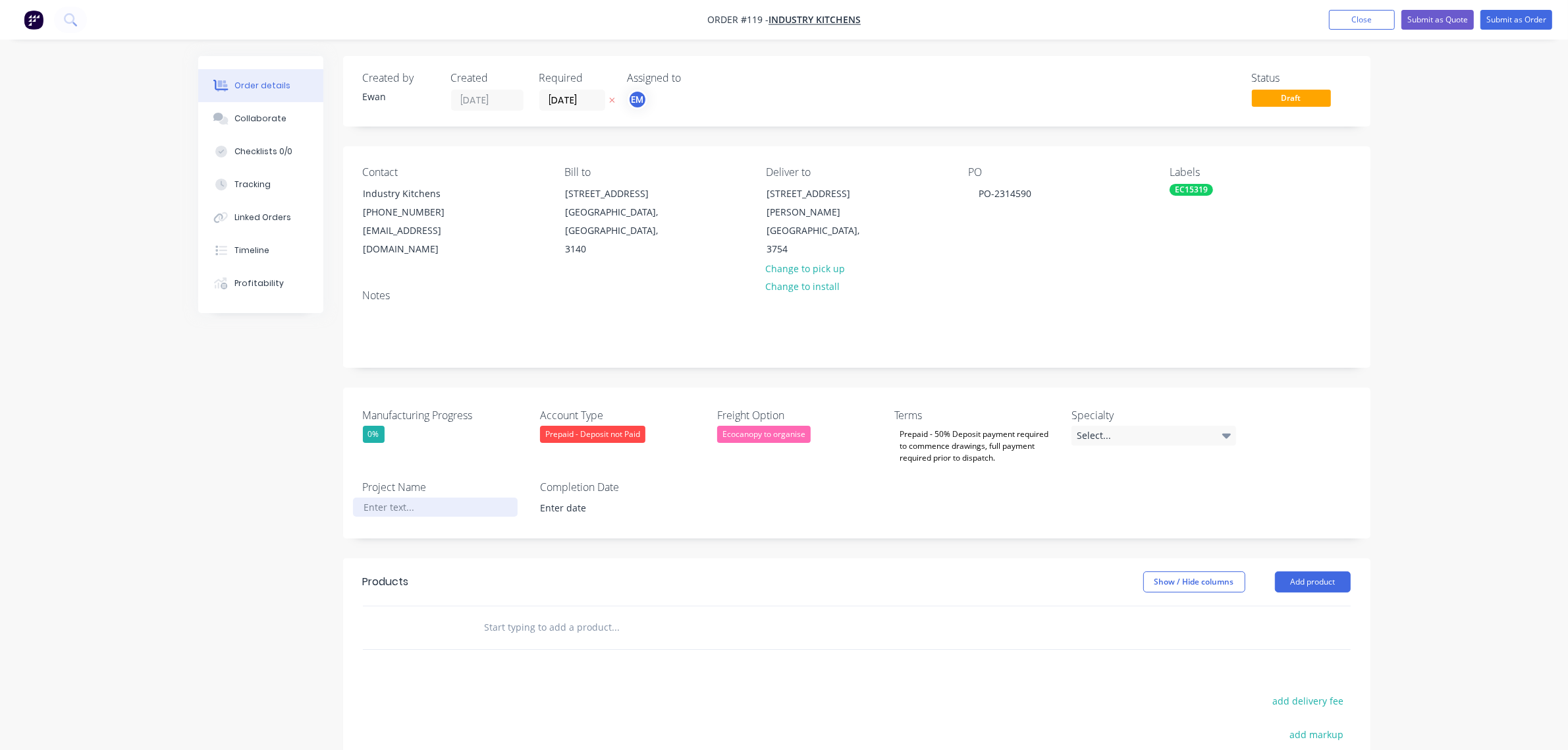
click at [404, 497] on div at bounding box center [435, 506] width 164 height 19
click at [1007, 475] on div "Manufacturing Progress 0% Account Type Prepaid - Deposit not Paid Freight Optio…" at bounding box center [857, 462] width 1028 height 151
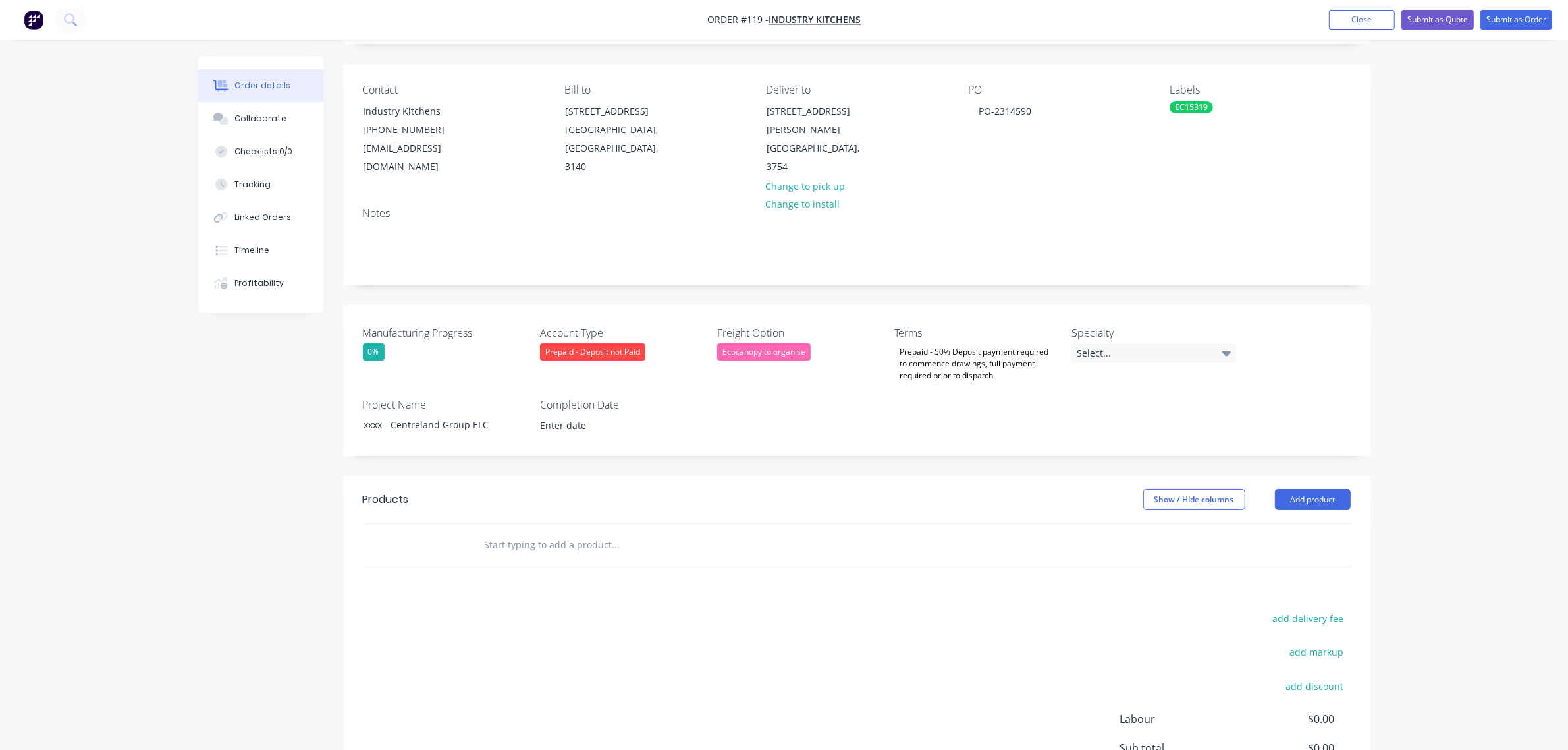
scroll to position [165, 0]
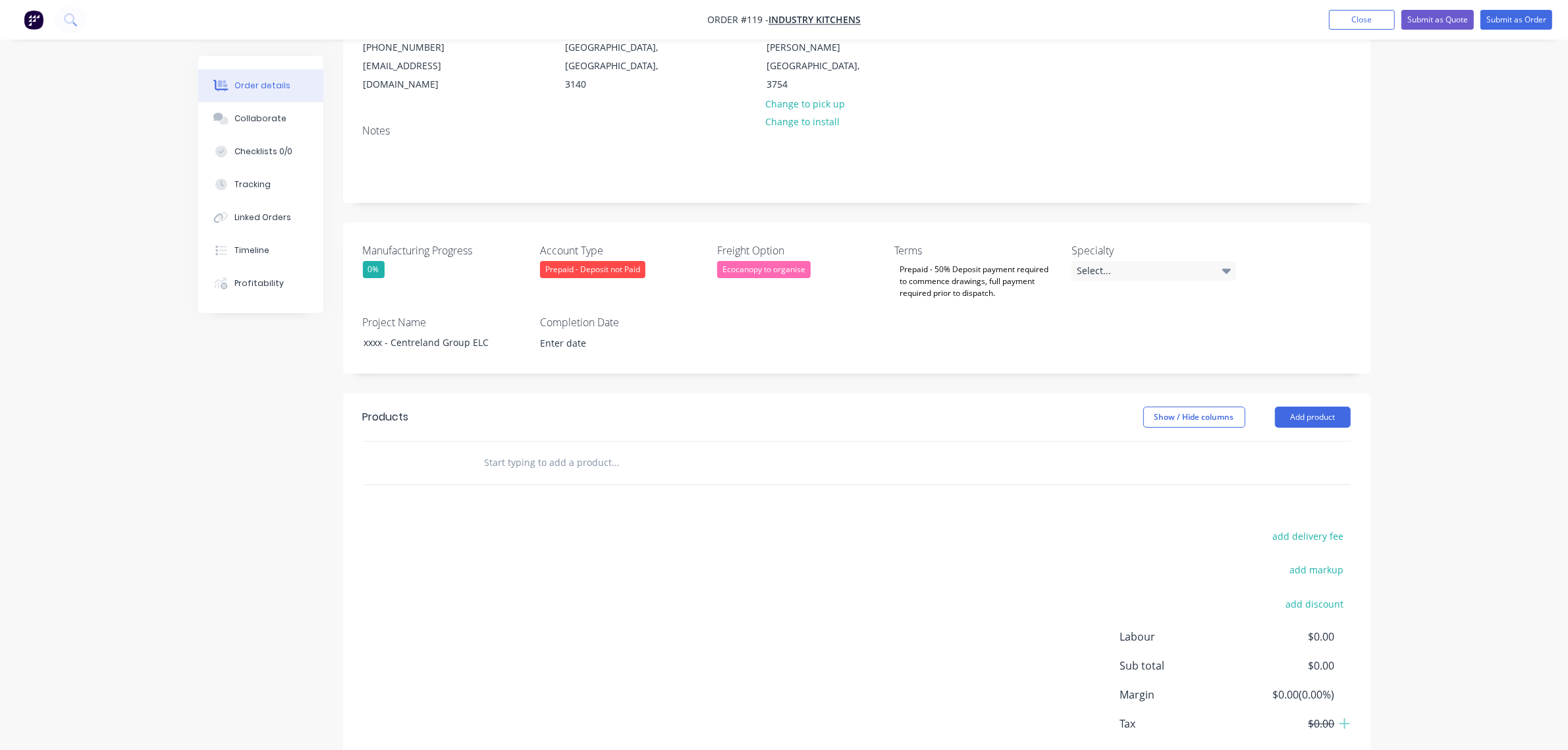
drag, startPoint x: 1305, startPoint y: 398, endPoint x: 1306, endPoint y: 412, distance: 14.0
click at [1305, 407] on button "Add product" at bounding box center [1313, 417] width 76 height 21
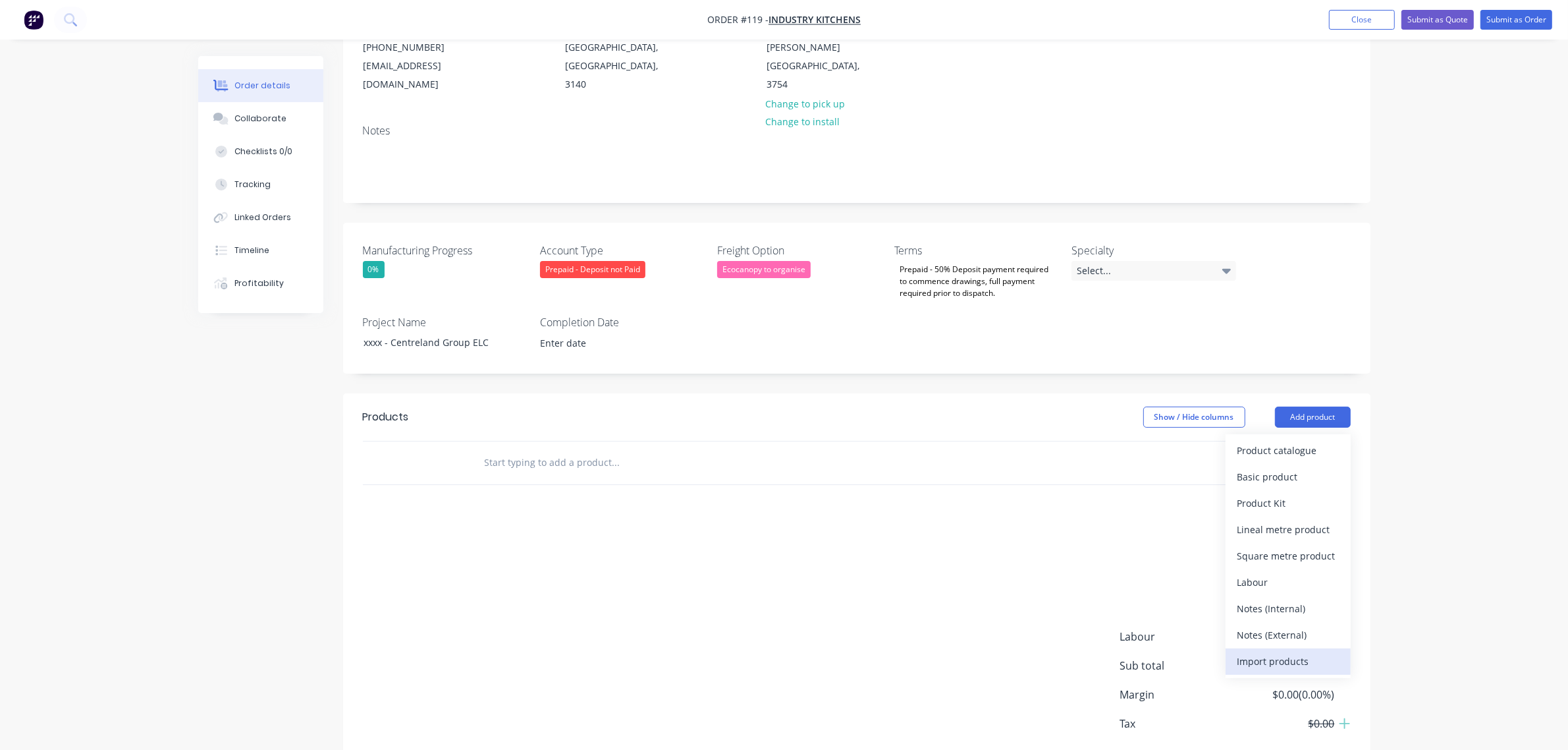
click at [1291, 652] on div "Import products" at bounding box center [1288, 661] width 102 height 19
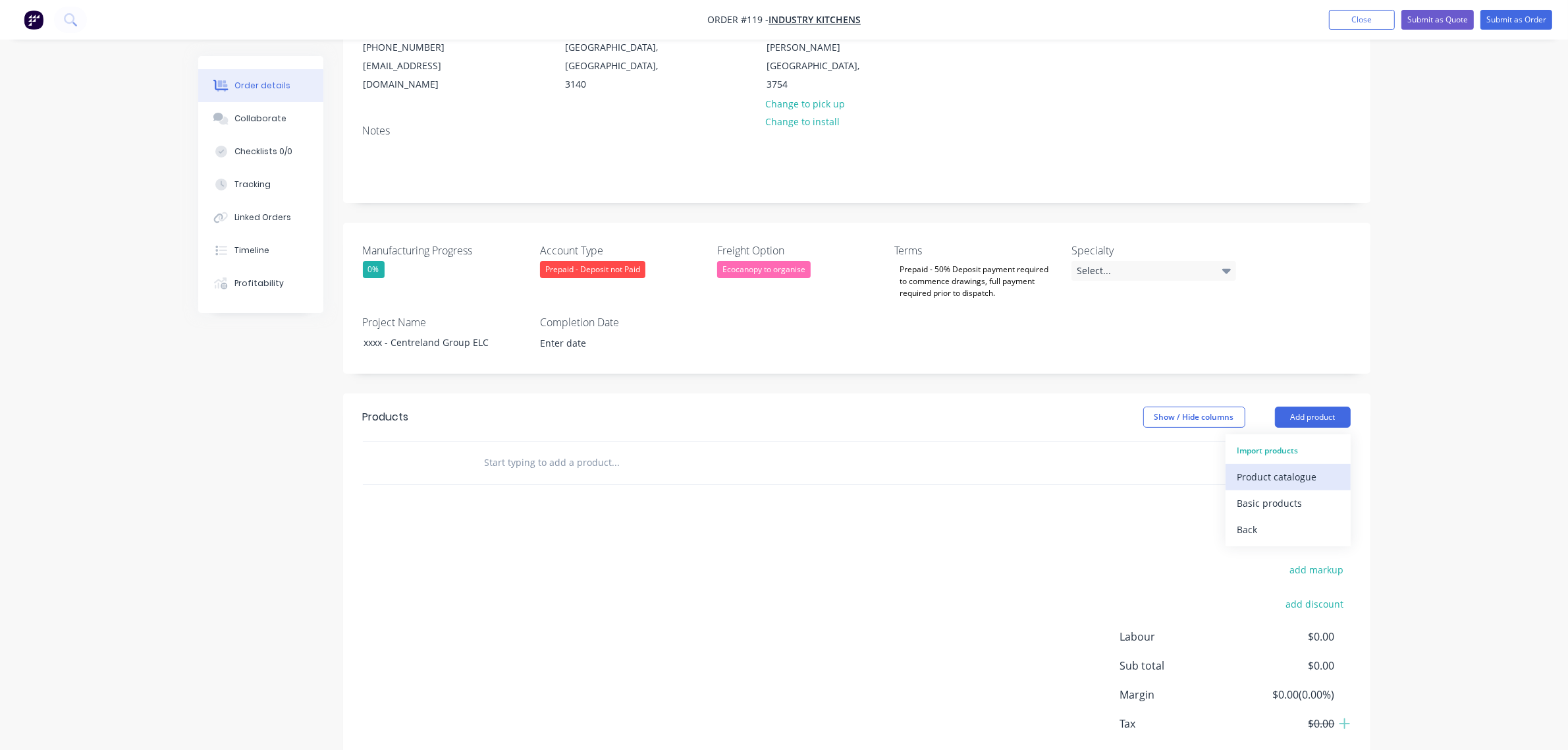
click at [1292, 467] on div "Product catalogue" at bounding box center [1288, 476] width 102 height 19
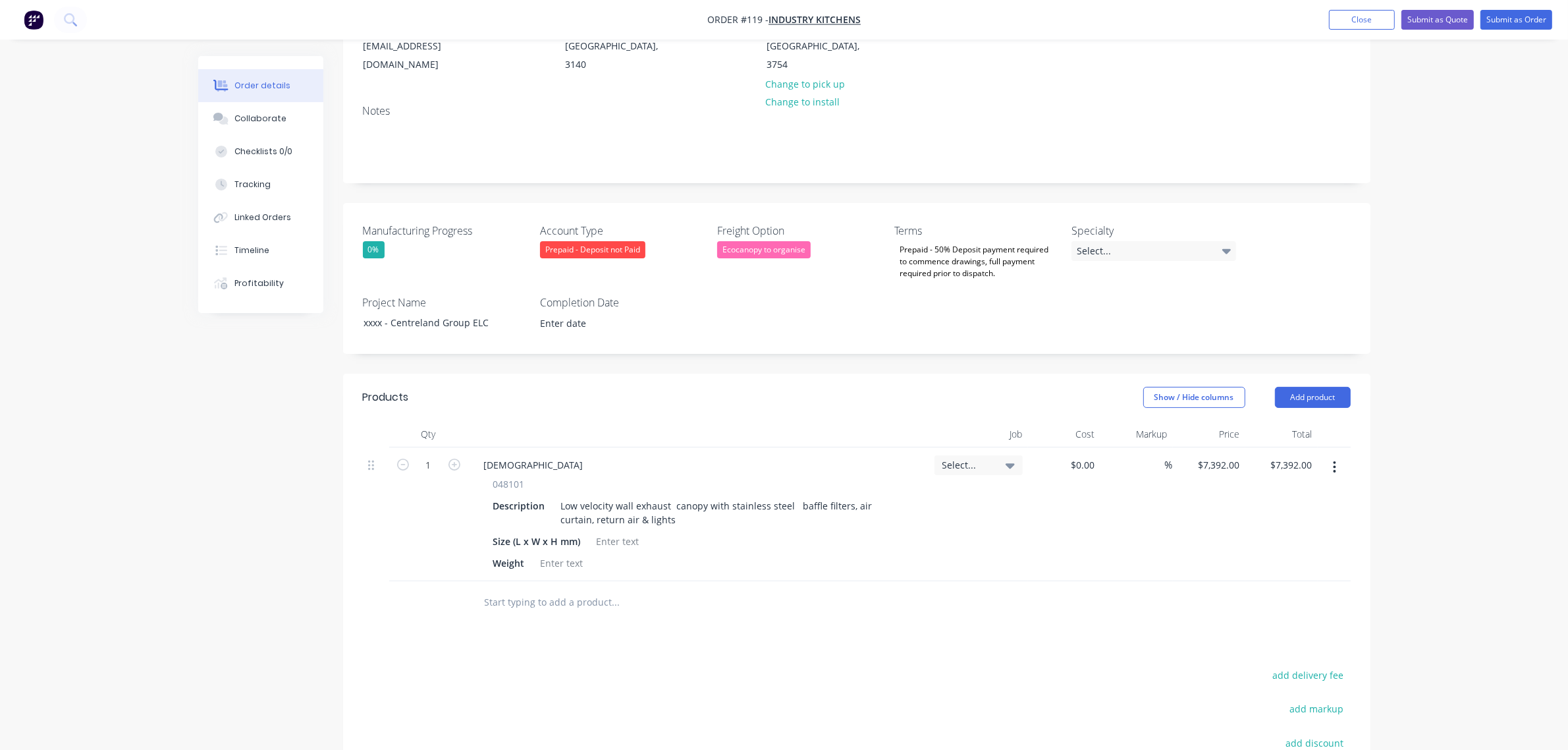
scroll to position [247, 0]
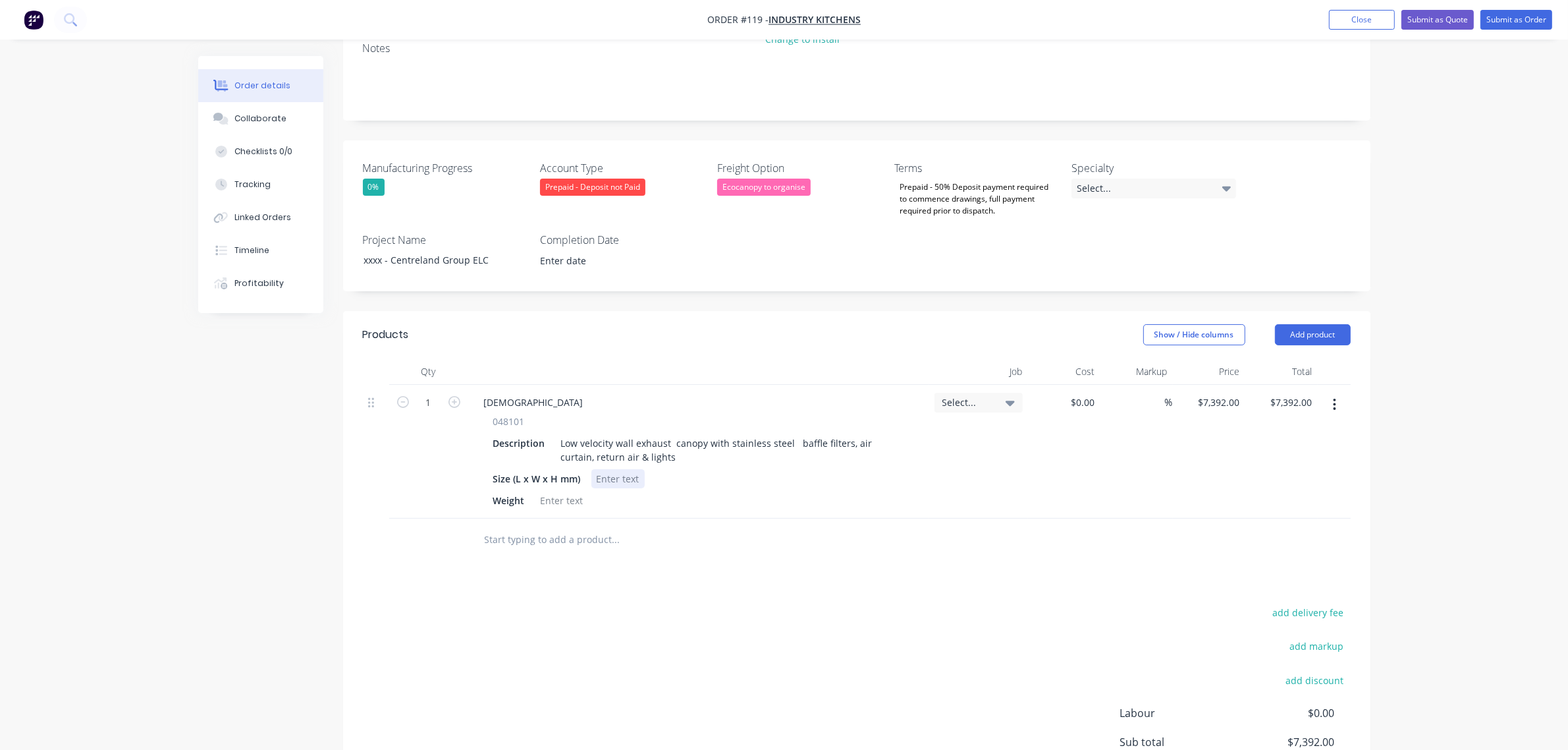
click at [630, 469] on div at bounding box center [618, 478] width 53 height 19
paste div
click at [570, 491] on div at bounding box center [562, 500] width 53 height 19
paste div
click at [876, 360] on div at bounding box center [699, 372] width 461 height 27
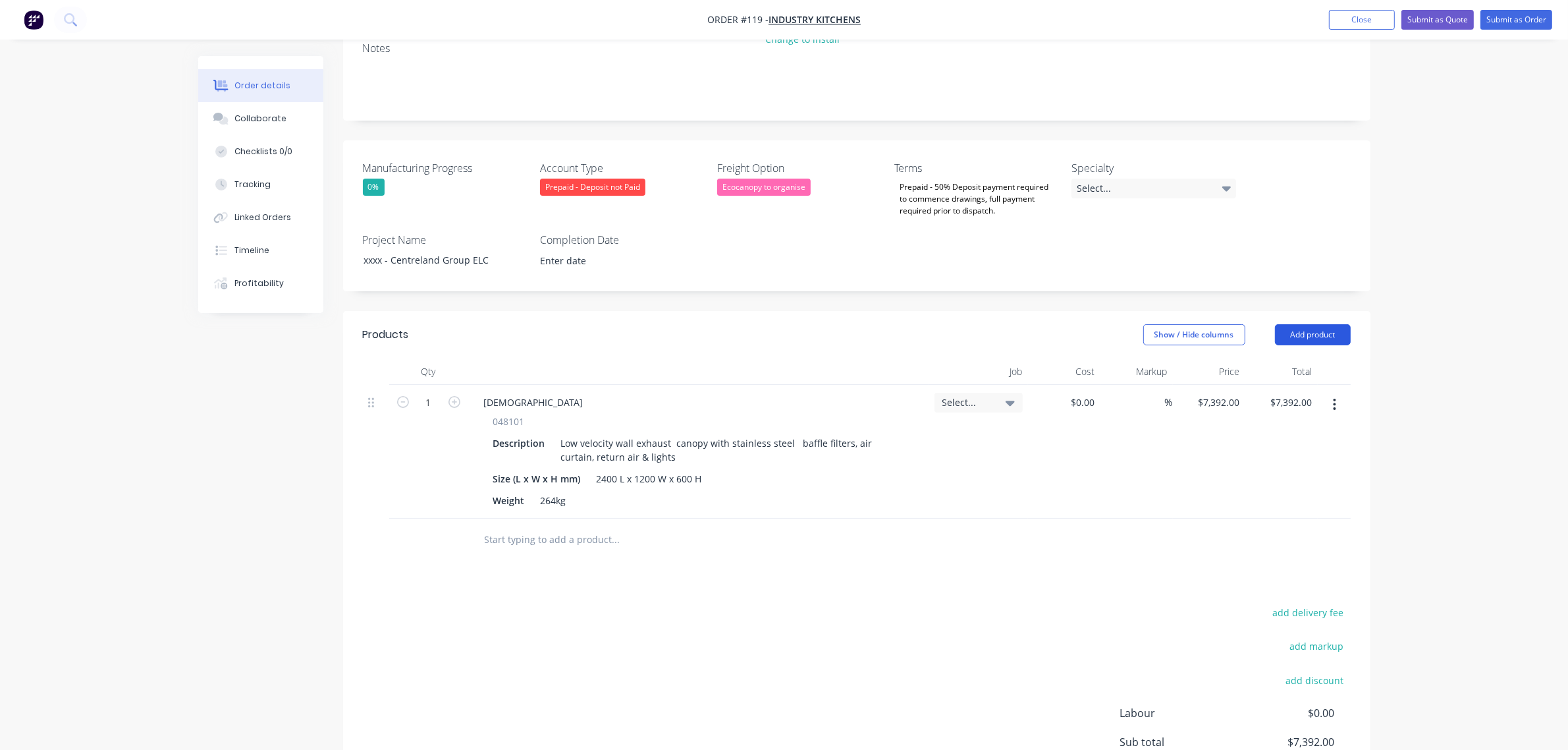
click at [1319, 324] on button "Add product" at bounding box center [1313, 335] width 76 height 21
click at [1294, 543] on div "Notes (External)" at bounding box center [1288, 552] width 102 height 19
click at [524, 527] on div at bounding box center [520, 536] width 94 height 19
click at [1287, 644] on button "add delivery fee" at bounding box center [1308, 653] width 85 height 18
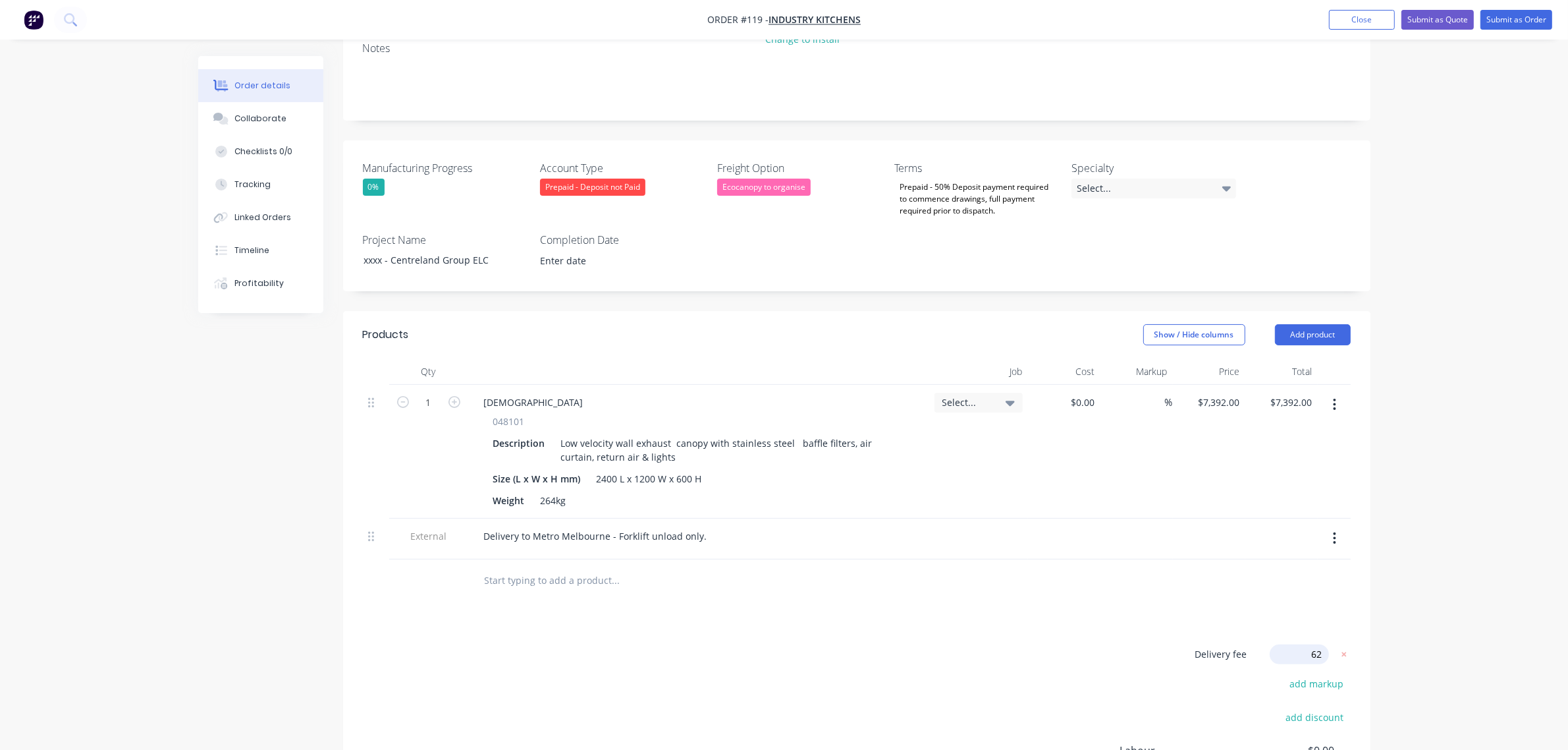
type input "625"
click at [1397, 582] on div "Order details Collaborate Checklists 0/0 Tracking Linked Orders Timeline Profit…" at bounding box center [784, 344] width 1568 height 1182
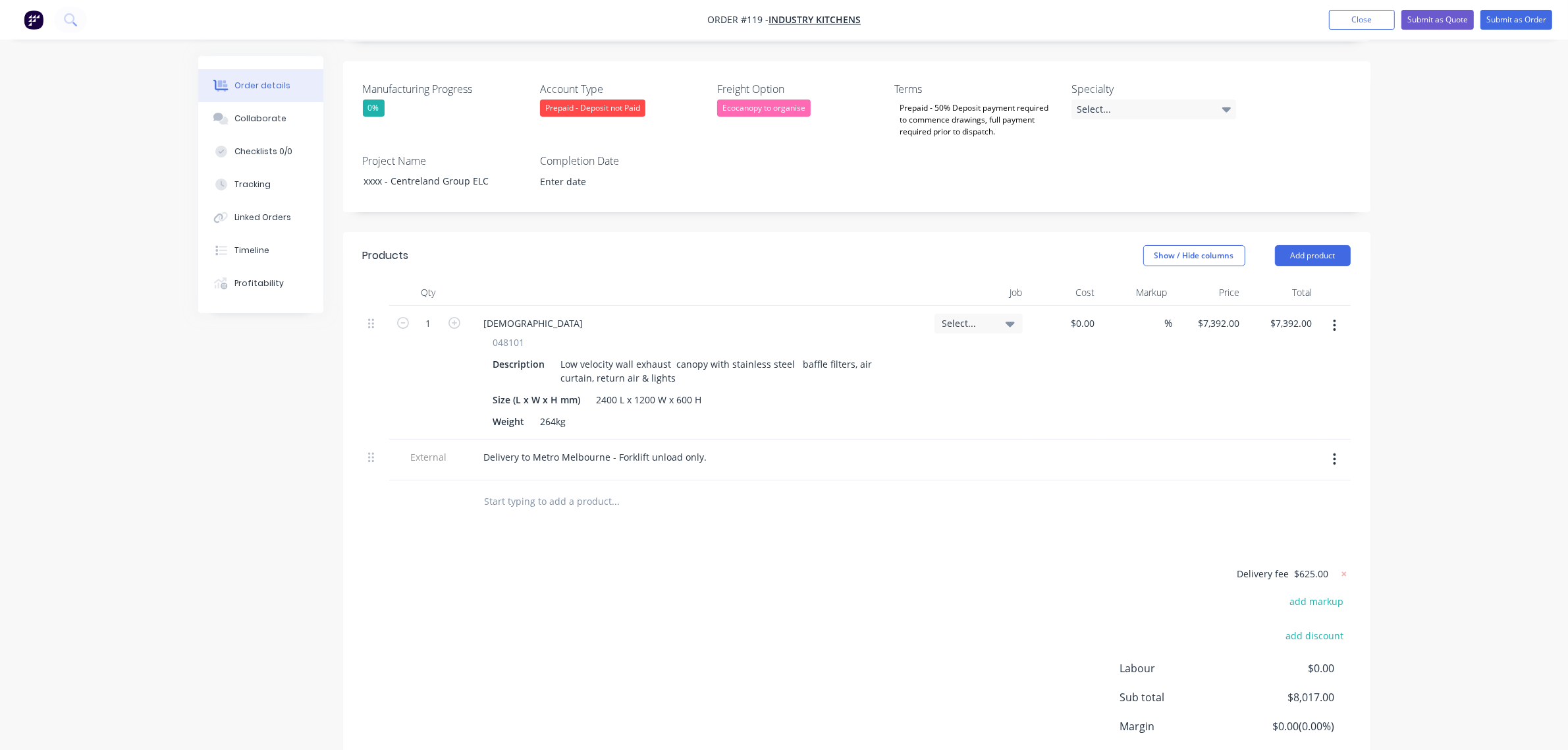
scroll to position [0, 0]
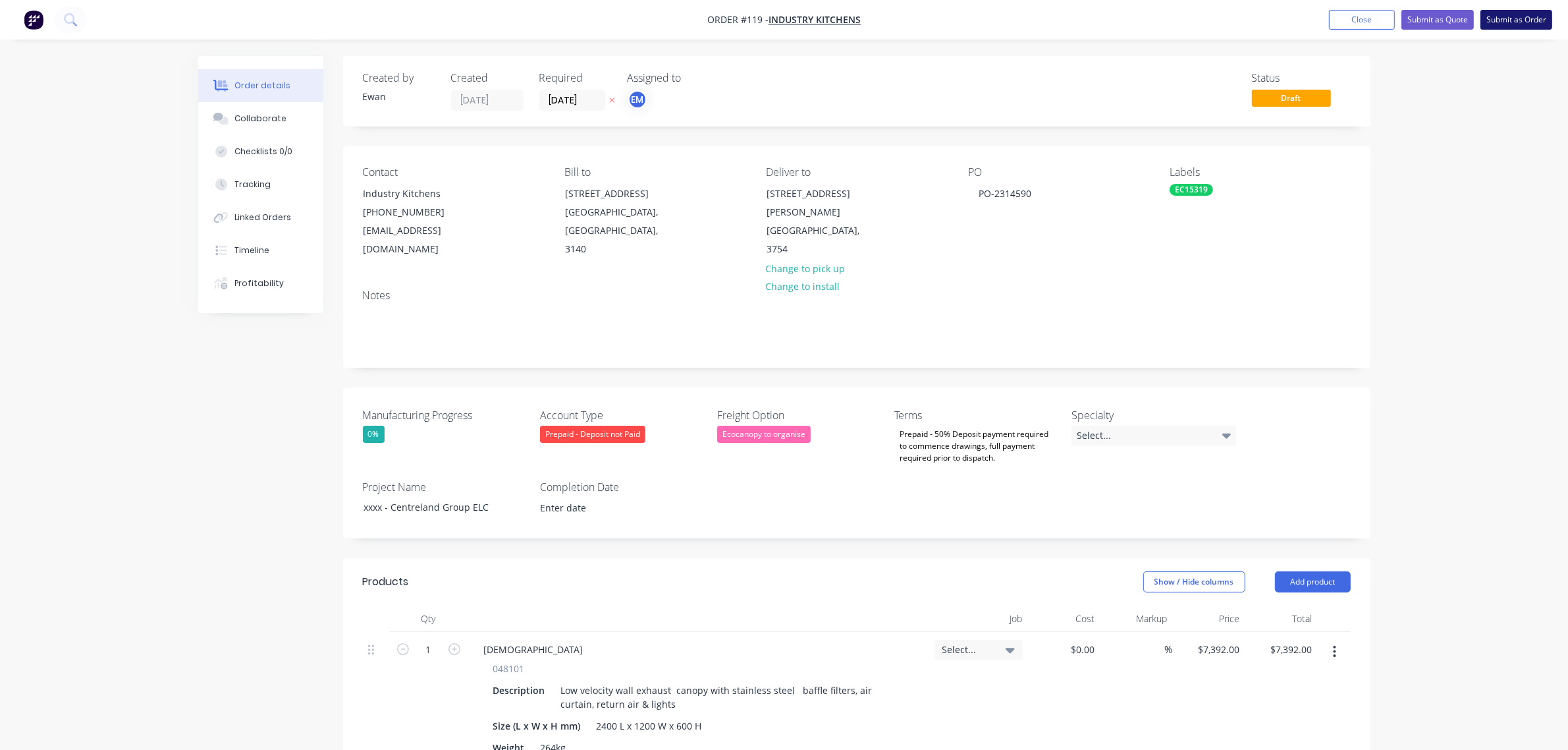
click at [1492, 18] on button "Submit as Order" at bounding box center [1516, 20] width 72 height 20
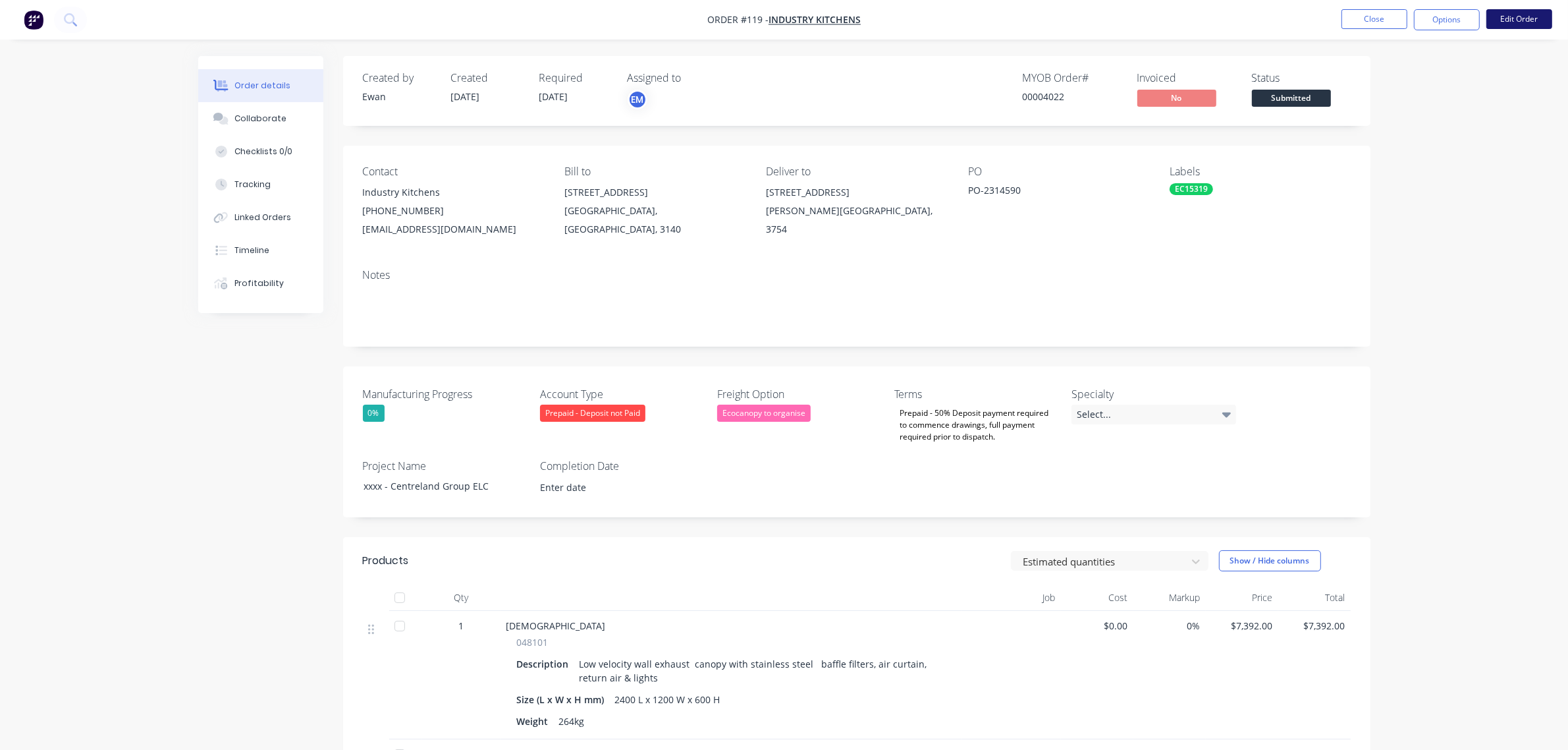
click at [1523, 18] on button "Edit Order" at bounding box center [1520, 19] width 66 height 20
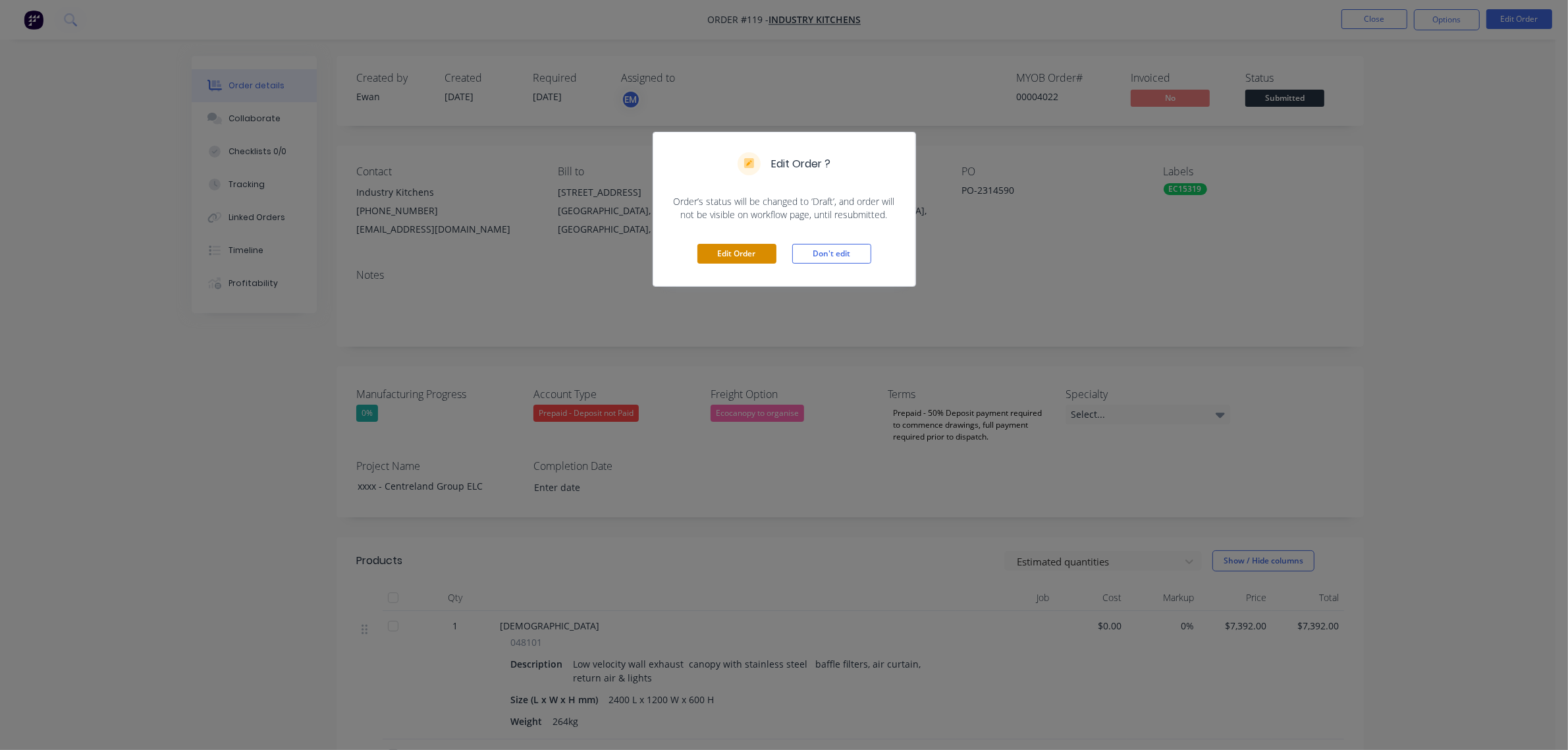
click at [742, 245] on button "Edit Order" at bounding box center [736, 254] width 79 height 20
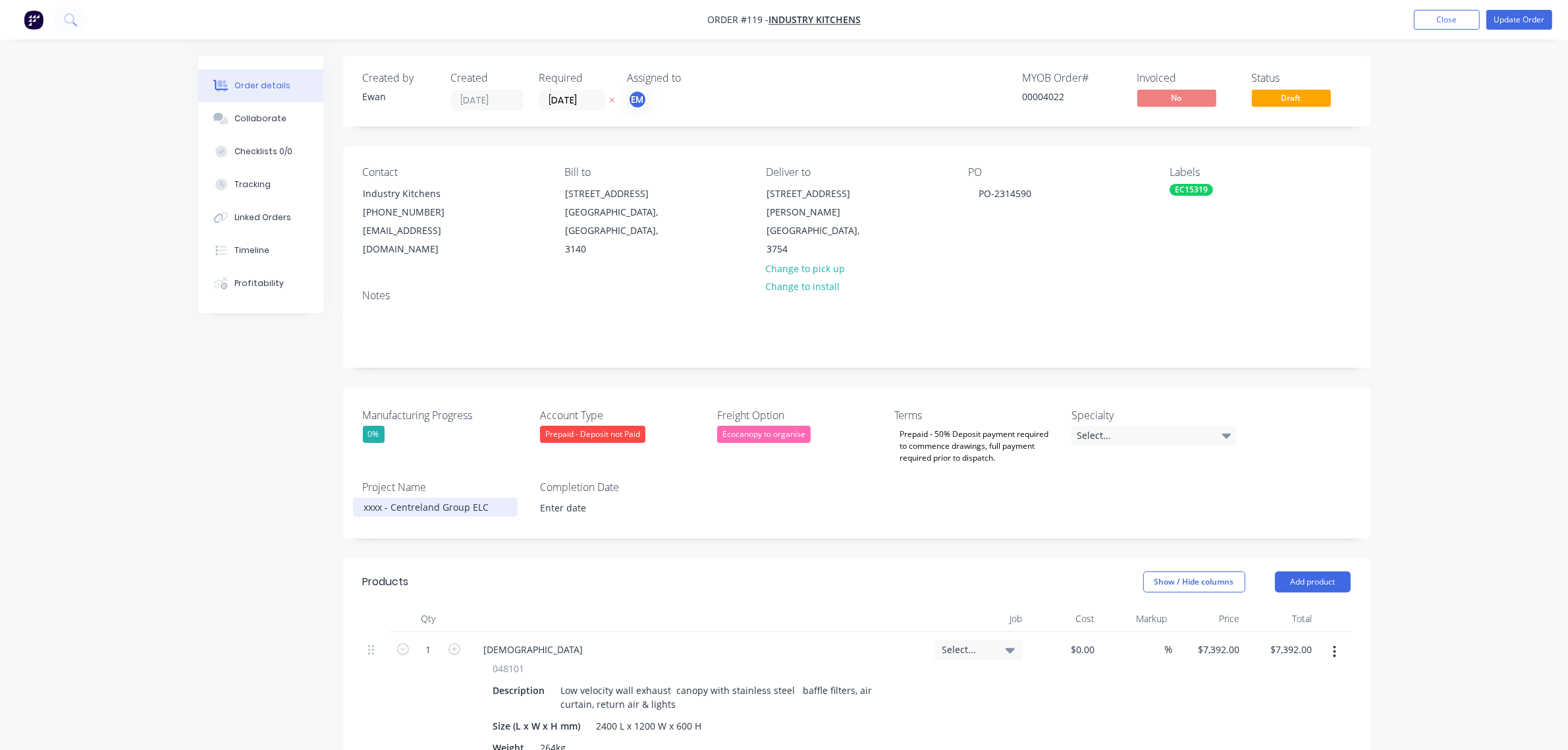
click at [369, 497] on div "xxxx - Centreland Group ELC" at bounding box center [435, 506] width 164 height 19
click at [1009, 648] on icon at bounding box center [1010, 651] width 9 height 6
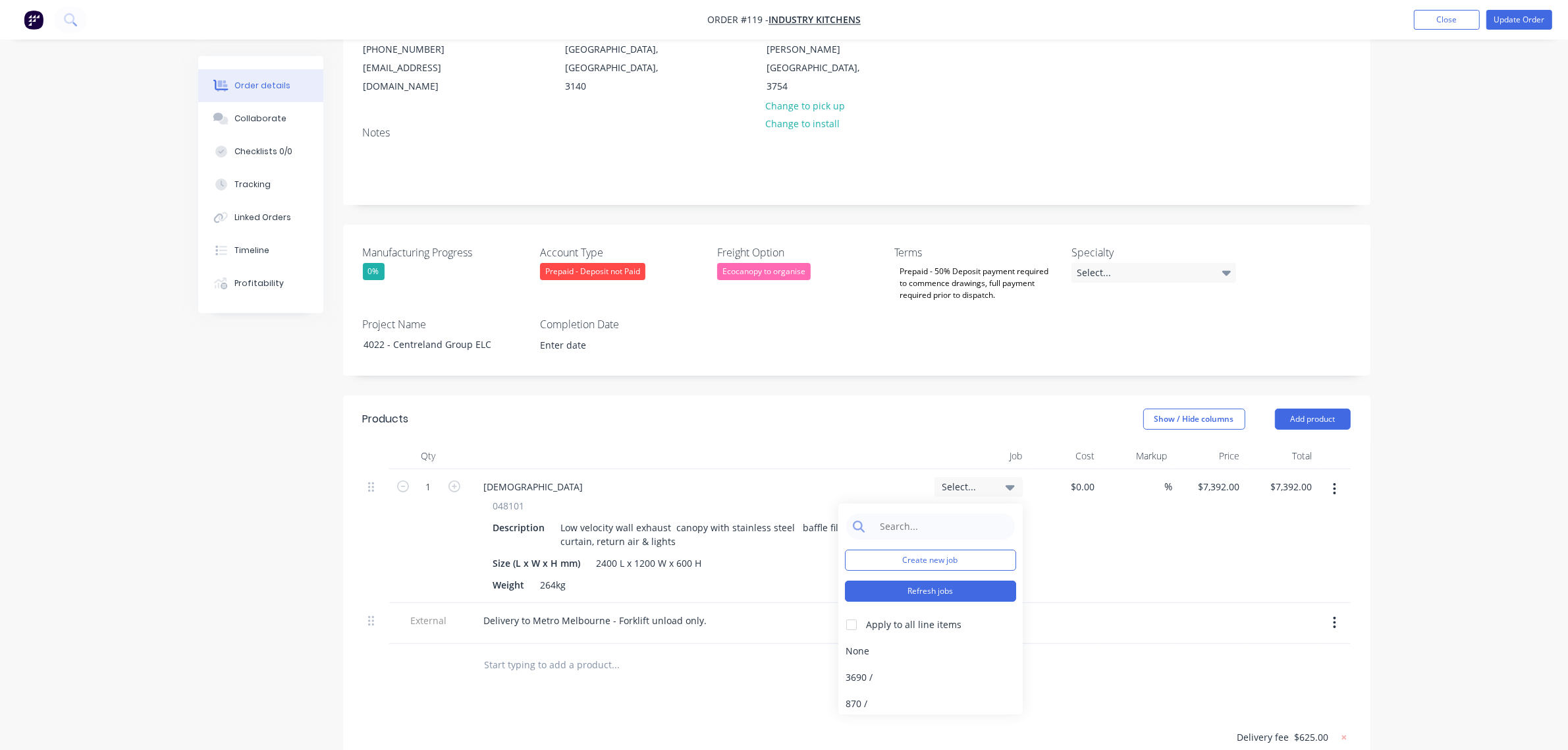
scroll to position [165, 0]
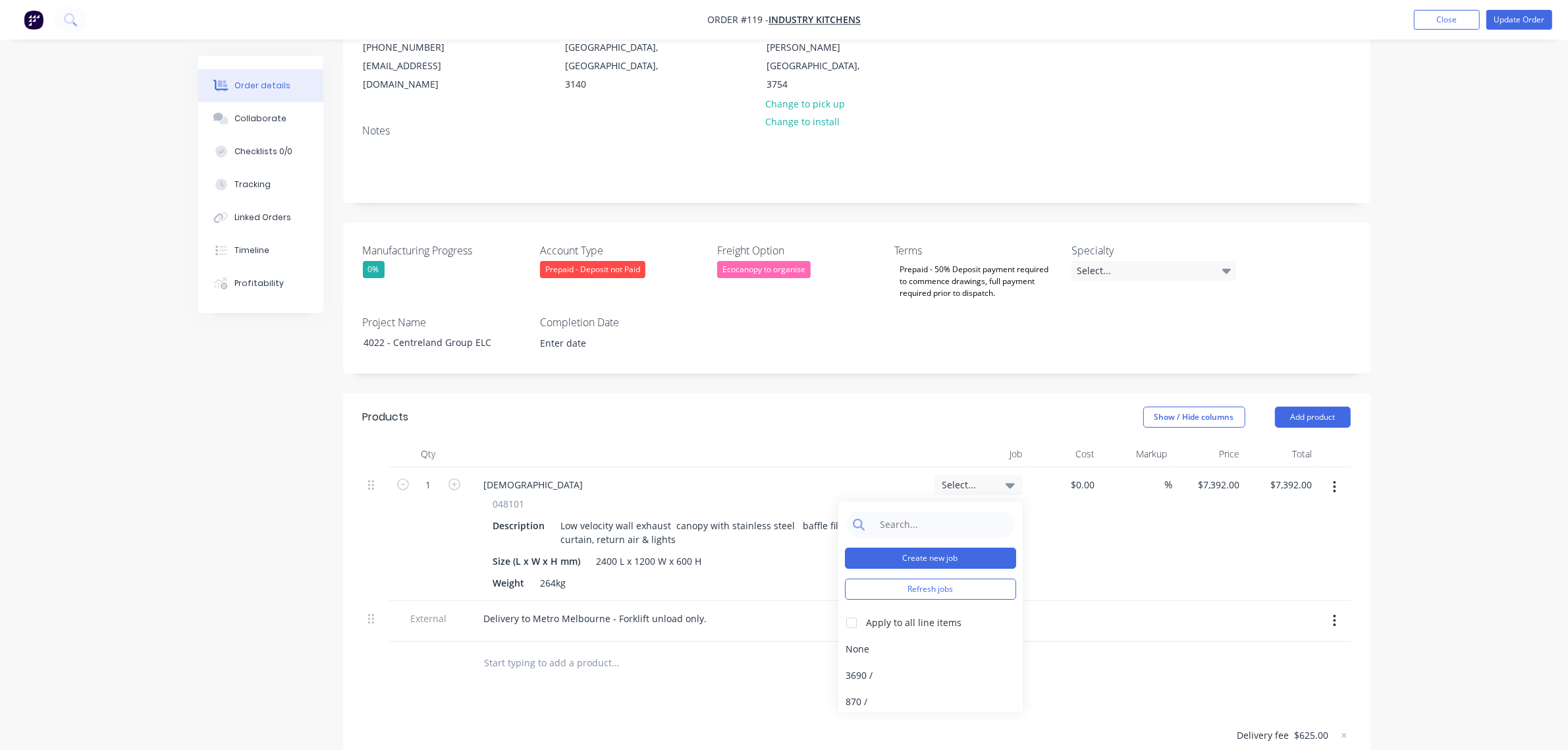
click at [939, 548] on button "Create new job" at bounding box center [930, 558] width 172 height 21
click at [924, 534] on input "Job Number" at bounding box center [930, 543] width 172 height 20
type input "4022"
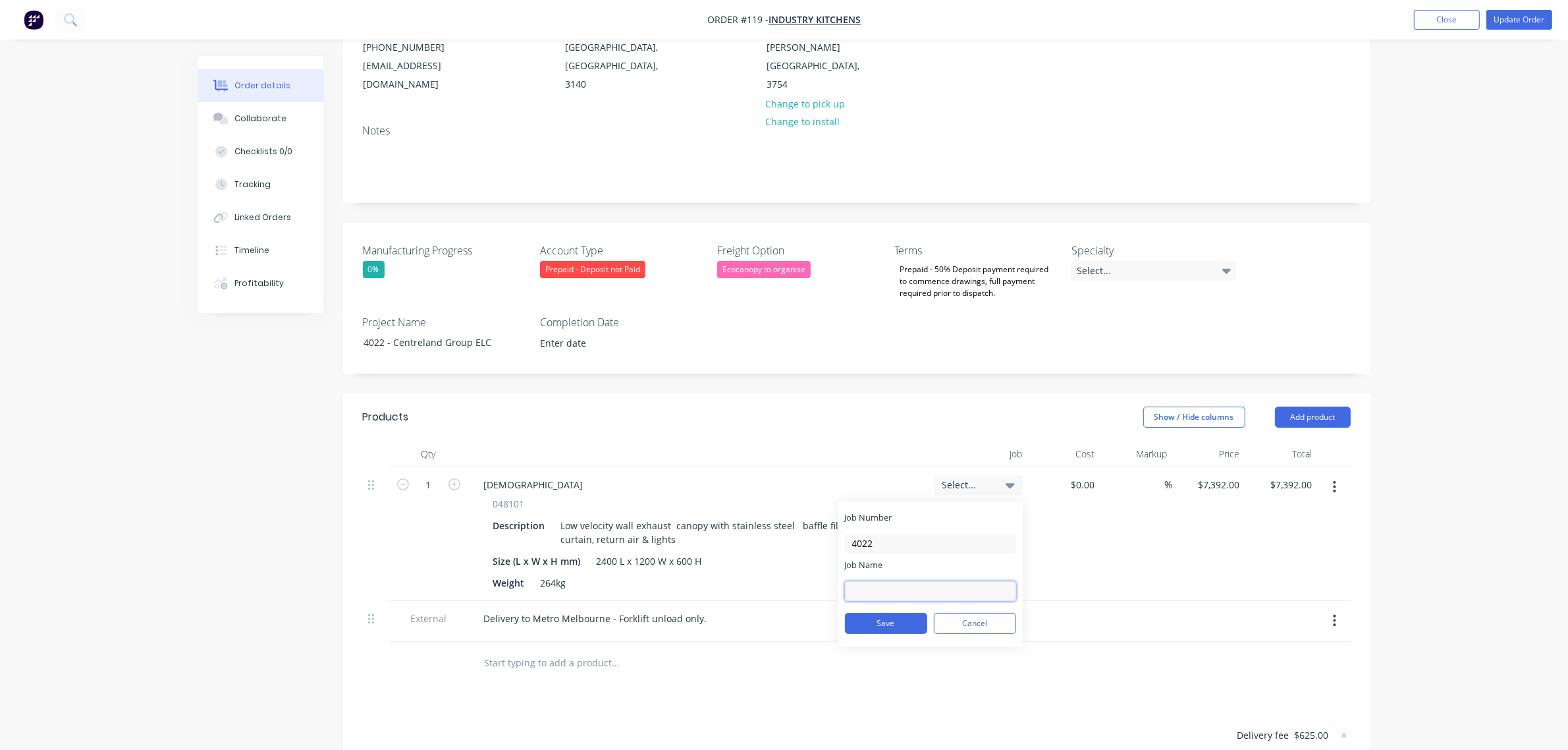
click at [935, 581] on input "Job Name" at bounding box center [930, 591] width 172 height 20
type input "Centreland Group ELC"
click at [900, 613] on button "Save" at bounding box center [886, 623] width 83 height 21
click at [1118, 570] on div "%" at bounding box center [1136, 534] width 72 height 134
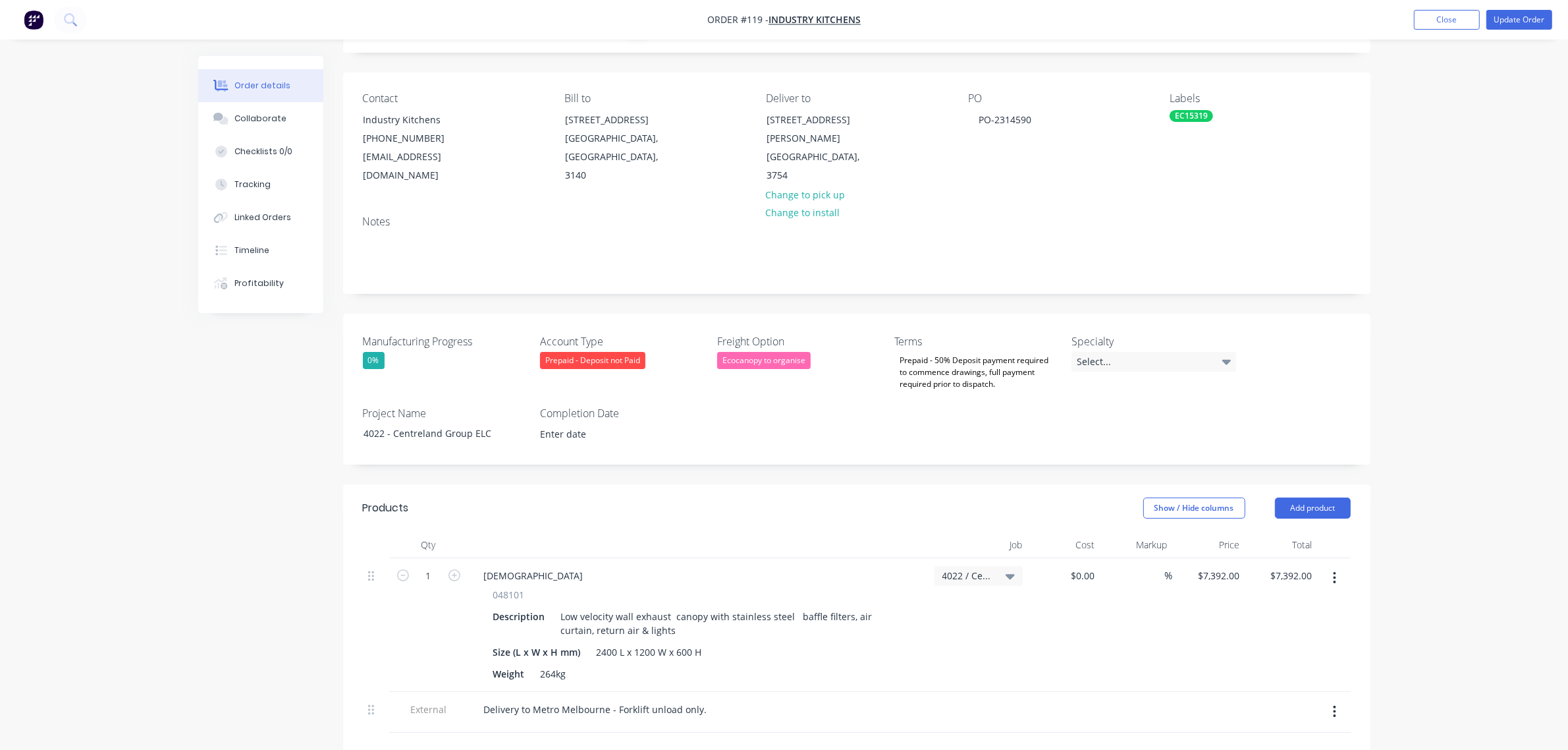
scroll to position [0, 0]
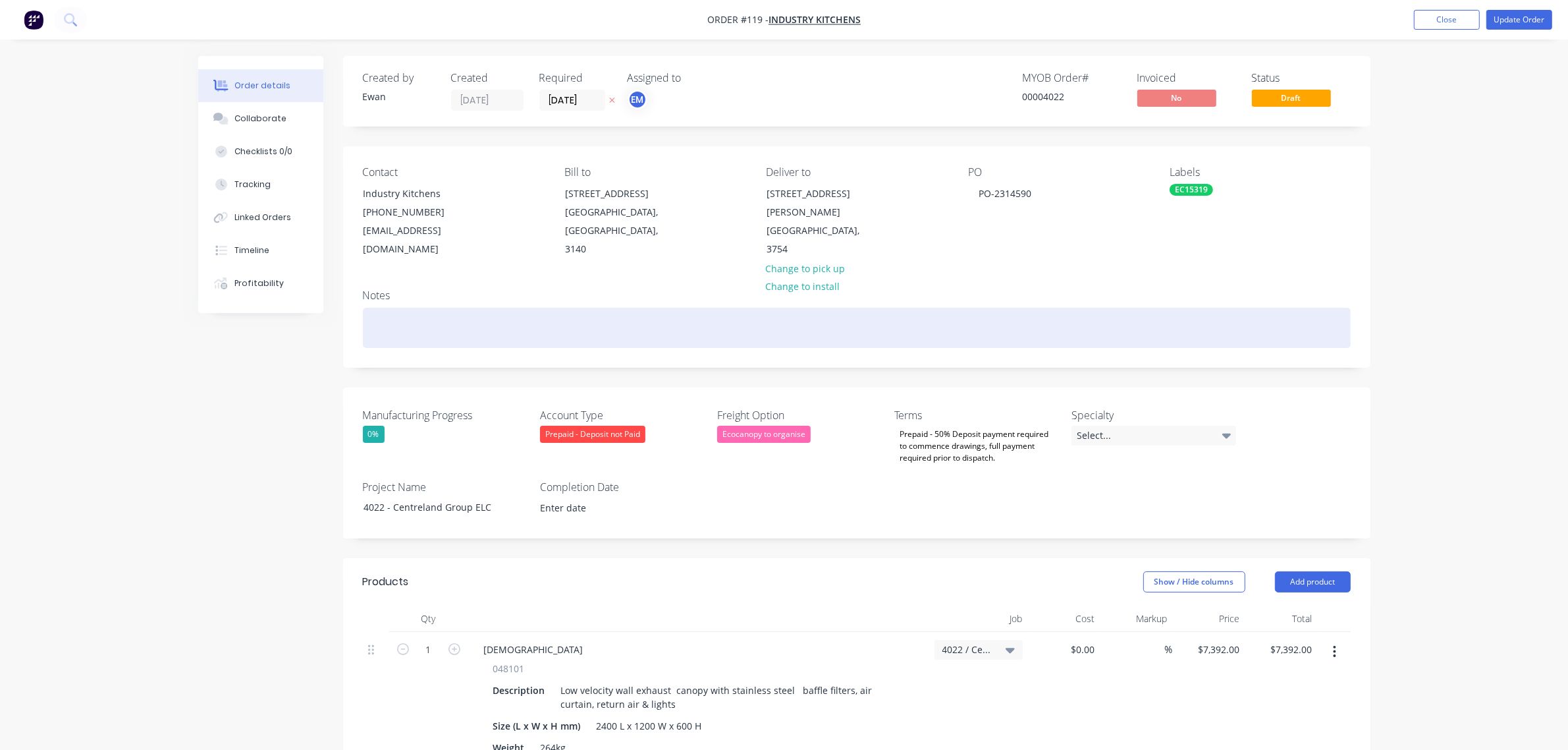
click at [465, 319] on div at bounding box center [856, 327] width 988 height 40
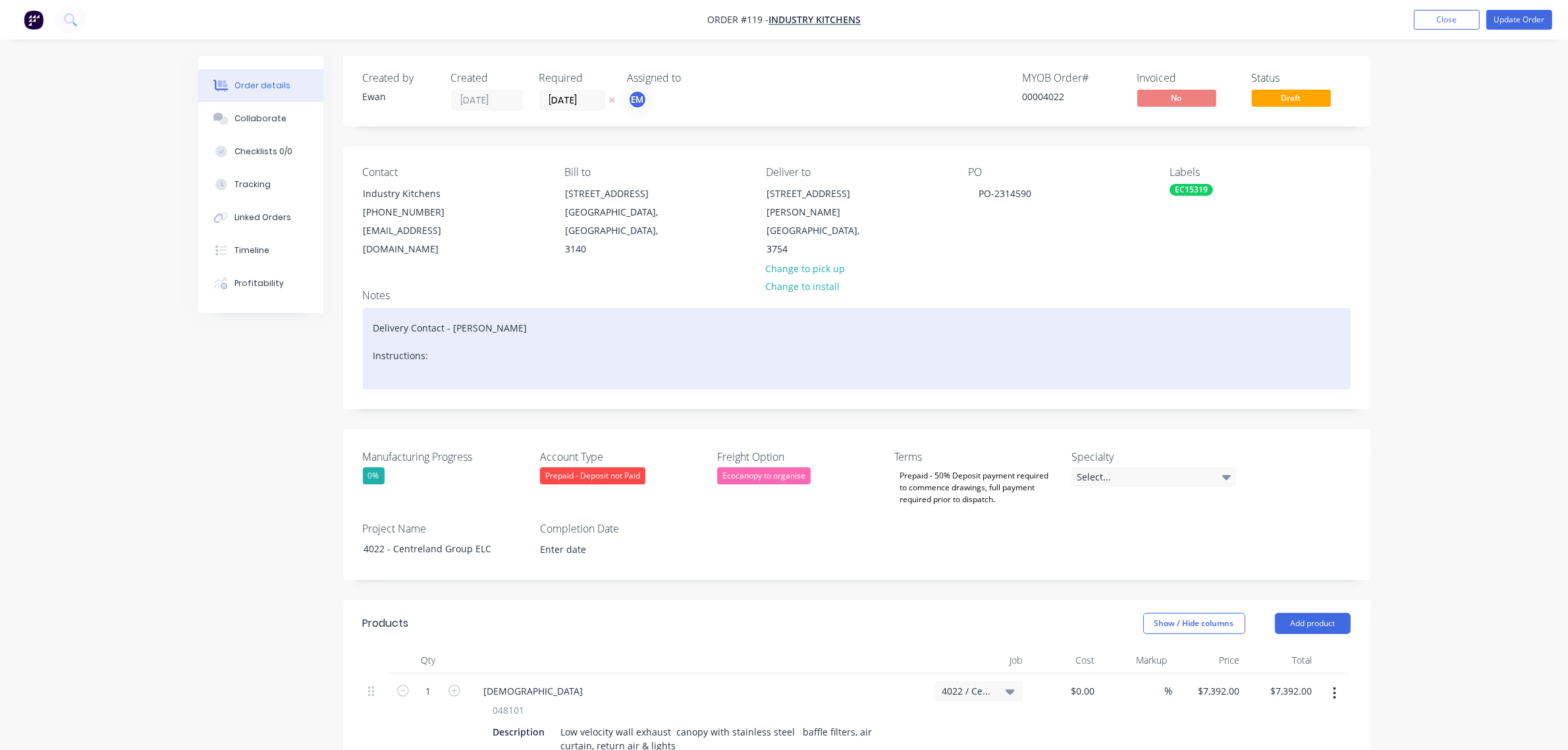
click at [426, 352] on div "Delivery Contact - [PERSON_NAME] Instructions:" at bounding box center [856, 348] width 988 height 82
click at [627, 351] on div "Delivery Contact - [PERSON_NAME] Instructions: Please call & text message custo…" at bounding box center [856, 348] width 988 height 82
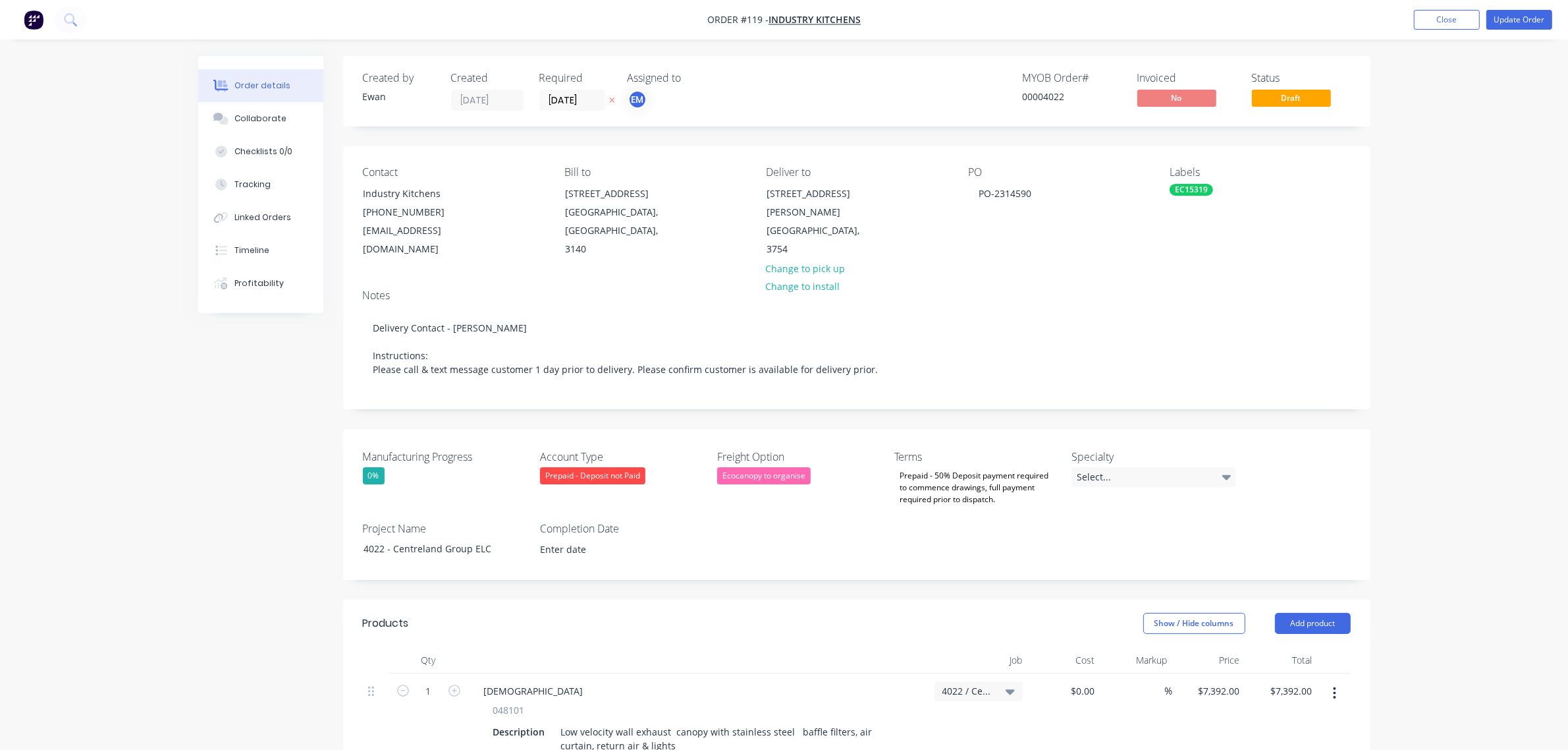
click at [1441, 310] on div "Order details Collaborate Checklists 0/0 Tracking Linked Orders Timeline Profit…" at bounding box center [784, 610] width 1568 height 1220
click at [1502, 18] on button "Update Order" at bounding box center [1520, 20] width 66 height 20
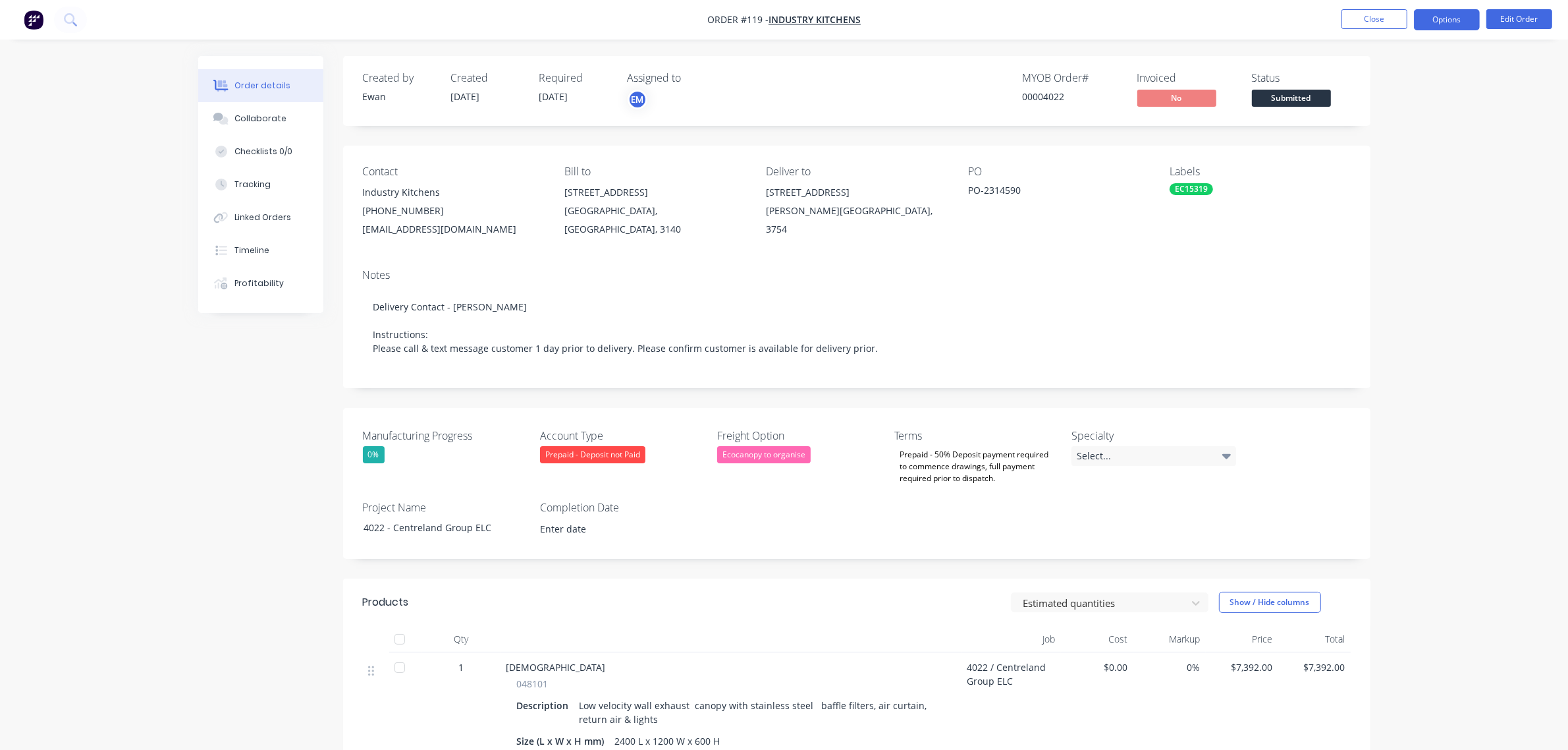
click at [1429, 22] on button "Options" at bounding box center [1447, 20] width 66 height 21
click at [1424, 95] on button "Partial Invoice" at bounding box center [1407, 106] width 145 height 27
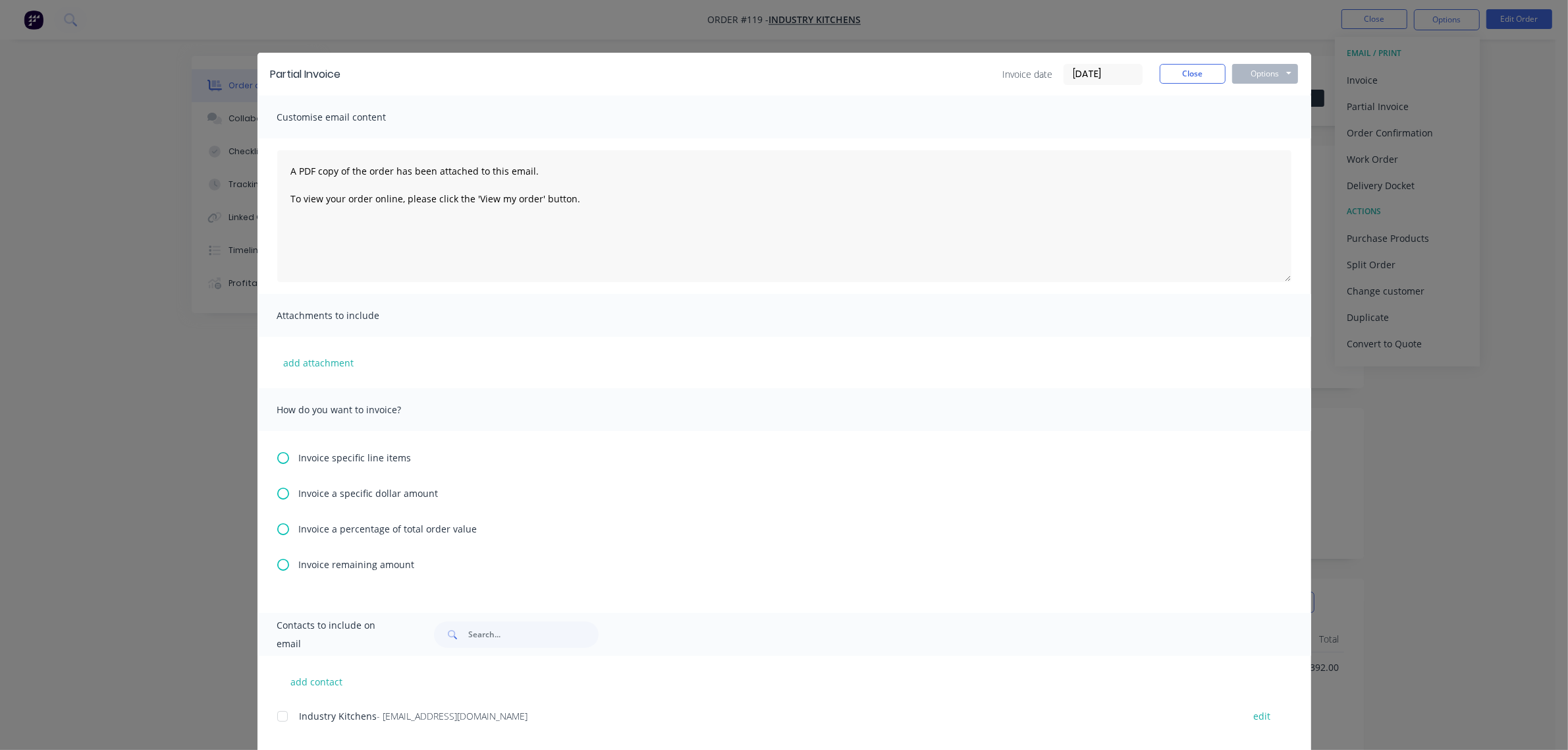
click at [359, 529] on span "Invoice a percentage of total order value" at bounding box center [388, 529] width 178 height 14
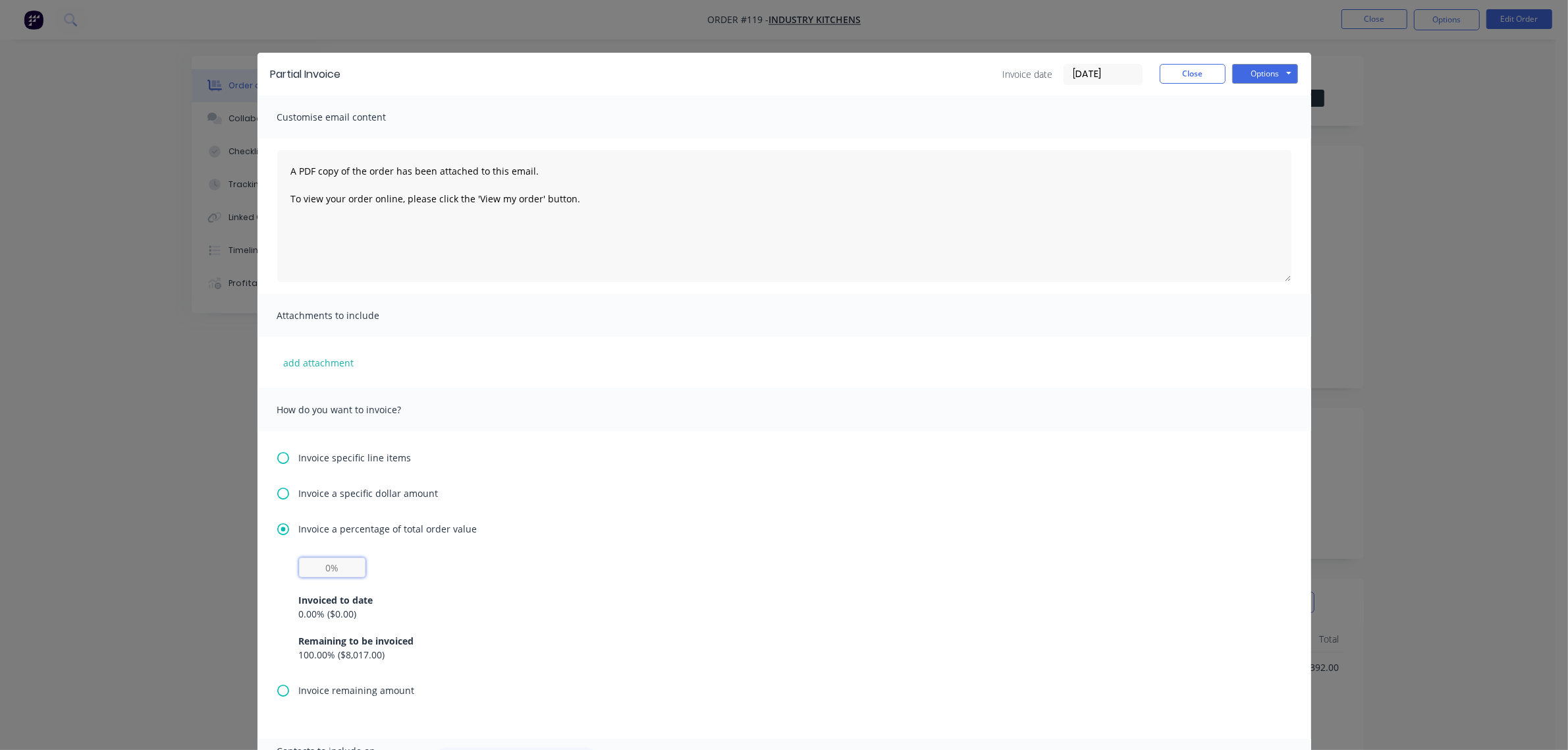
click at [318, 567] on input "text" at bounding box center [332, 567] width 66 height 20
type input "50%"
click at [1260, 77] on button "Options" at bounding box center [1265, 74] width 66 height 20
click at [1256, 117] on button "Print" at bounding box center [1274, 119] width 84 height 22
click at [1189, 71] on button "Close" at bounding box center [1193, 74] width 66 height 20
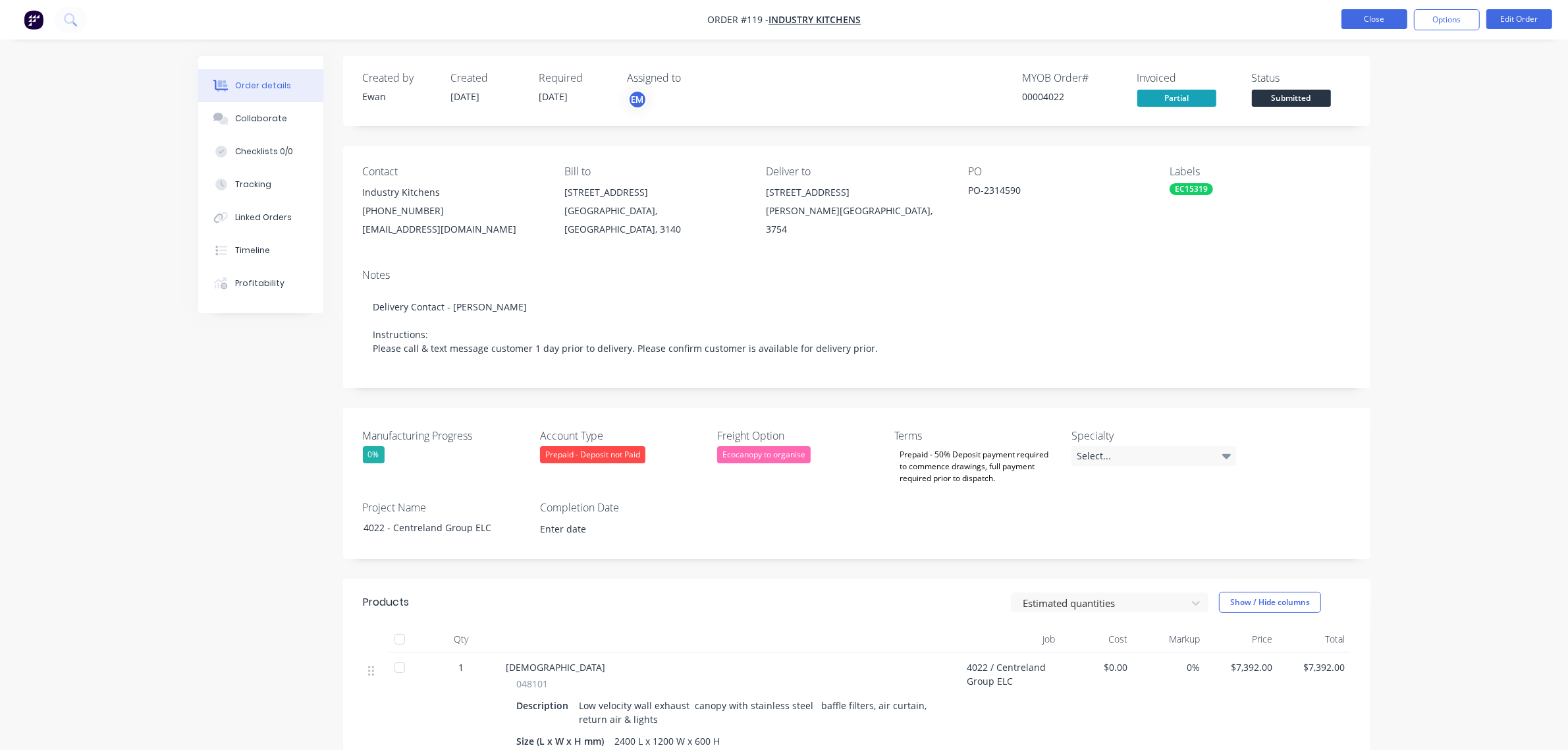
click at [1357, 17] on button "Close" at bounding box center [1375, 19] width 66 height 20
